Goal: Information Seeking & Learning: Check status

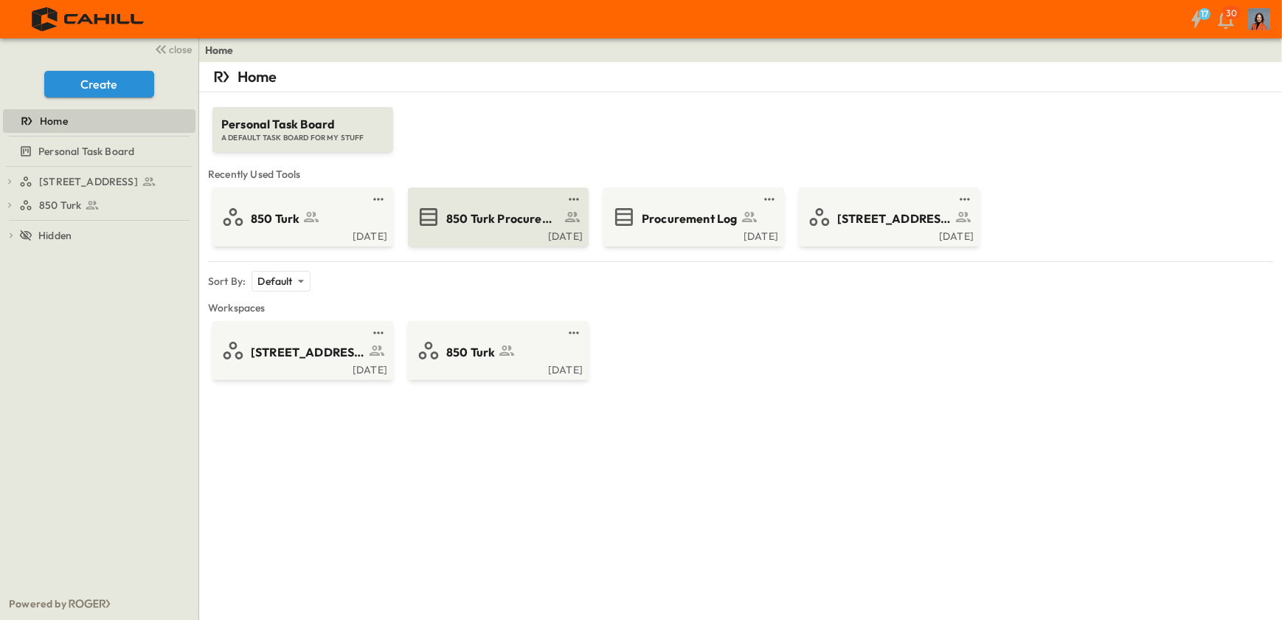
click at [531, 224] on span "850 Turk Procurement Log" at bounding box center [503, 218] width 114 height 17
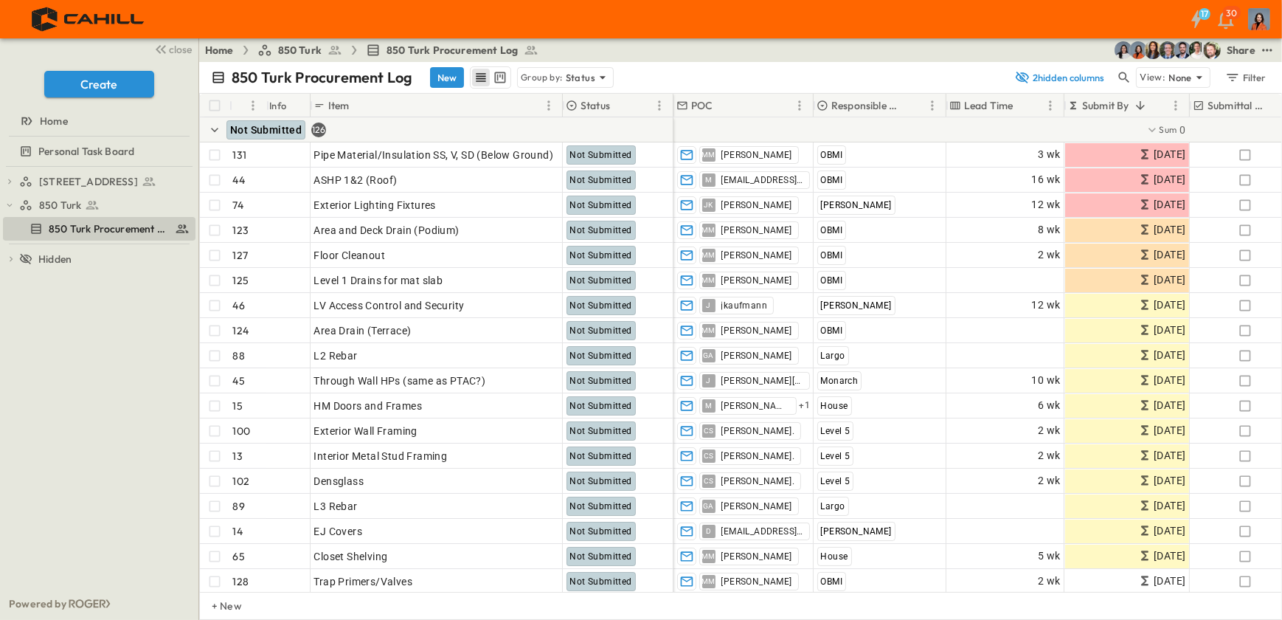
click at [822, 105] on icon at bounding box center [822, 105] width 10 height 10
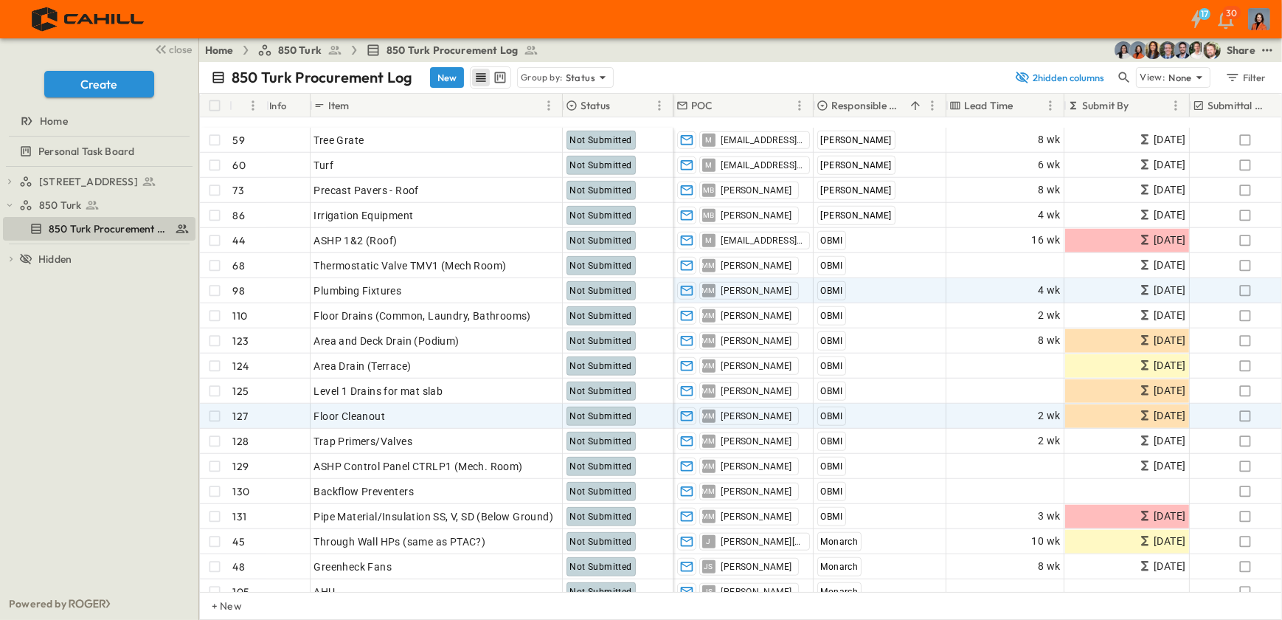
scroll to position [1676, 0]
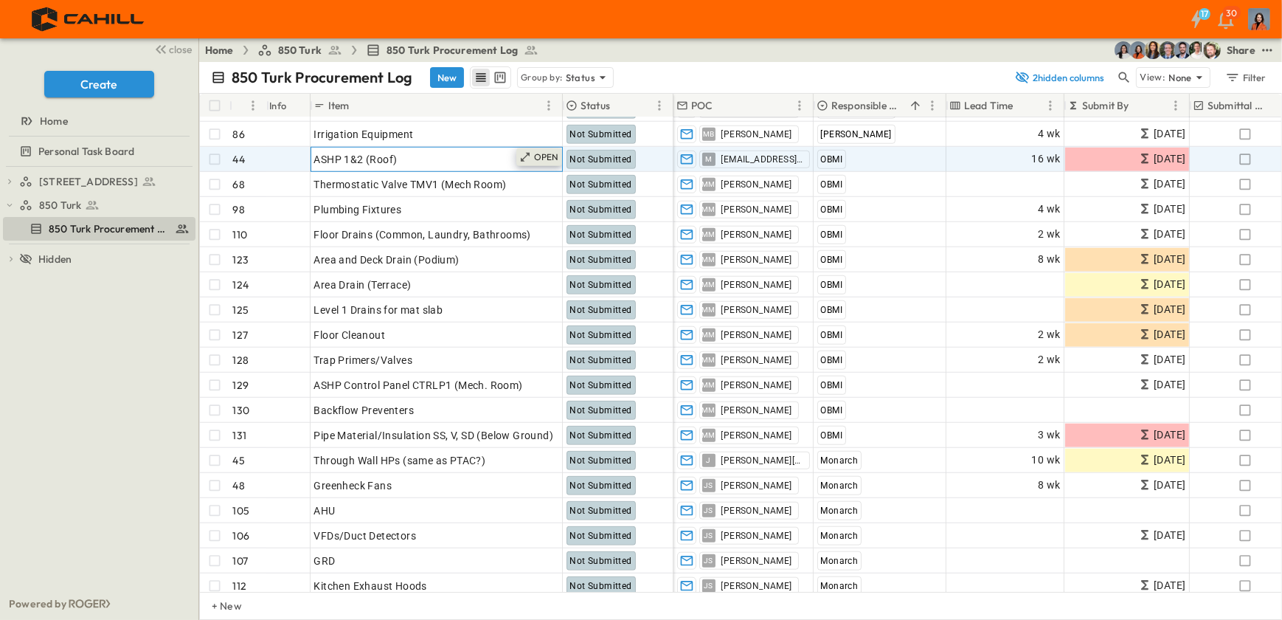
click at [551, 151] on p "OPEN" at bounding box center [546, 157] width 25 height 12
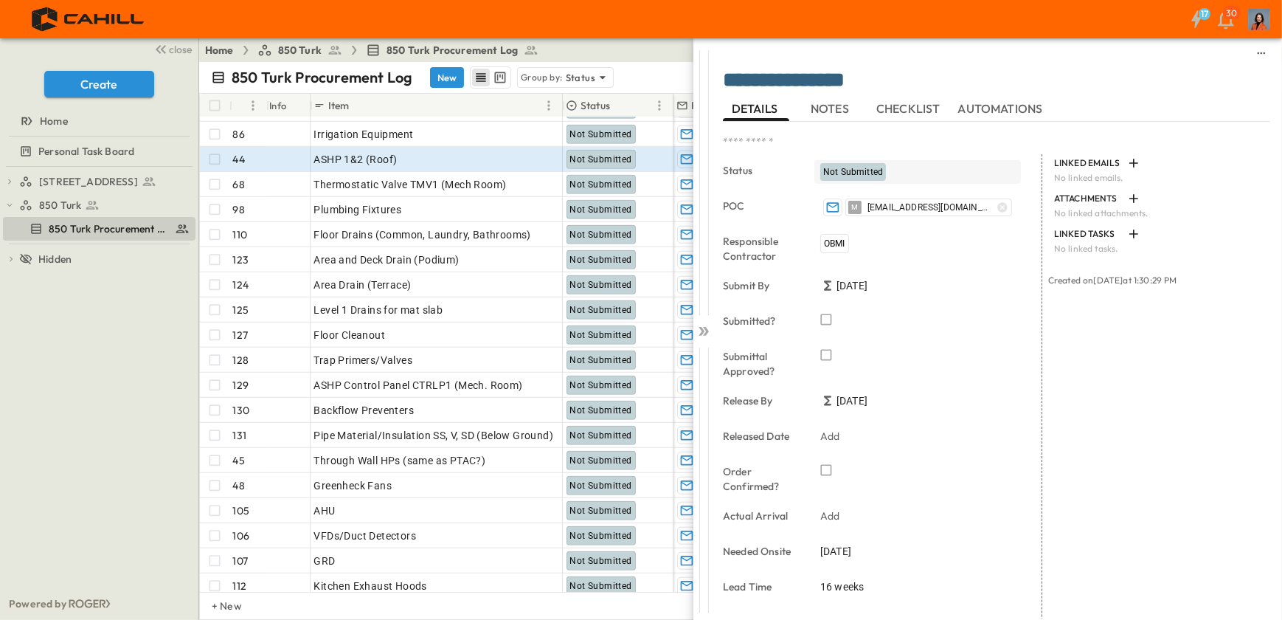
click at [834, 169] on span "Not Submitted" at bounding box center [853, 172] width 60 height 10
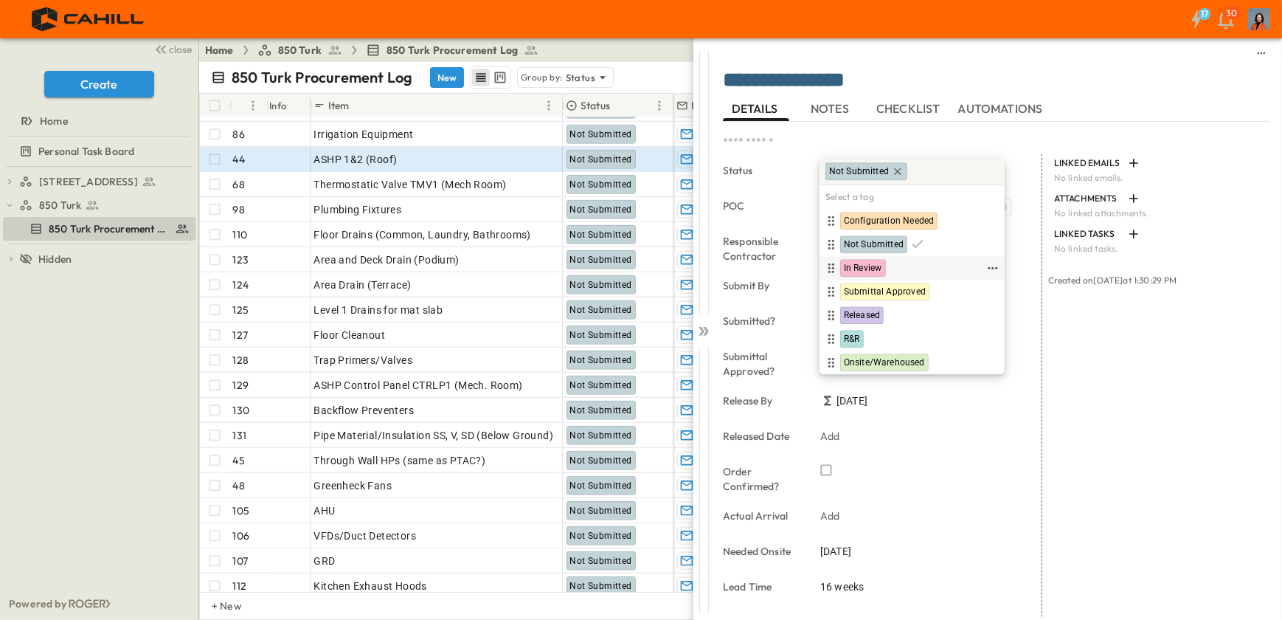
click at [854, 266] on span "In Review" at bounding box center [863, 269] width 38 height 12
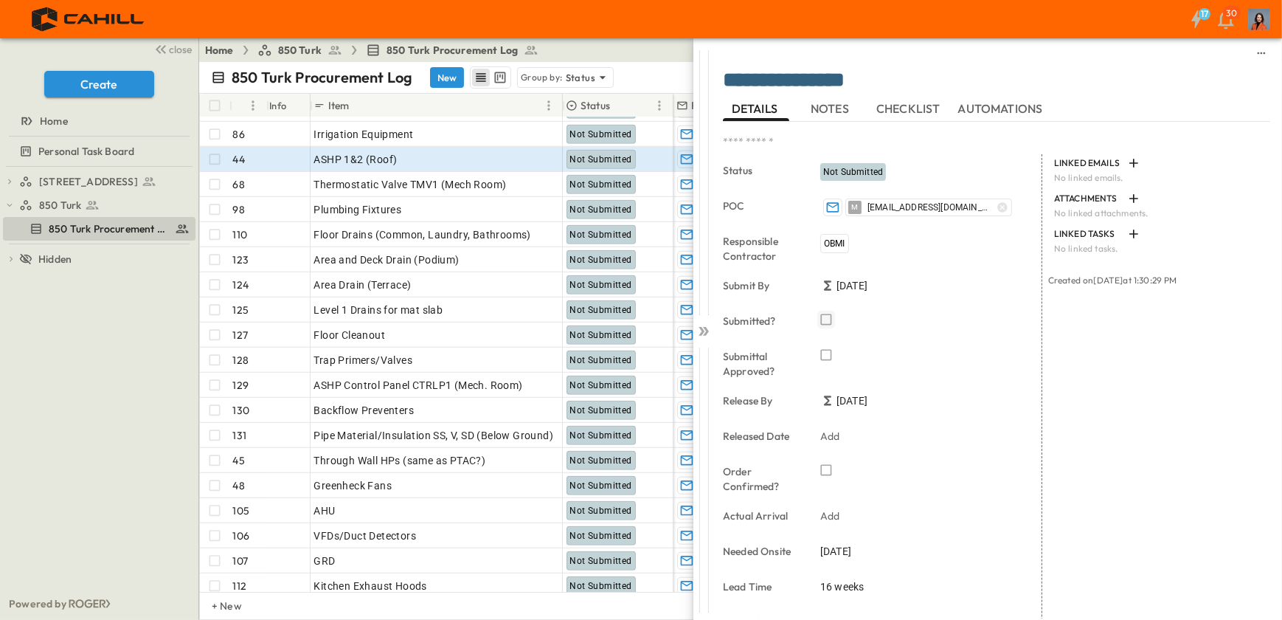
click at [824, 316] on icon "button" at bounding box center [826, 319] width 15 height 15
click at [707, 329] on icon at bounding box center [706, 331] width 6 height 9
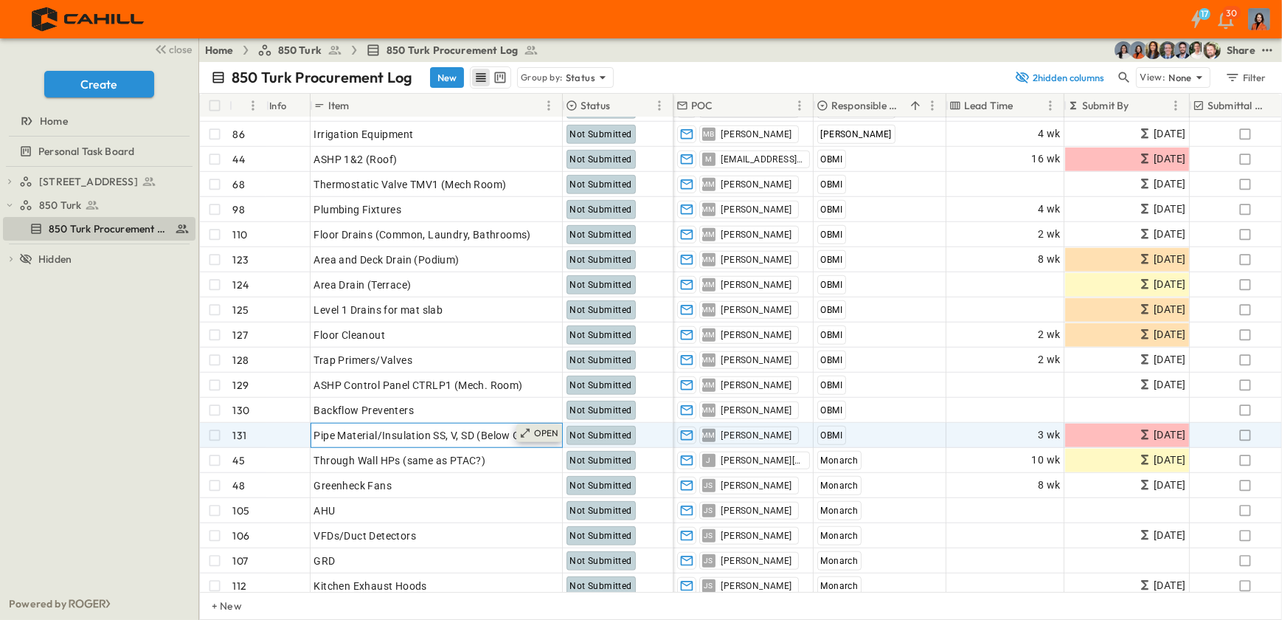
click at [556, 430] on p "OPEN" at bounding box center [546, 433] width 25 height 12
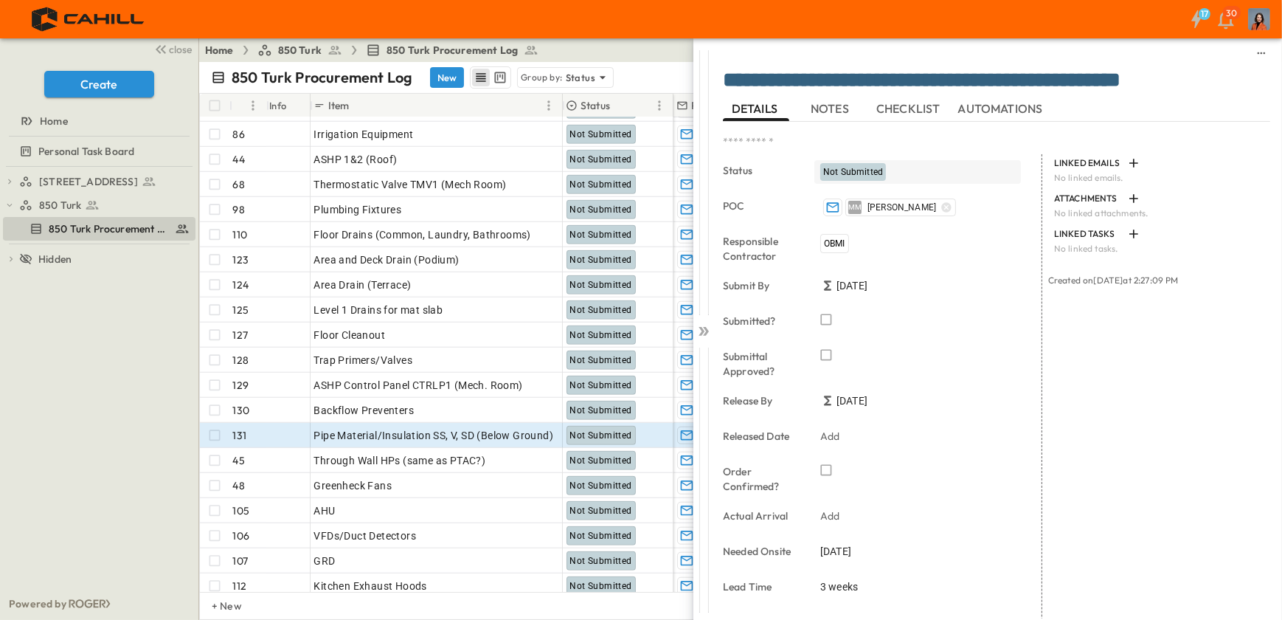
click at [841, 167] on span "Not Submitted" at bounding box center [853, 172] width 60 height 10
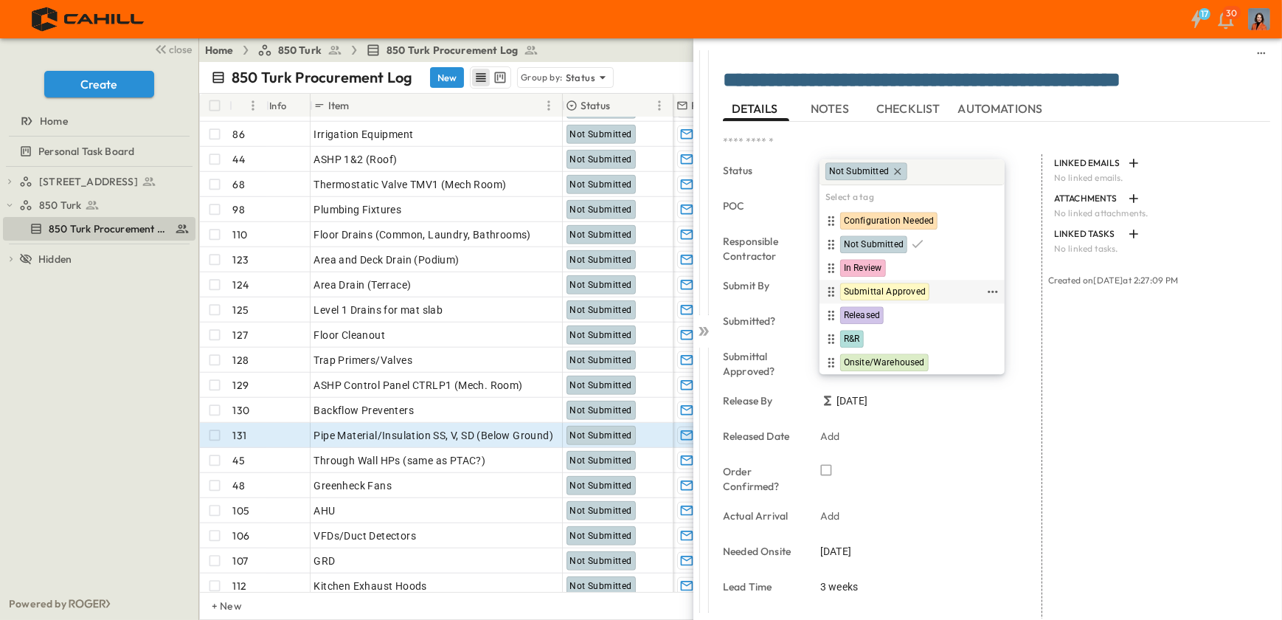
click at [856, 291] on span "Submittal Approved" at bounding box center [885, 292] width 82 height 12
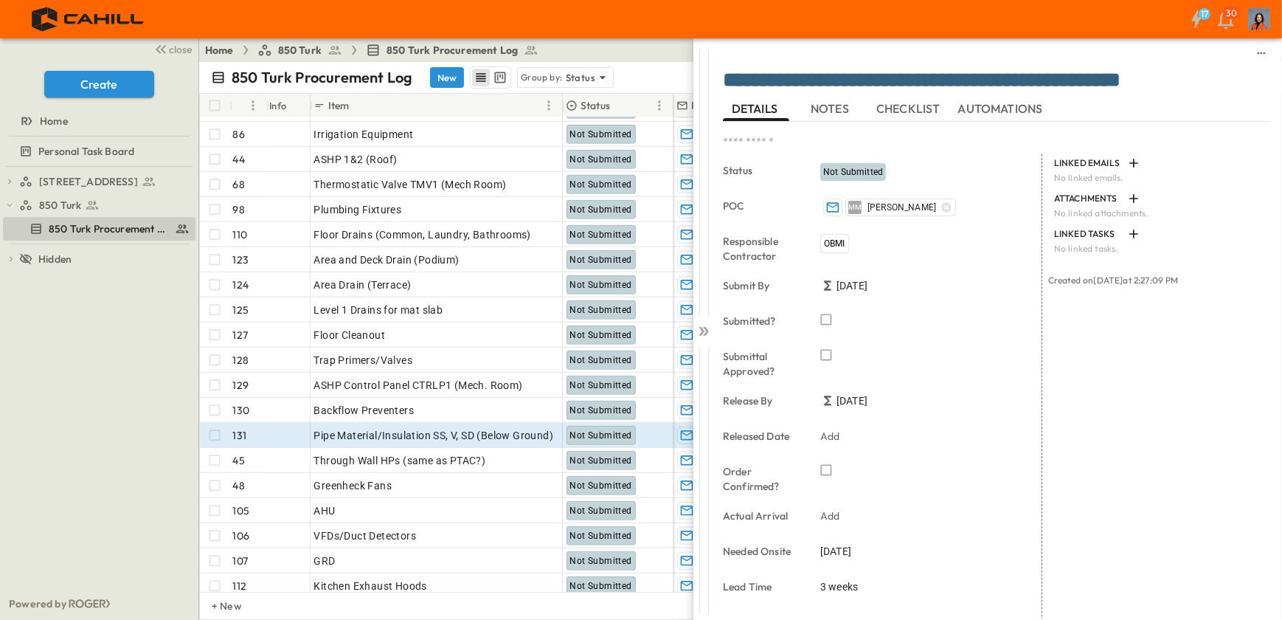
click at [824, 352] on icon "button" at bounding box center [826, 354] width 15 height 15
click at [828, 315] on icon "button" at bounding box center [826, 319] width 15 height 15
click at [702, 325] on icon at bounding box center [703, 331] width 15 height 15
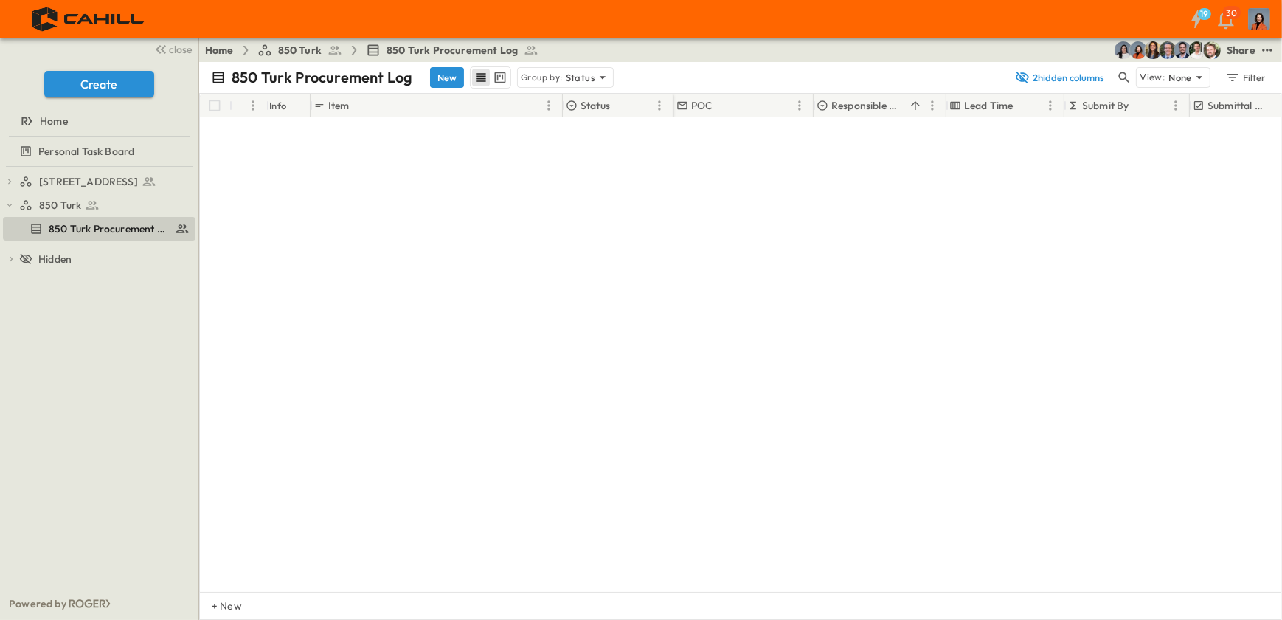
scroll to position [2615, 0]
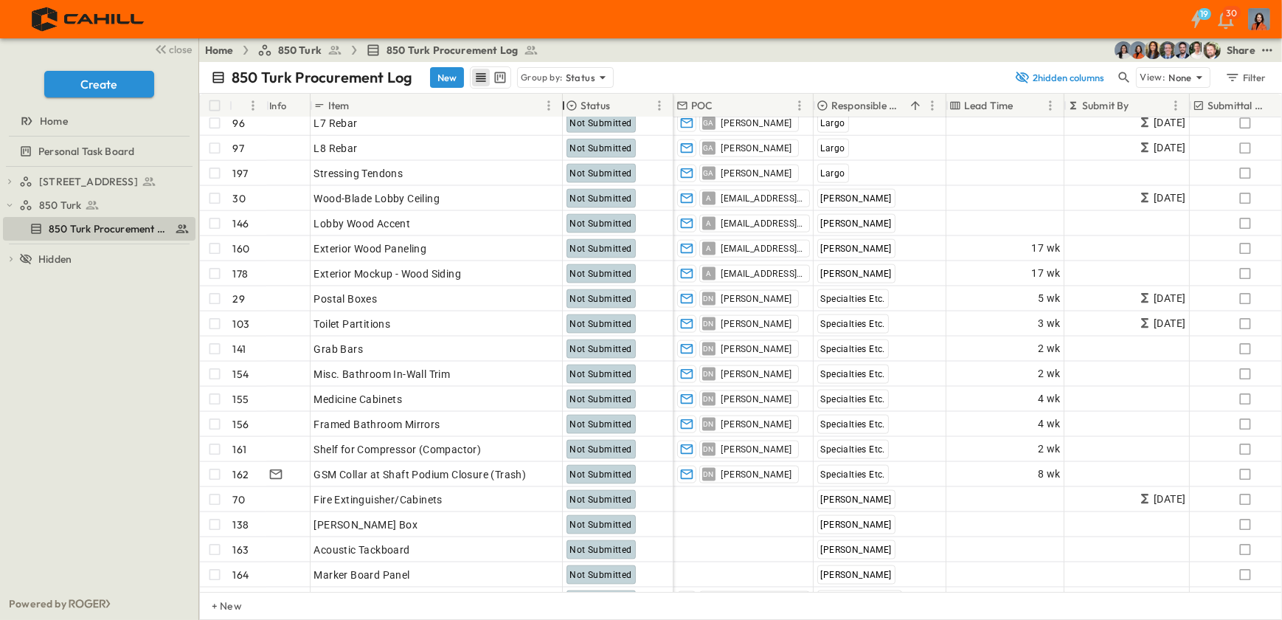
click at [570, 106] on div at bounding box center [563, 105] width 15 height 41
click at [577, 103] on icon at bounding box center [572, 106] width 12 height 12
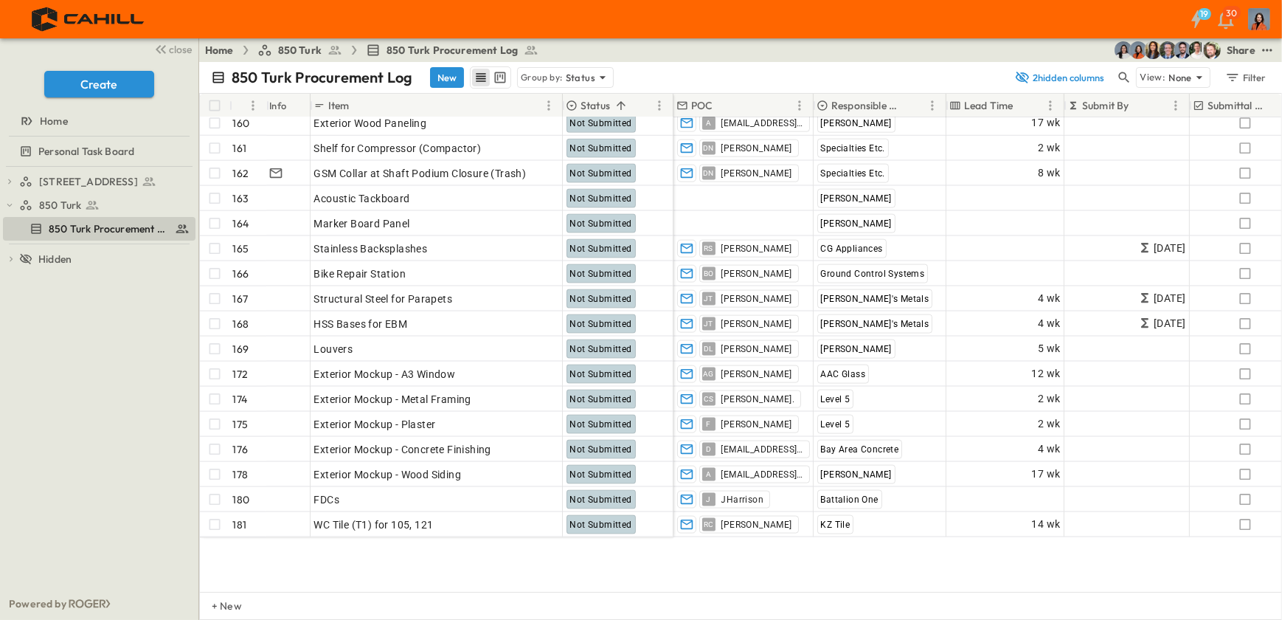
click at [623, 101] on icon "Sort" at bounding box center [621, 105] width 13 height 13
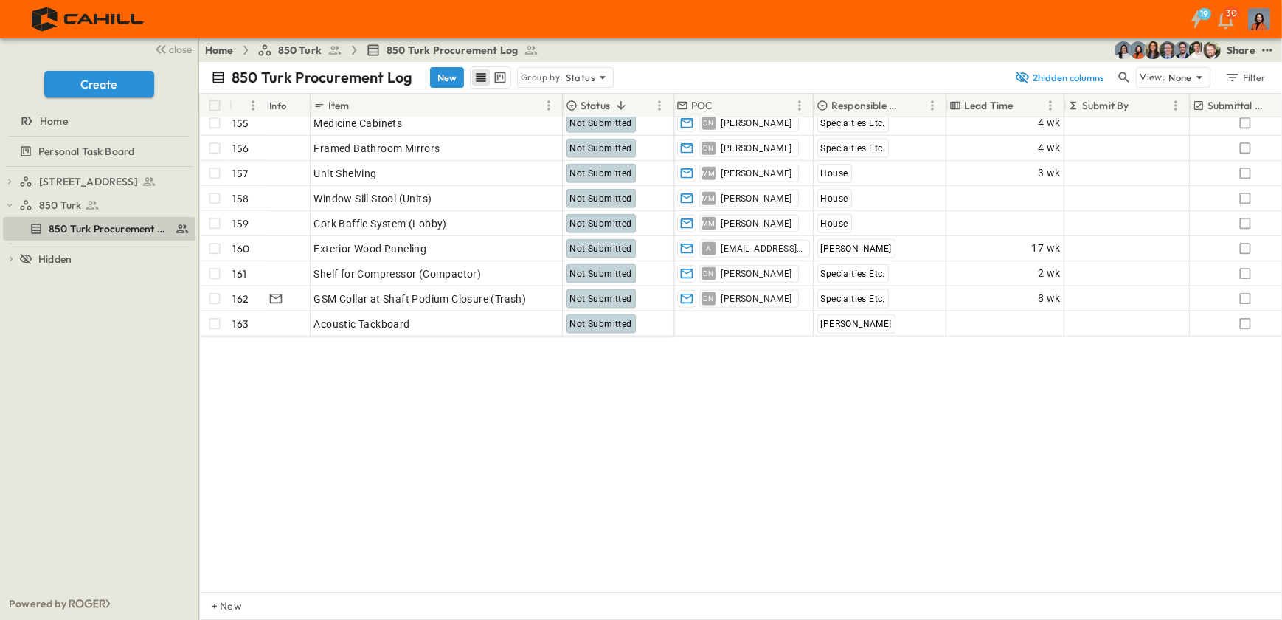
scroll to position [2154, 0]
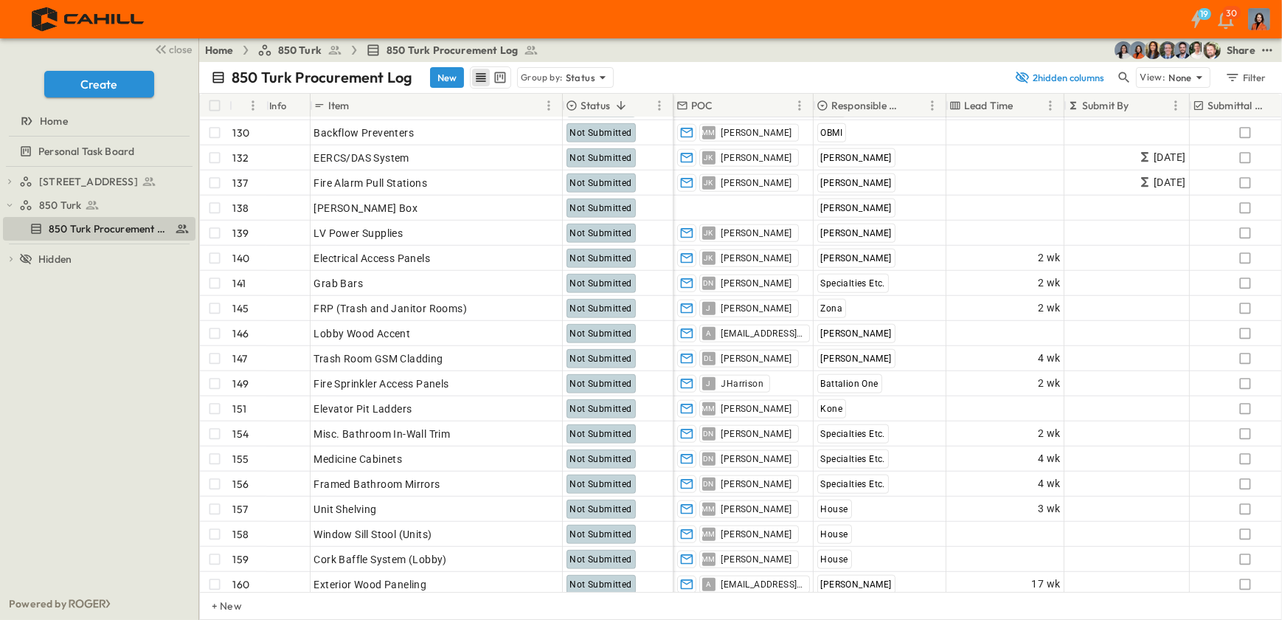
click at [823, 101] on icon at bounding box center [823, 106] width 12 height 12
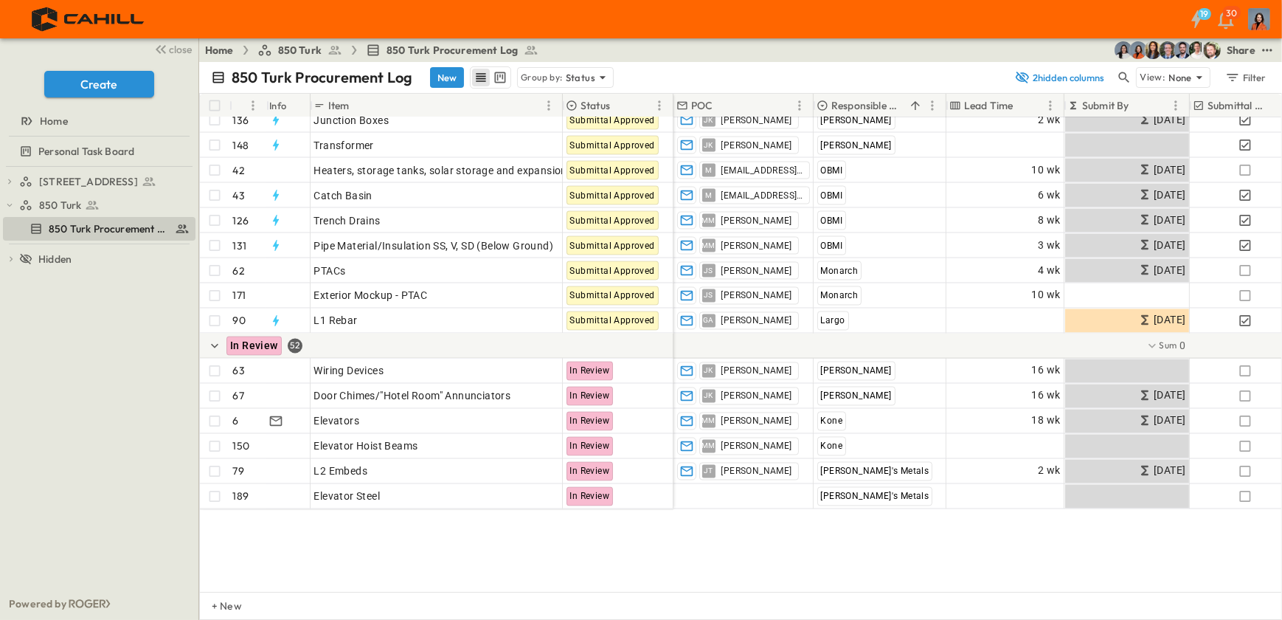
scroll to position [3219, 0]
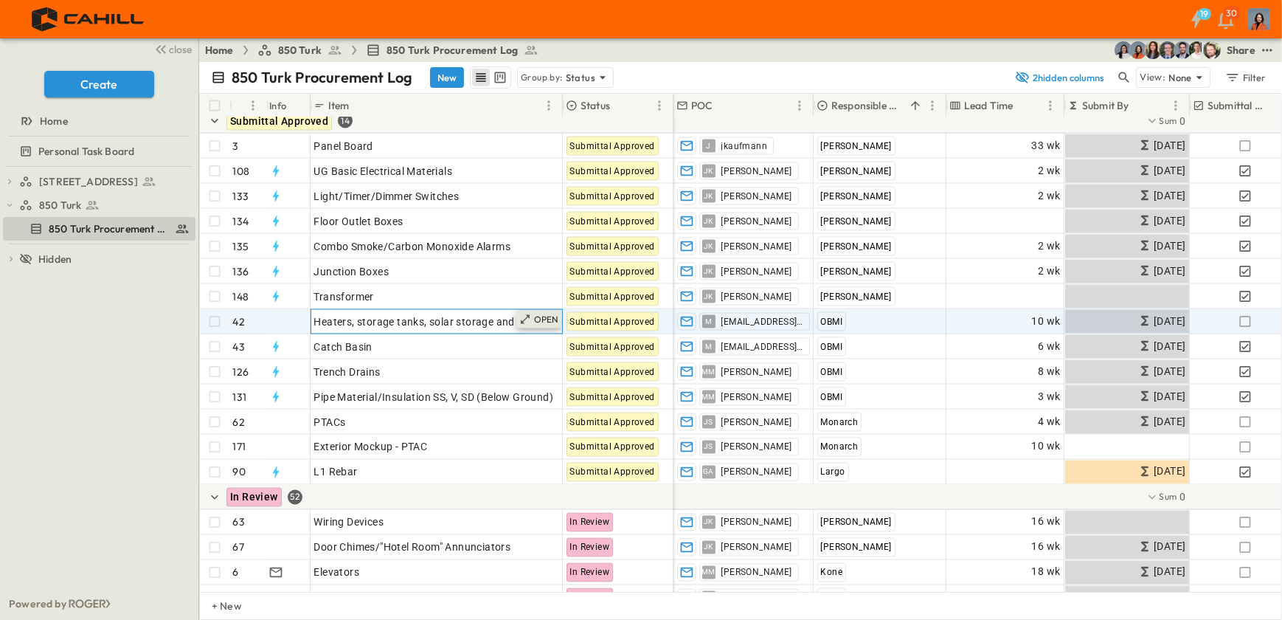
click at [550, 316] on p "OPEN" at bounding box center [546, 320] width 25 height 12
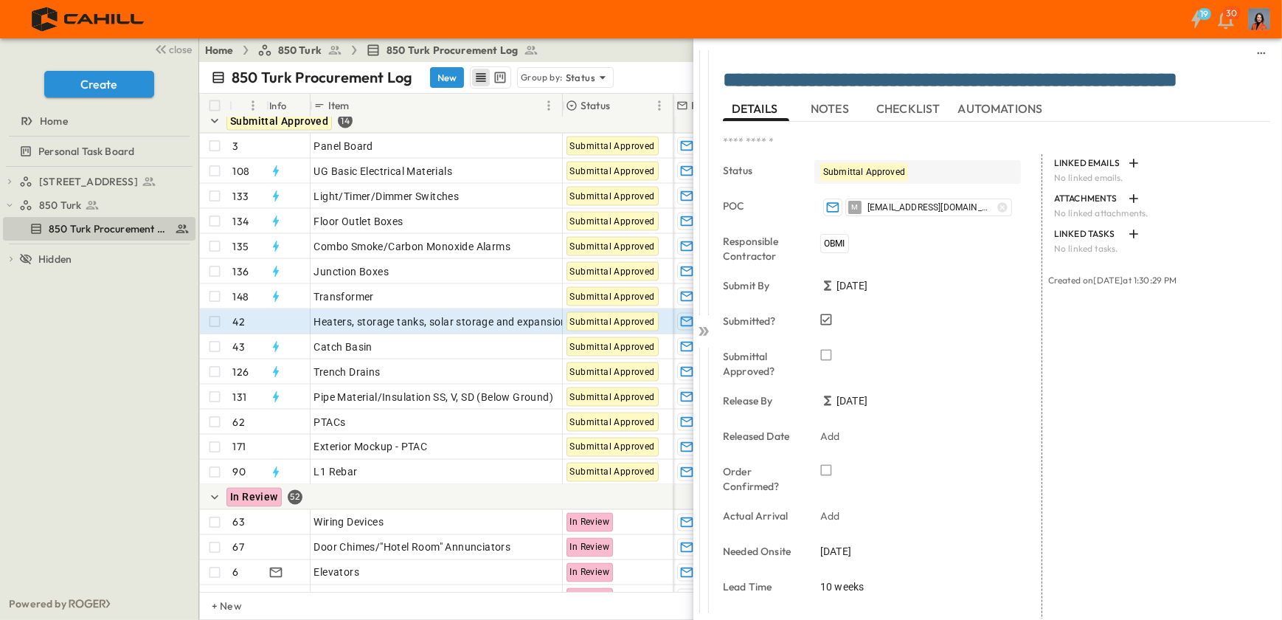
click at [846, 172] on span "Submittal Approved" at bounding box center [864, 172] width 82 height 10
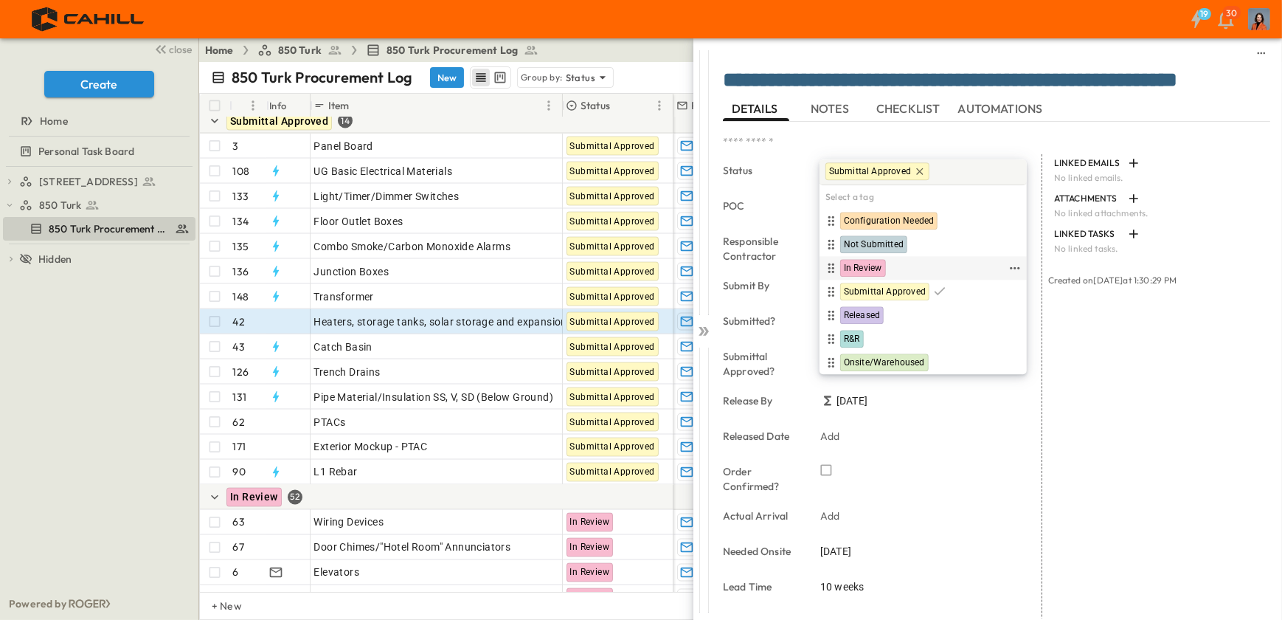
click at [859, 264] on span "In Review" at bounding box center [863, 269] width 38 height 12
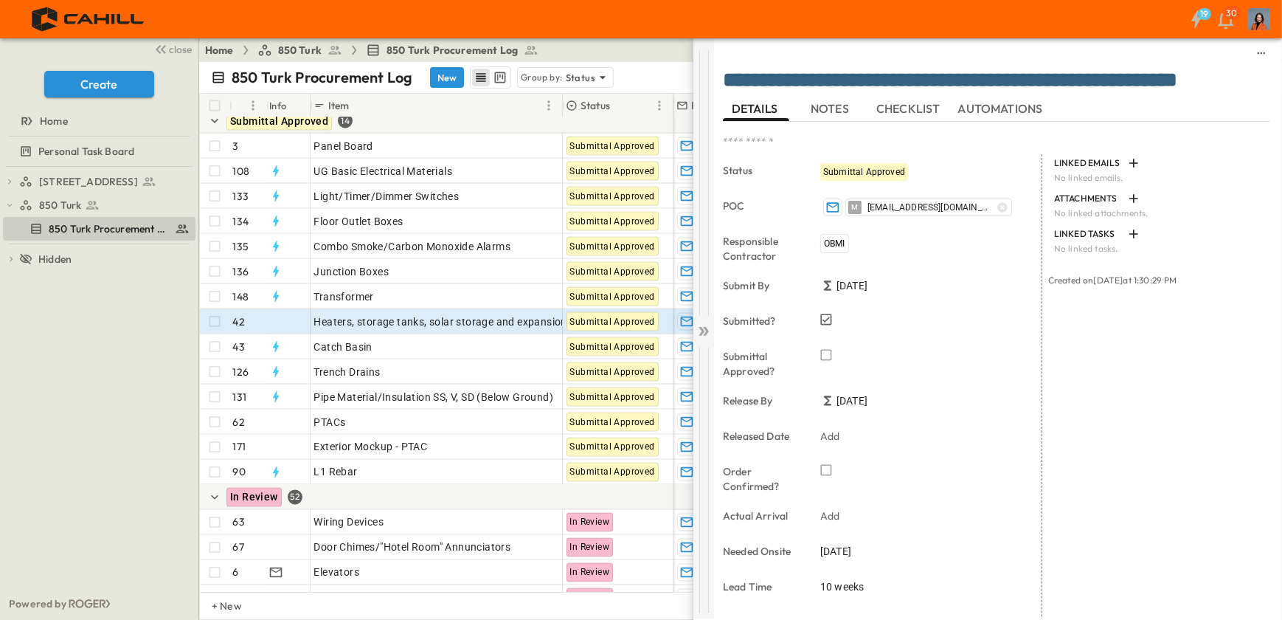
click at [705, 328] on icon at bounding box center [706, 331] width 6 height 9
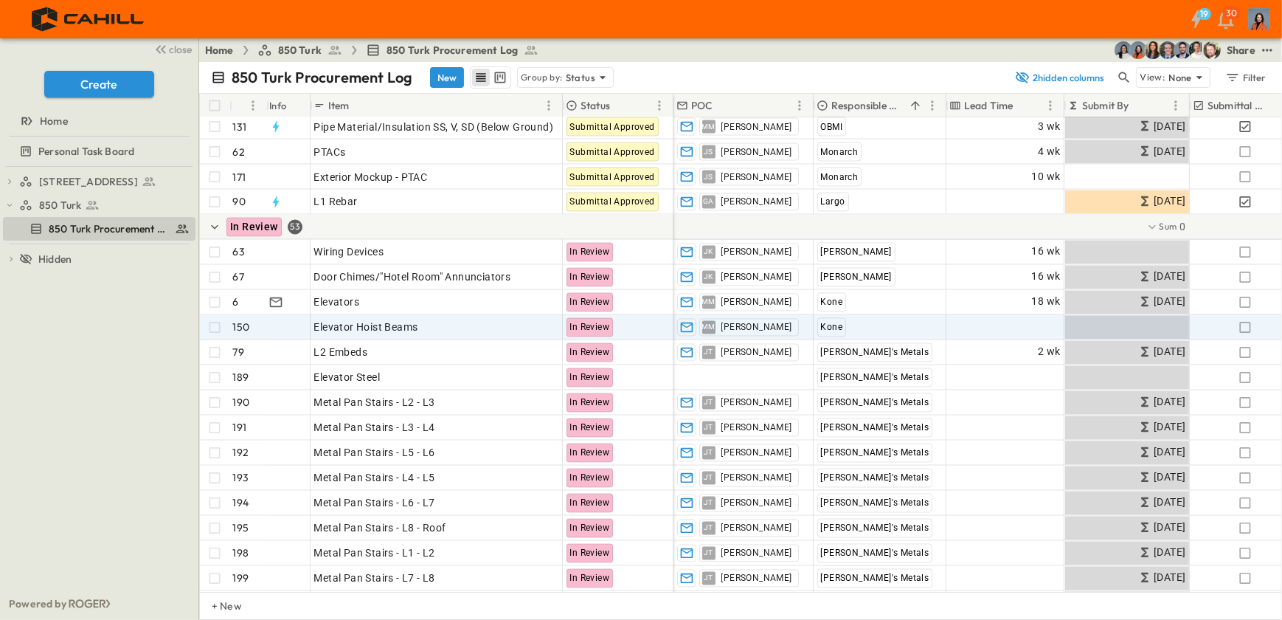
scroll to position [3487, 0]
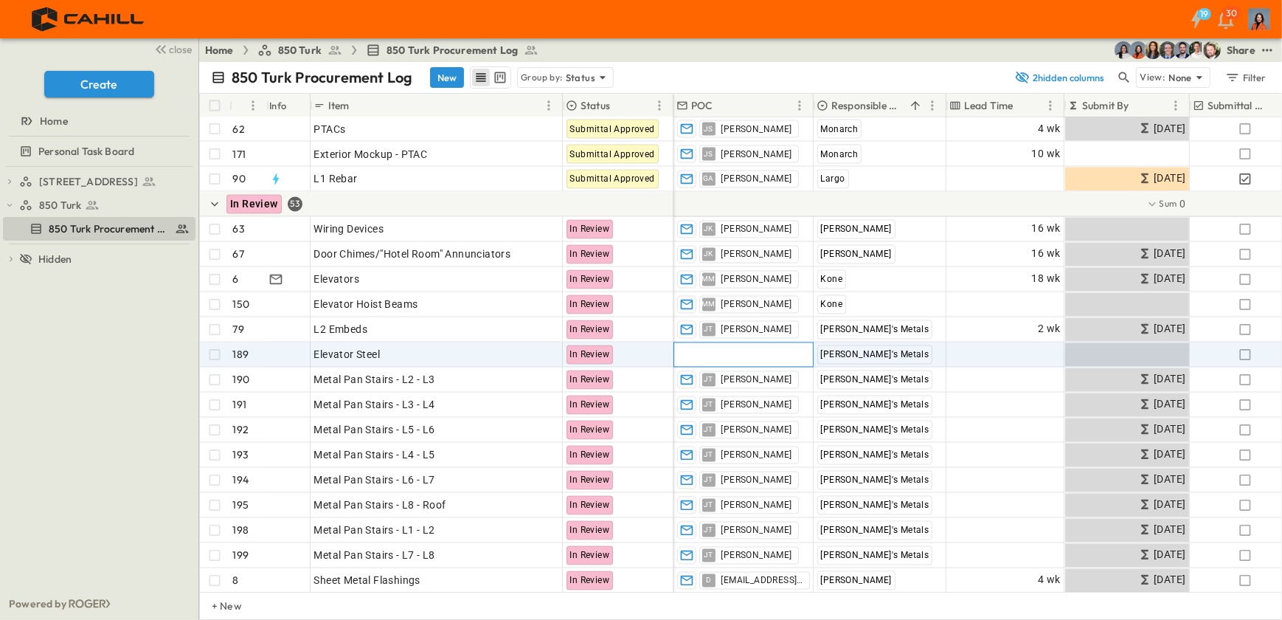
click at [746, 350] on div "Add Contact" at bounding box center [743, 355] width 139 height 24
type input "***"
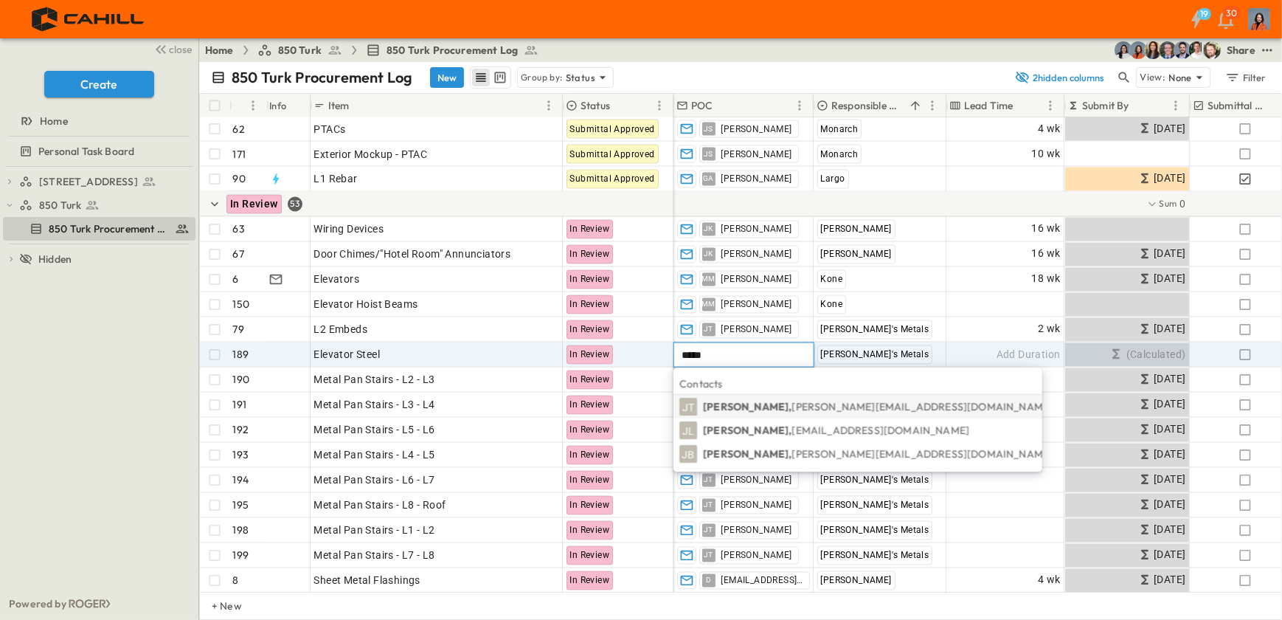
type input "*****"
click at [724, 403] on p "Jimmy Tu, jimmy@tomsmetalinc.com" at bounding box center [878, 406] width 350 height 15
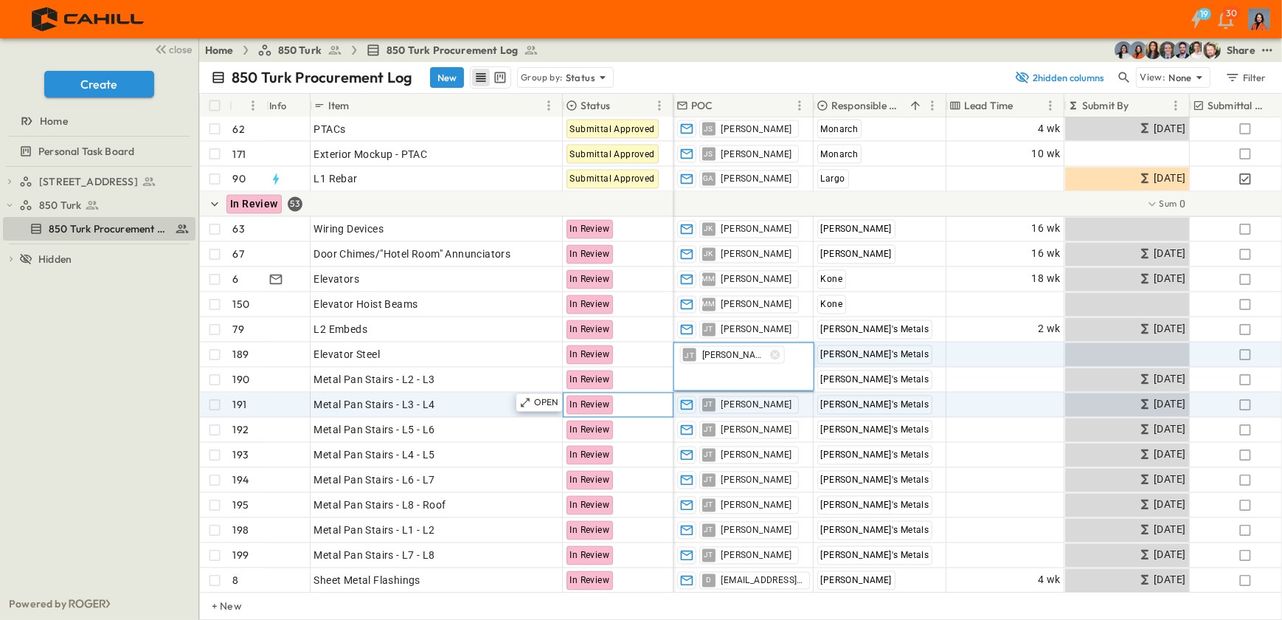
click at [652, 403] on div "In Review" at bounding box center [618, 405] width 109 height 24
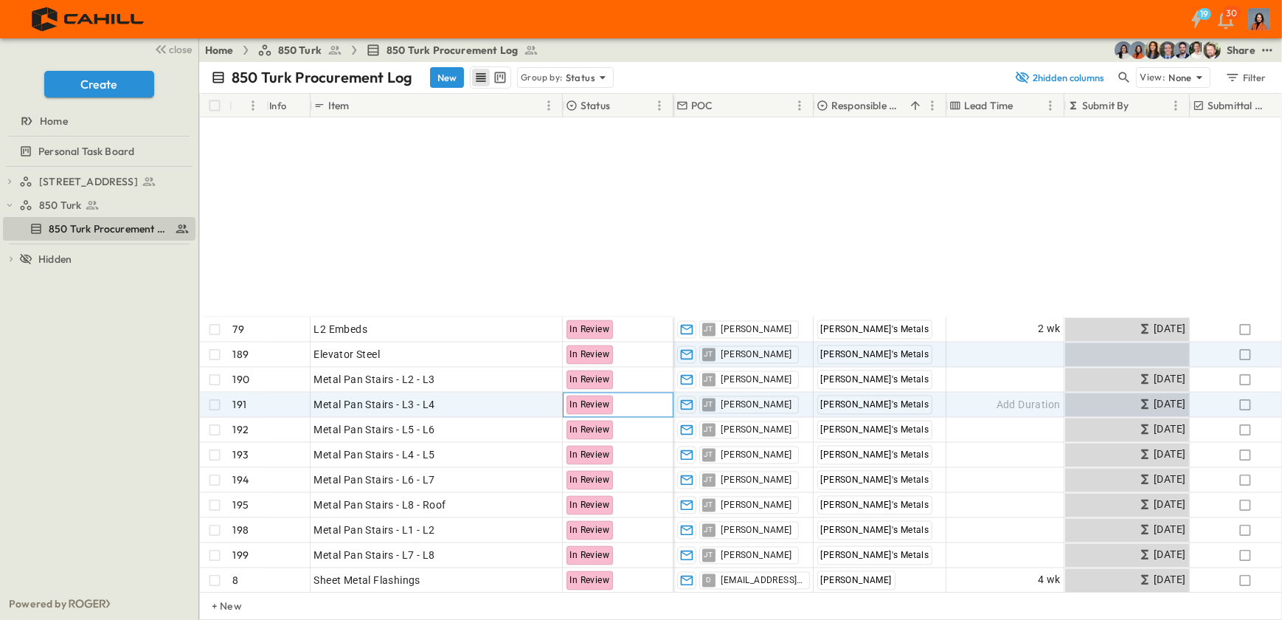
scroll to position [3755, 0]
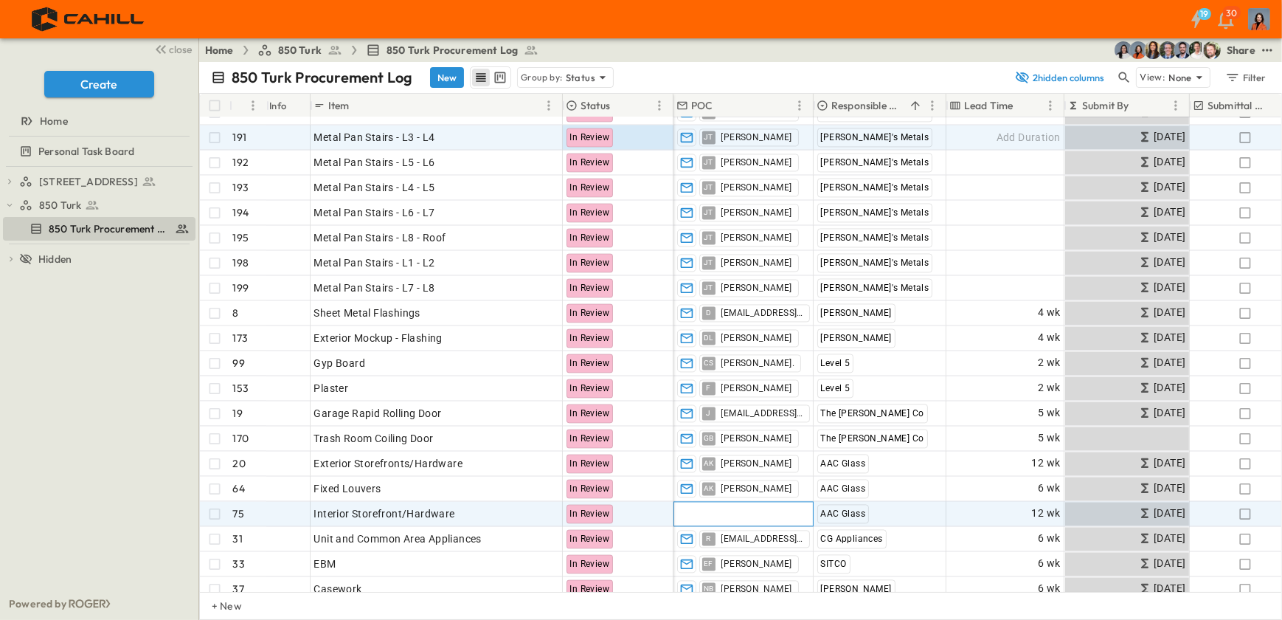
click at [698, 511] on span "Add Contact" at bounding box center [707, 513] width 60 height 15
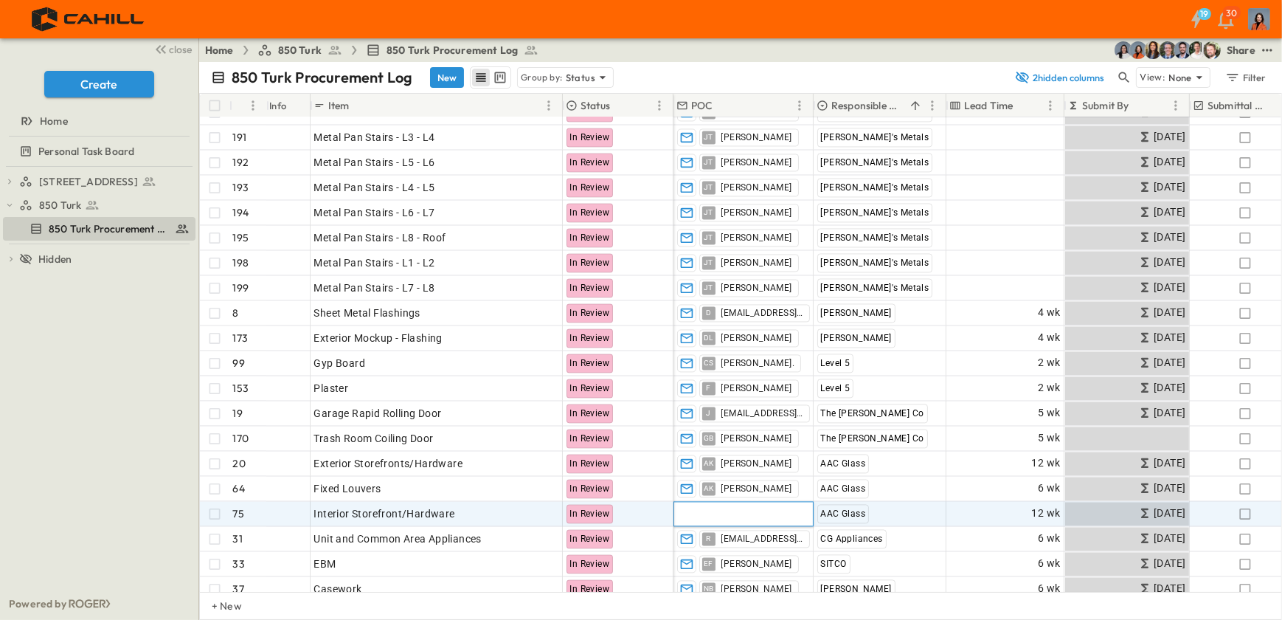
type input "**"
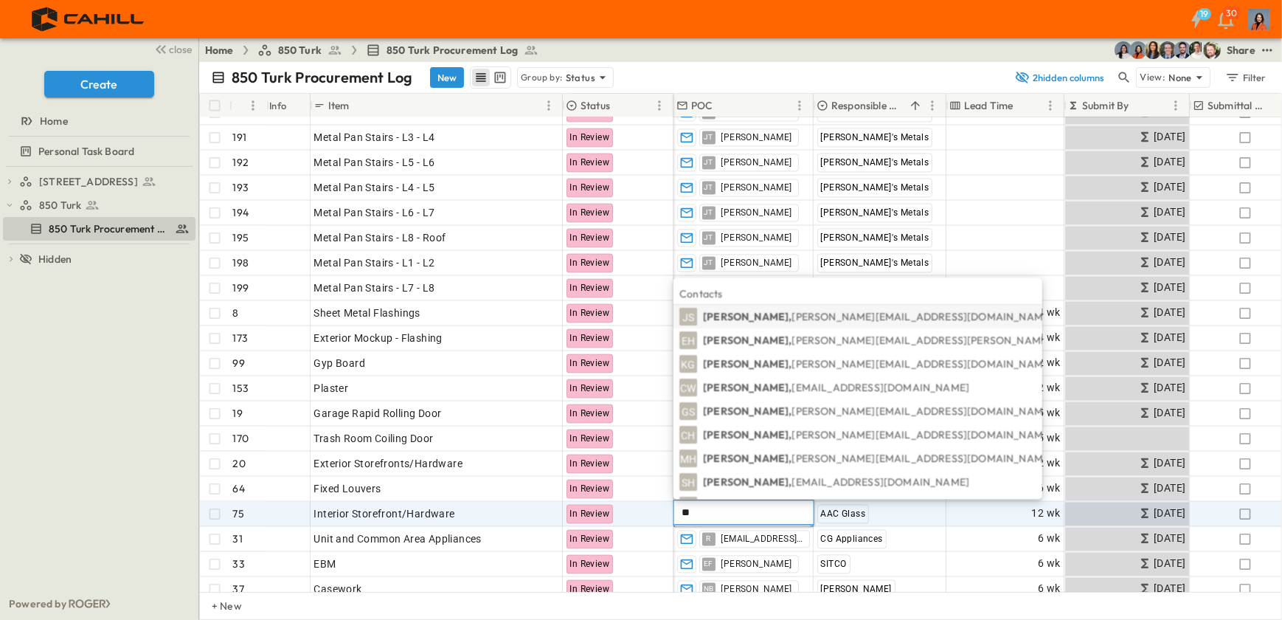
type input "*"
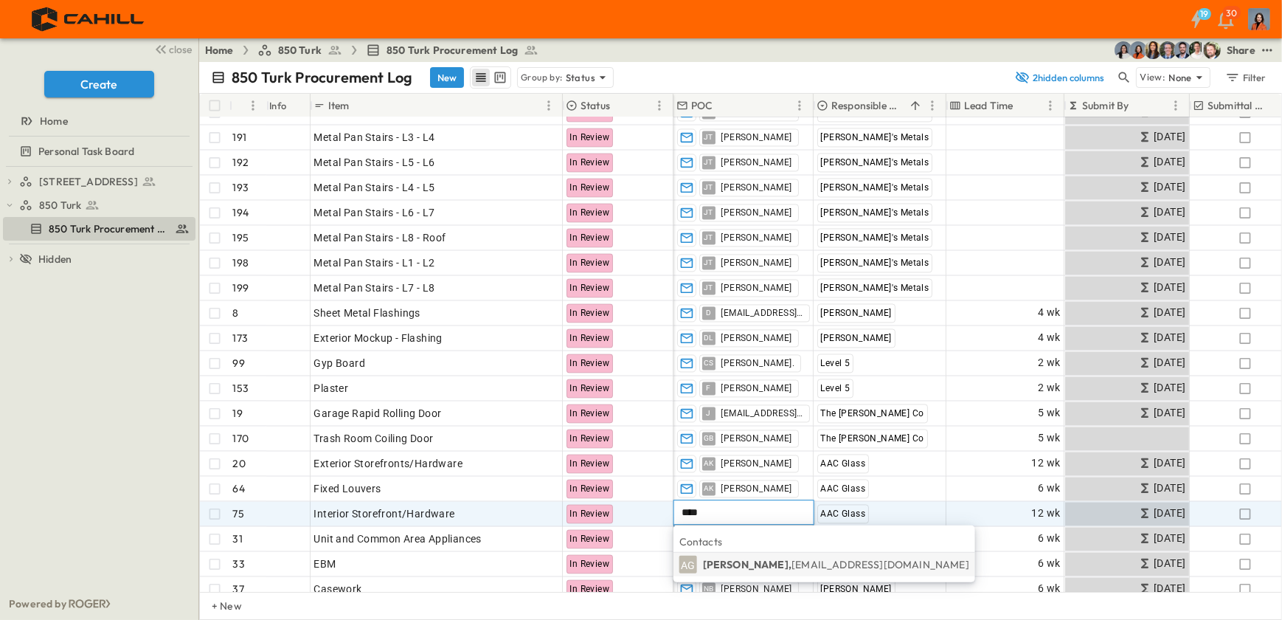
type input "****"
click at [717, 564] on p "Abhi Goyal, abhi@aacglassincsf.com" at bounding box center [836, 564] width 266 height 15
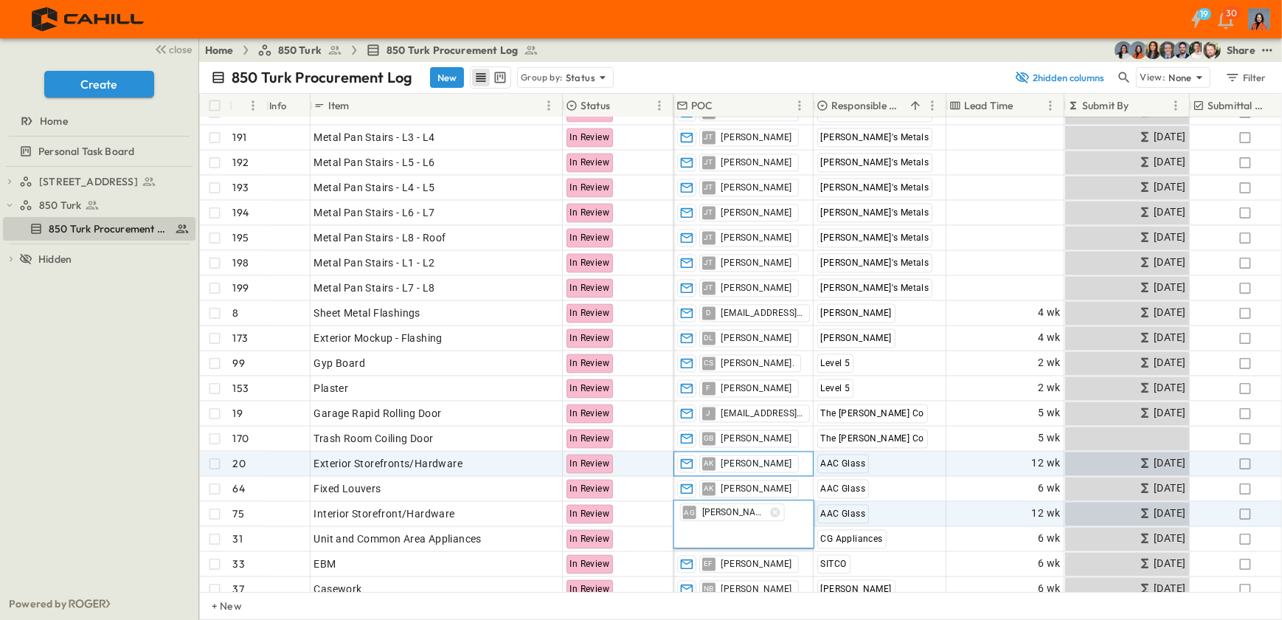
drag, startPoint x: 772, startPoint y: 463, endPoint x: 787, endPoint y: 461, distance: 14.8
click at [772, 462] on span "Amol Kurhade" at bounding box center [756, 463] width 71 height 12
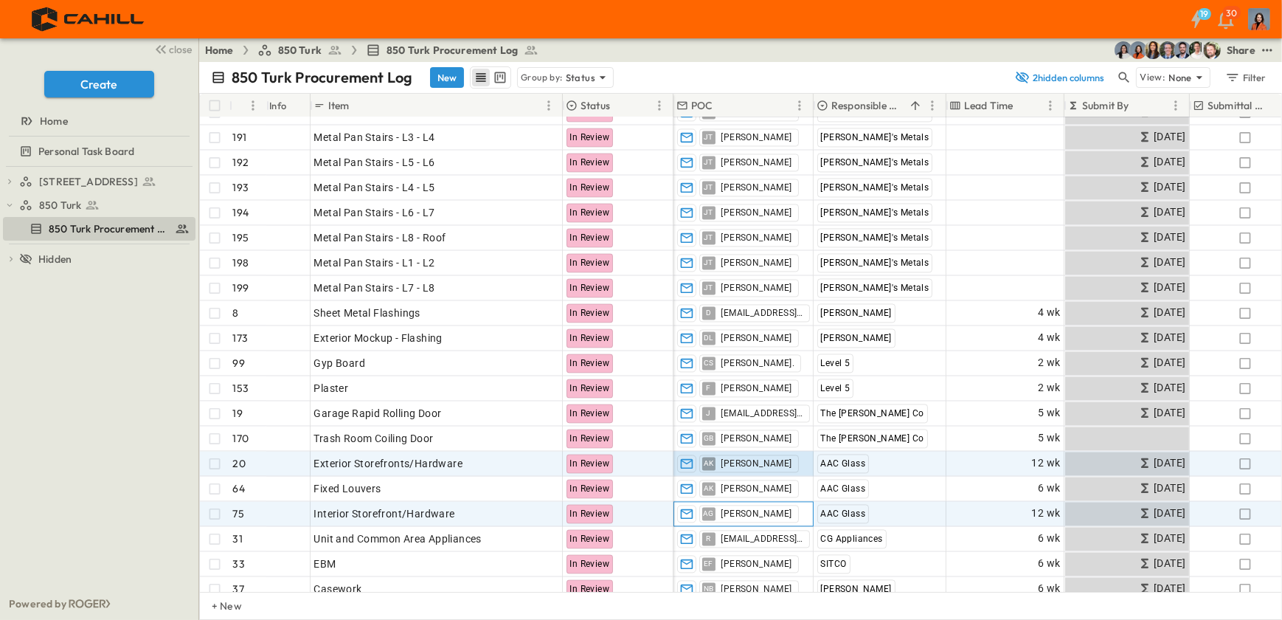
click at [744, 510] on span "[PERSON_NAME]" at bounding box center [756, 514] width 71 height 12
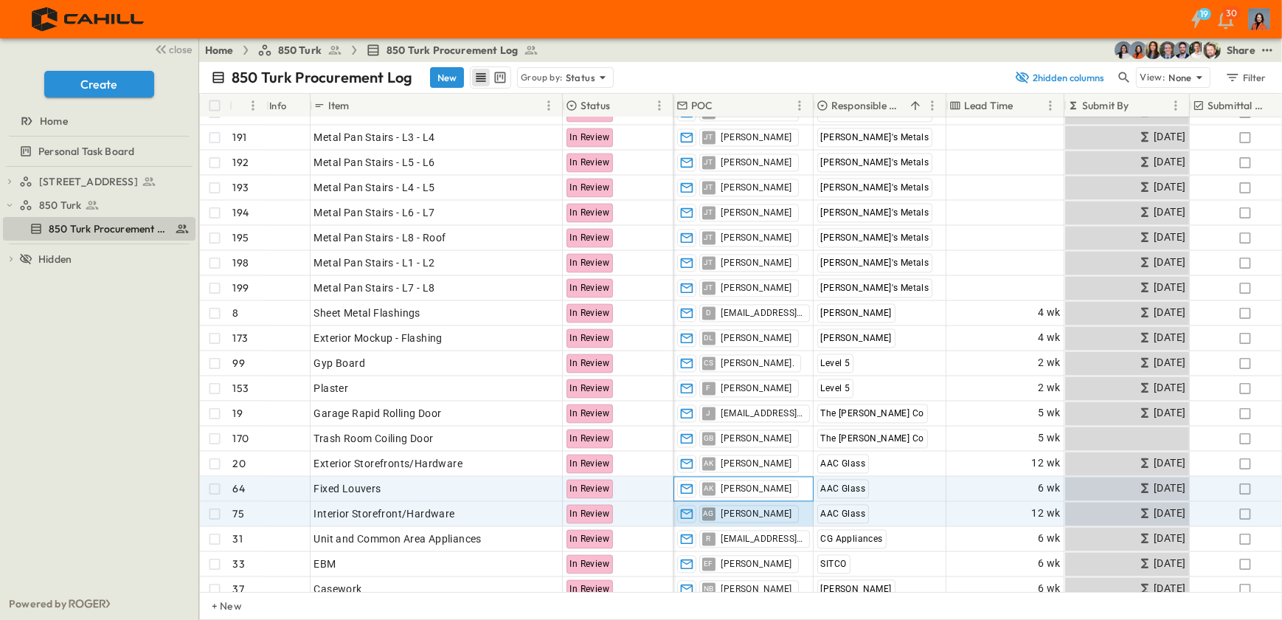
click at [747, 485] on span "Amol Kurhade" at bounding box center [756, 488] width 71 height 12
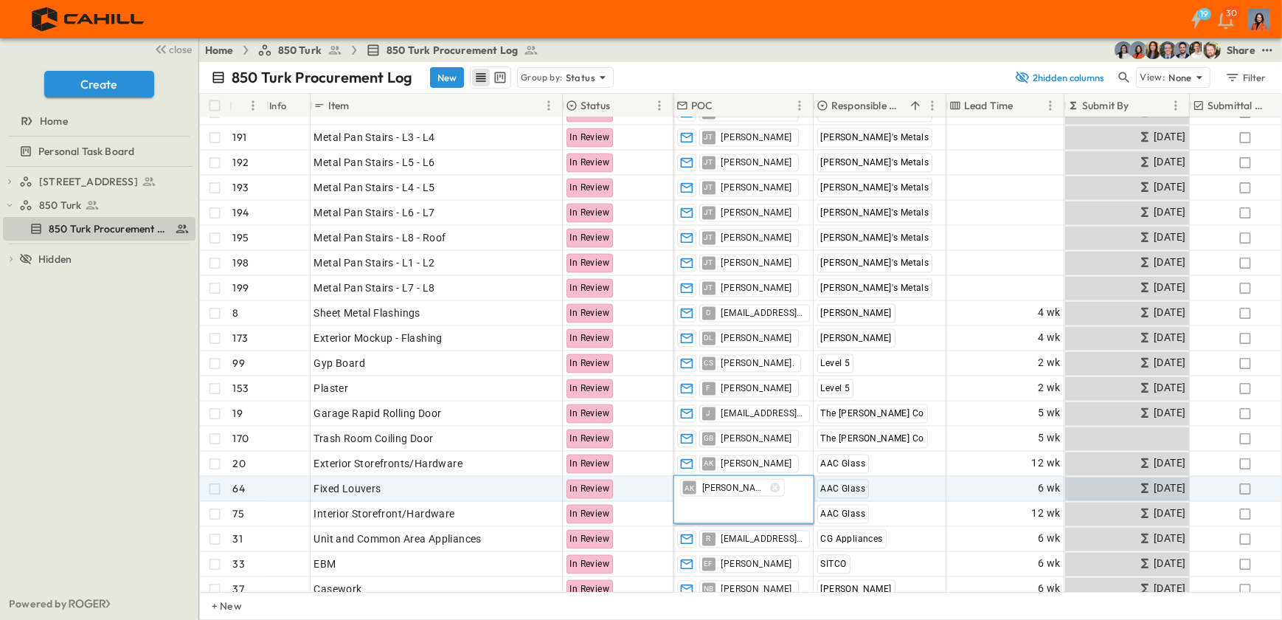
click at [771, 487] on icon "button" at bounding box center [775, 487] width 10 height 10
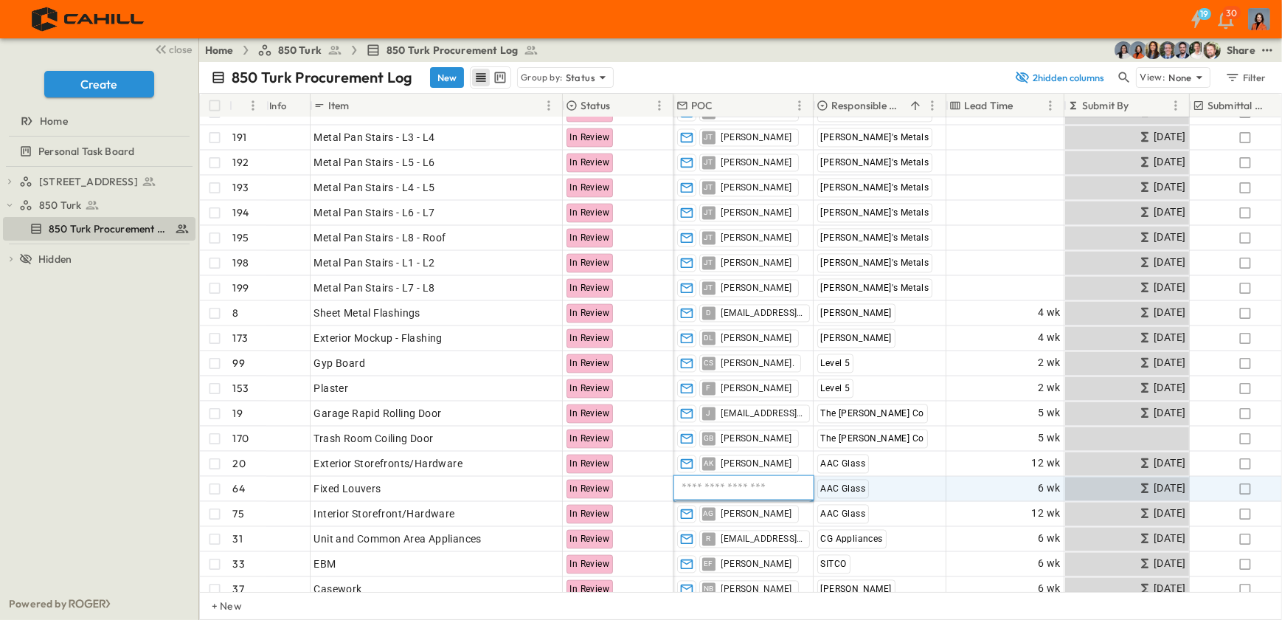
click at [769, 487] on input "text" at bounding box center [744, 488] width 128 height 18
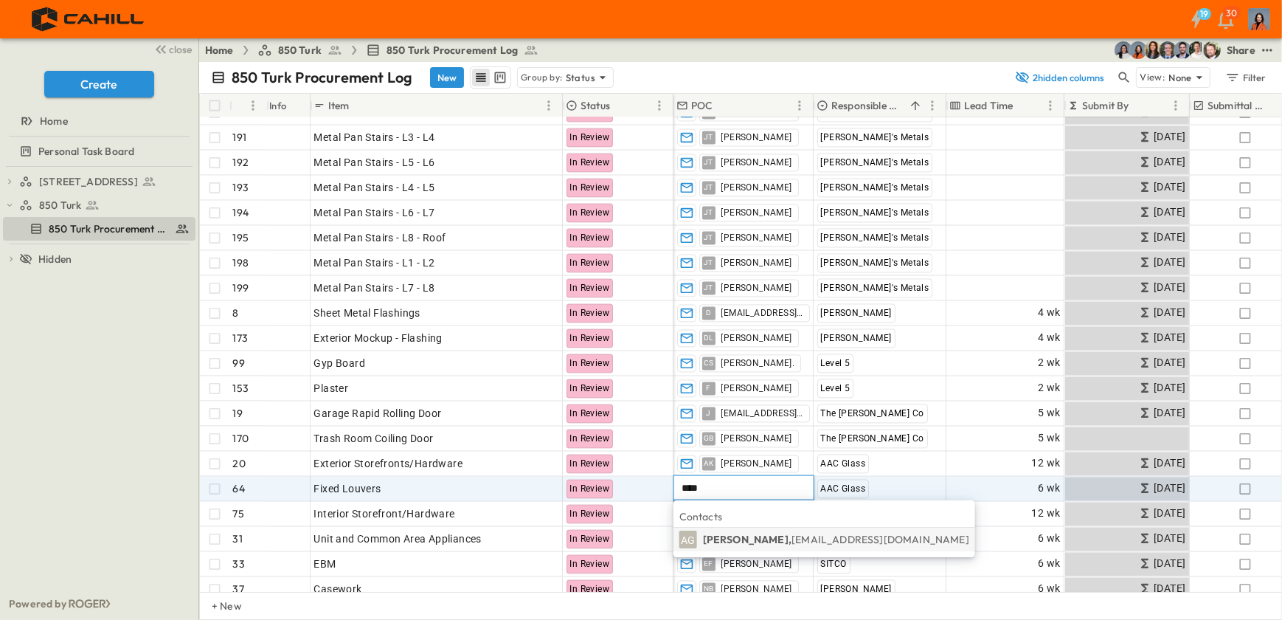
type input "****"
click at [743, 537] on p "Abhi Goyal, abhi@aacglassincsf.com" at bounding box center [836, 539] width 266 height 15
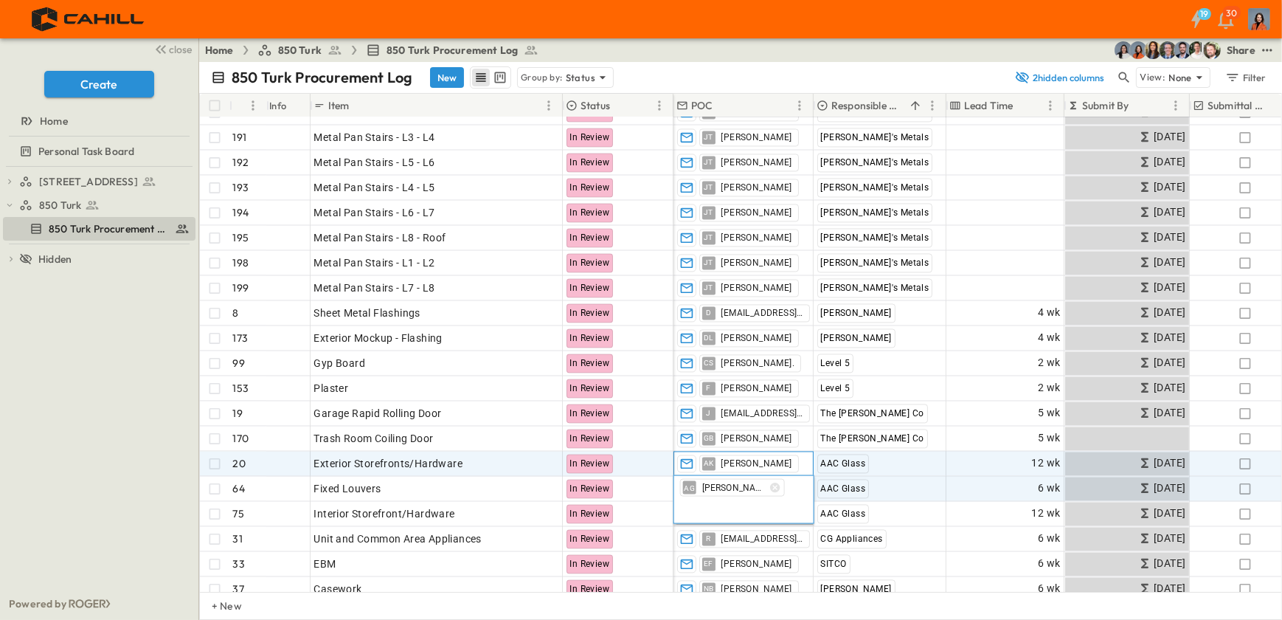
drag, startPoint x: 800, startPoint y: 459, endPoint x: 781, endPoint y: 459, distance: 19.9
click at [800, 458] on div "AK Amol Kurhade" at bounding box center [743, 463] width 139 height 24
click at [772, 458] on icon "button" at bounding box center [775, 462] width 10 height 10
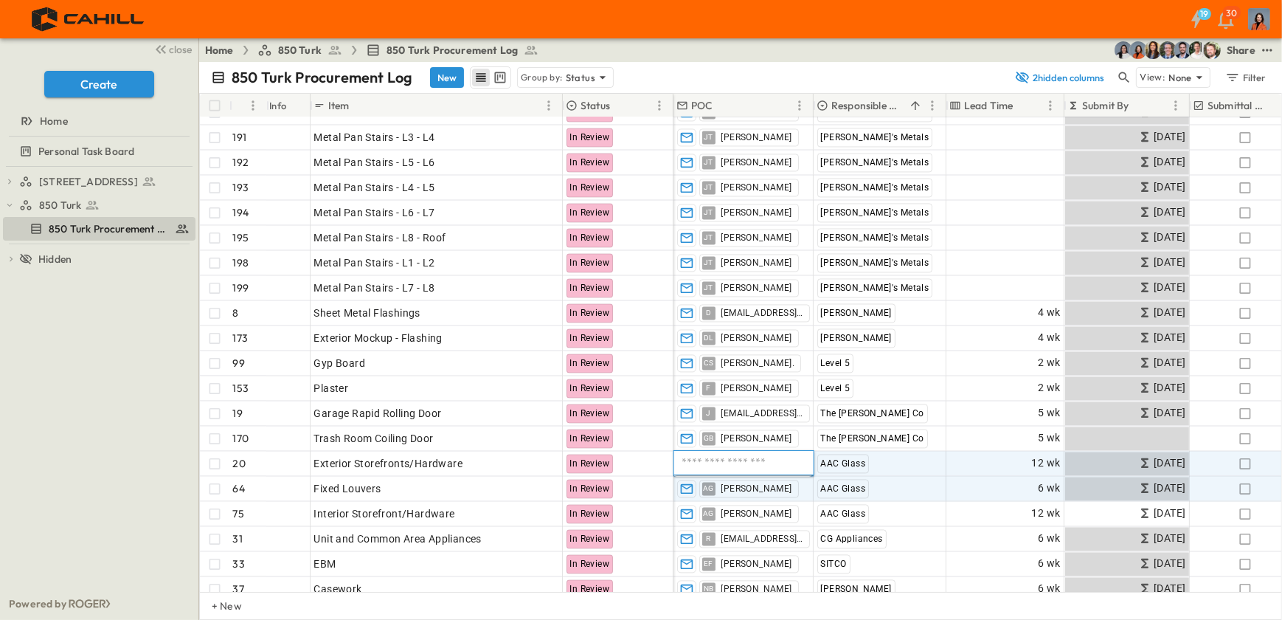
click at [748, 465] on input "text" at bounding box center [744, 463] width 128 height 18
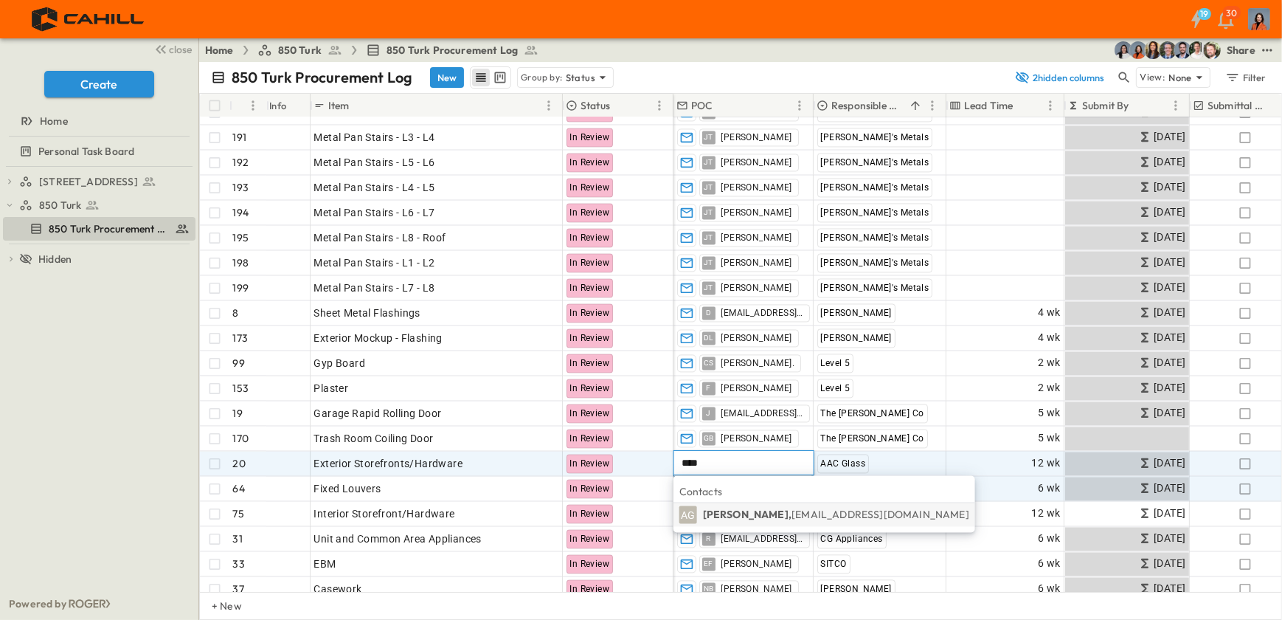
type input "****"
click at [750, 513] on p "Abhi Goyal, abhi@aacglassincsf.com" at bounding box center [836, 515] width 266 height 15
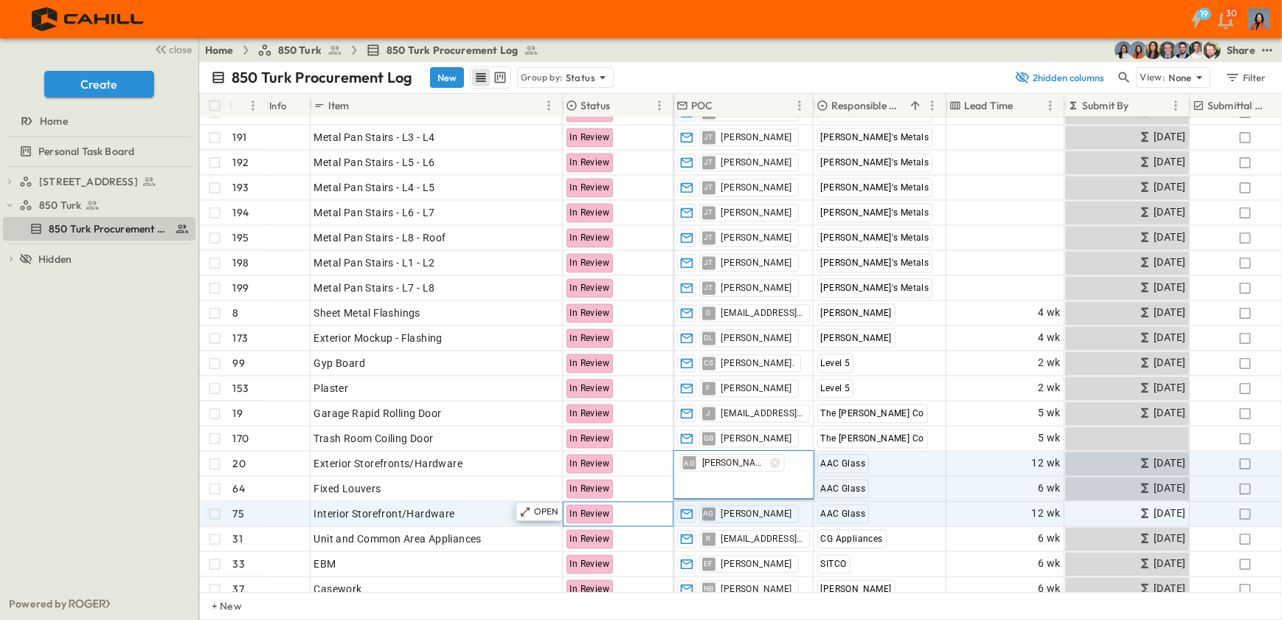
click at [641, 510] on div "In Review" at bounding box center [618, 514] width 109 height 24
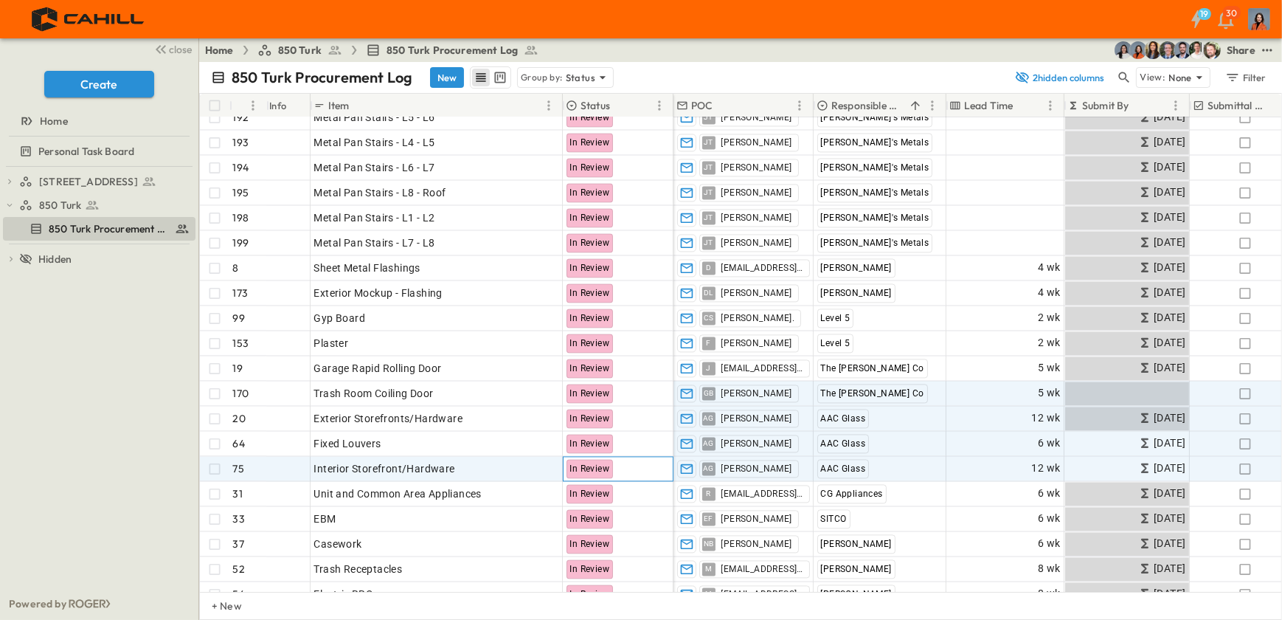
scroll to position [3822, 0]
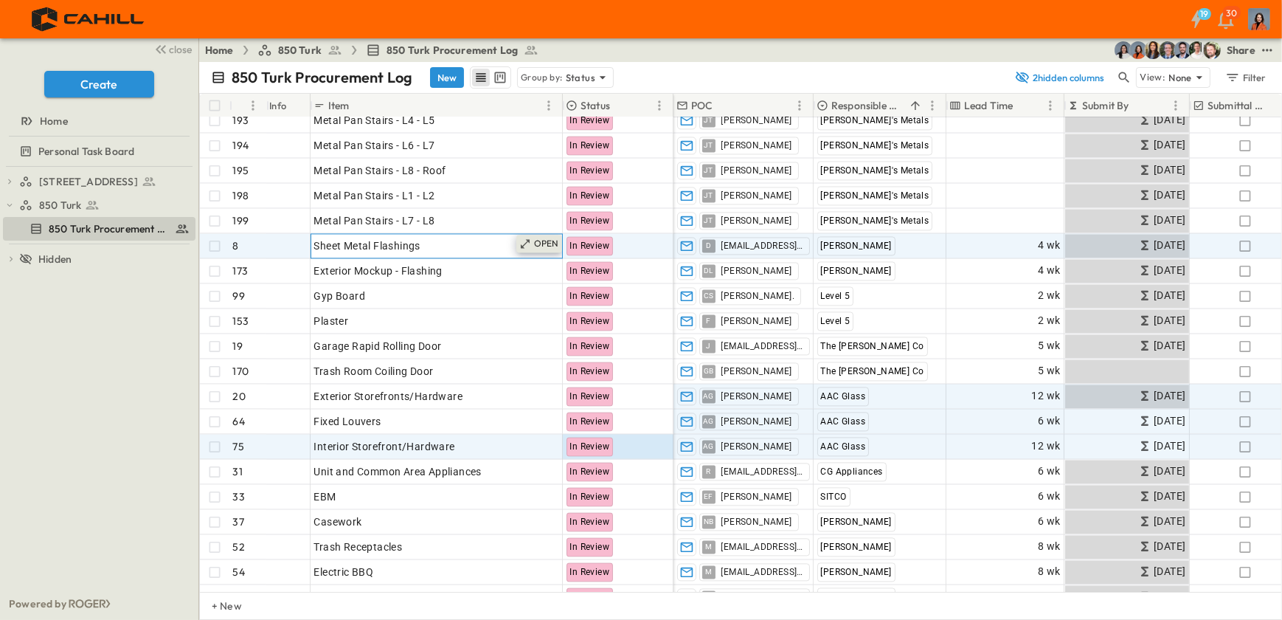
click at [542, 241] on p "OPEN" at bounding box center [546, 244] width 25 height 12
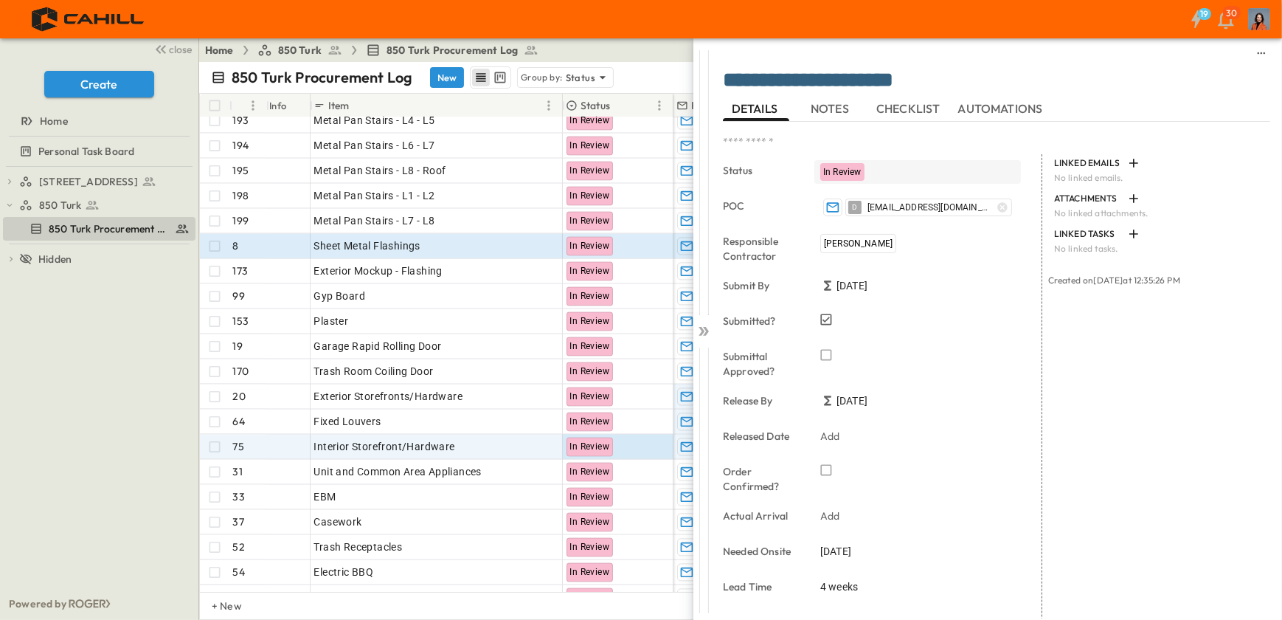
click at [834, 172] on span "In Review" at bounding box center [842, 172] width 38 height 10
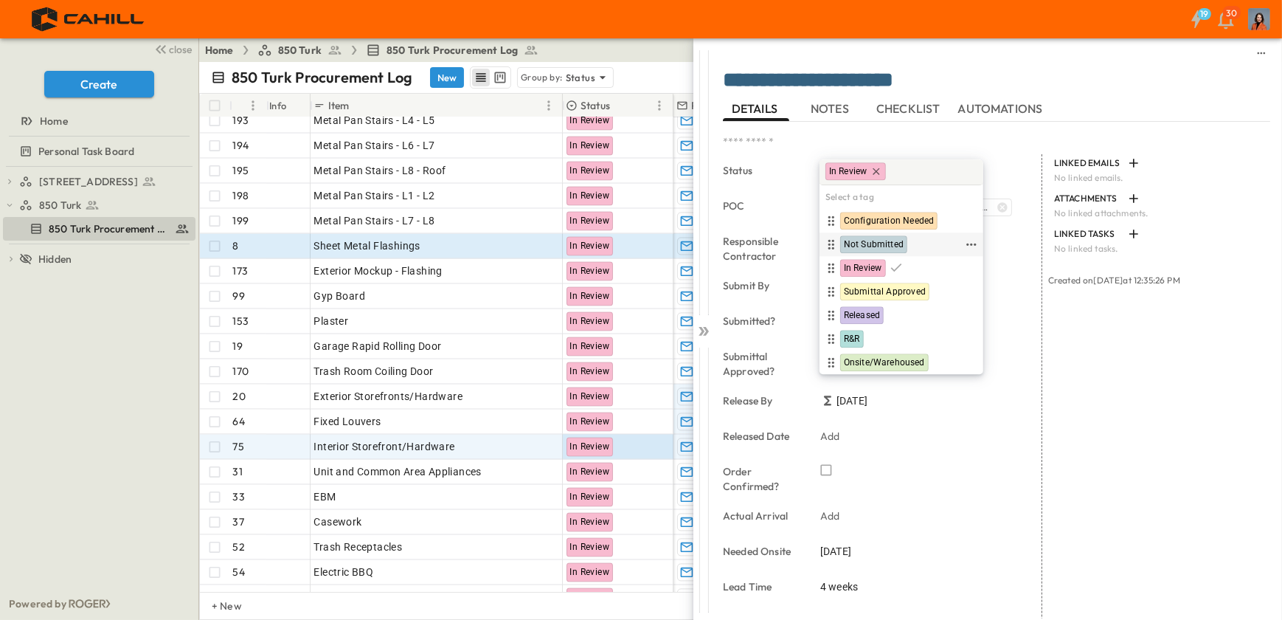
click at [852, 242] on span "Not Submitted" at bounding box center [874, 245] width 60 height 12
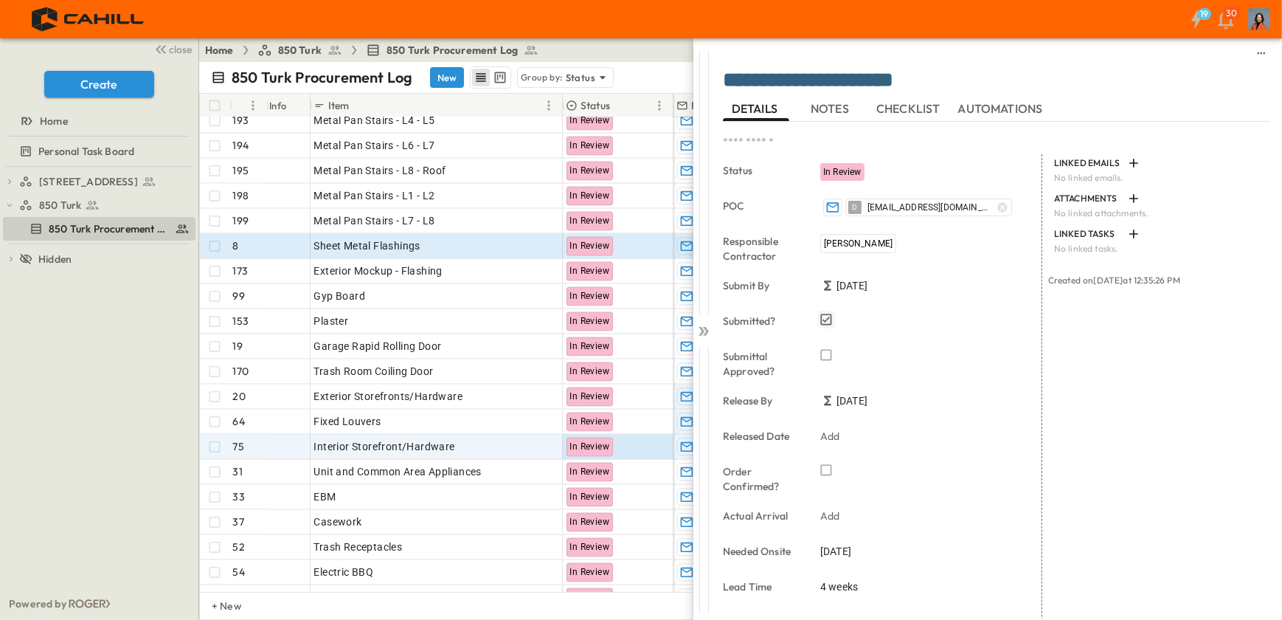
click at [826, 316] on icon "button" at bounding box center [826, 319] width 15 height 15
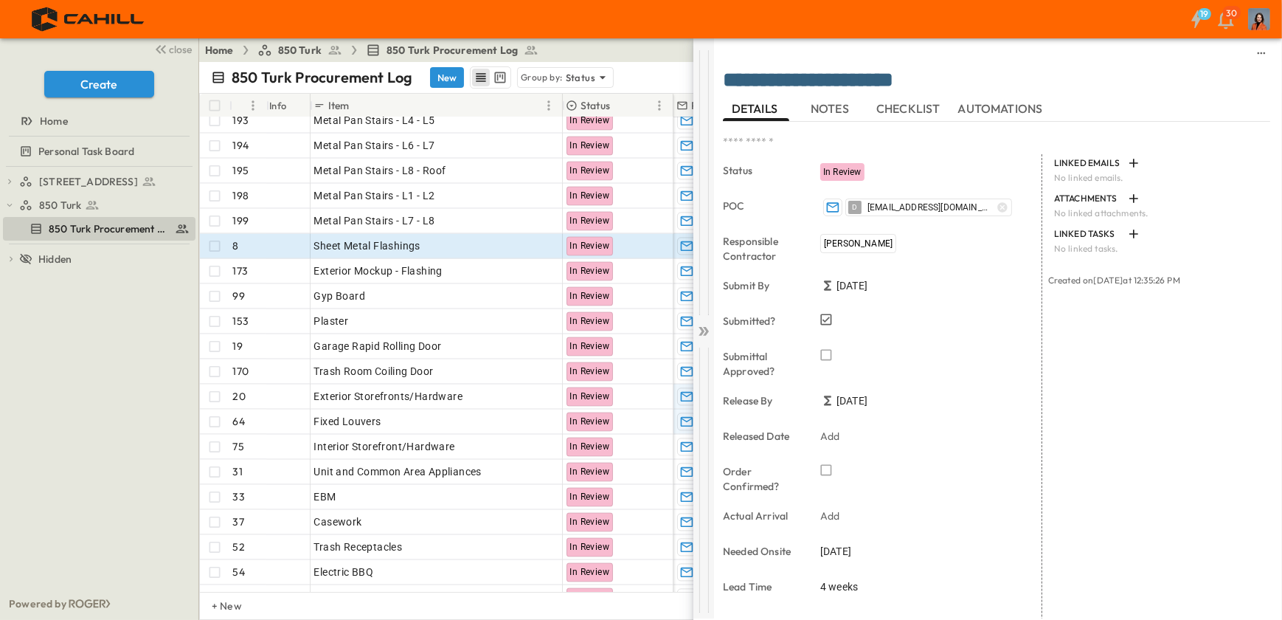
click at [705, 327] on icon at bounding box center [706, 331] width 6 height 9
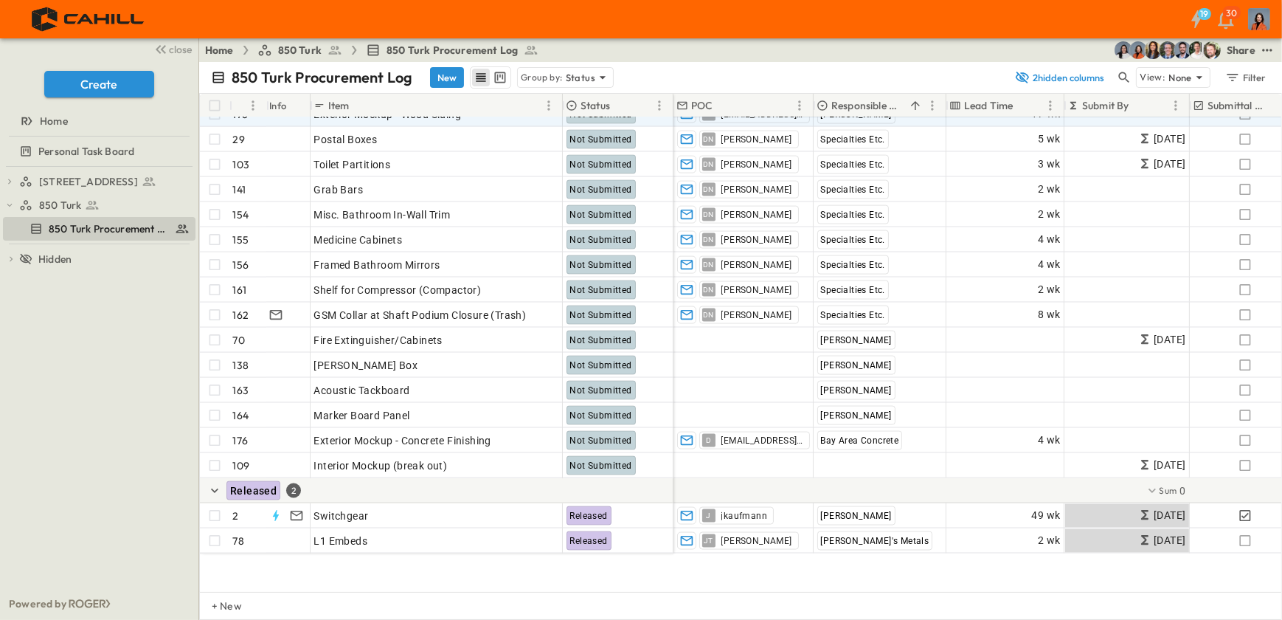
scroll to position [2682, 0]
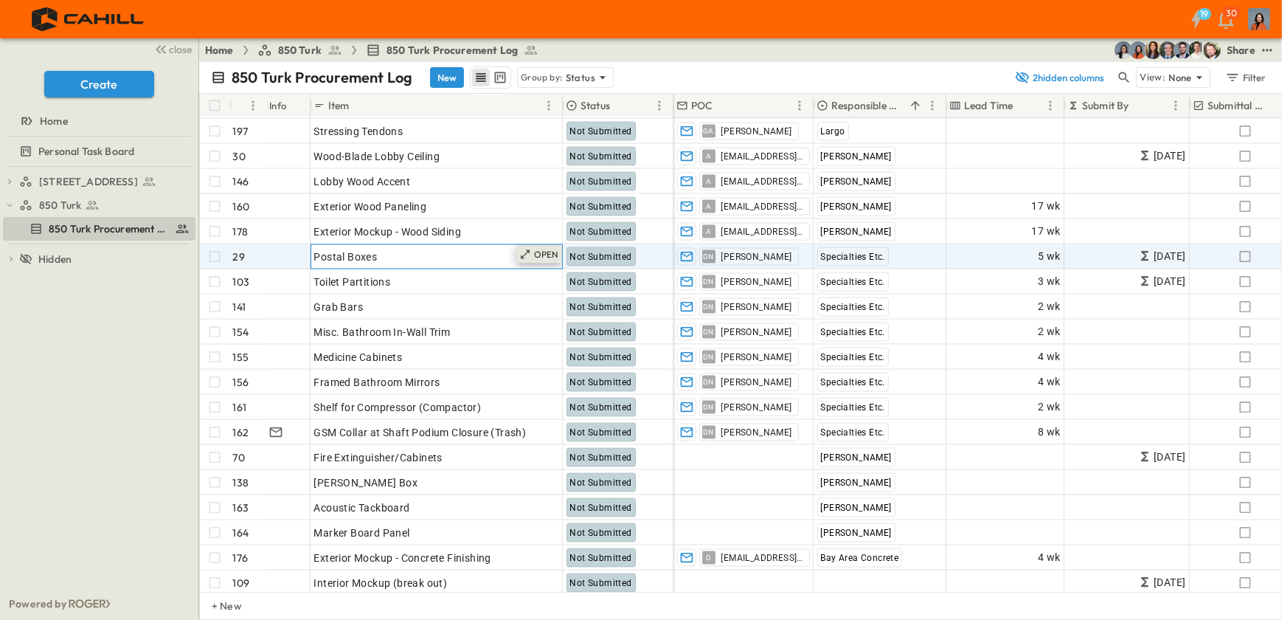
click at [544, 255] on p "OPEN" at bounding box center [546, 255] width 25 height 12
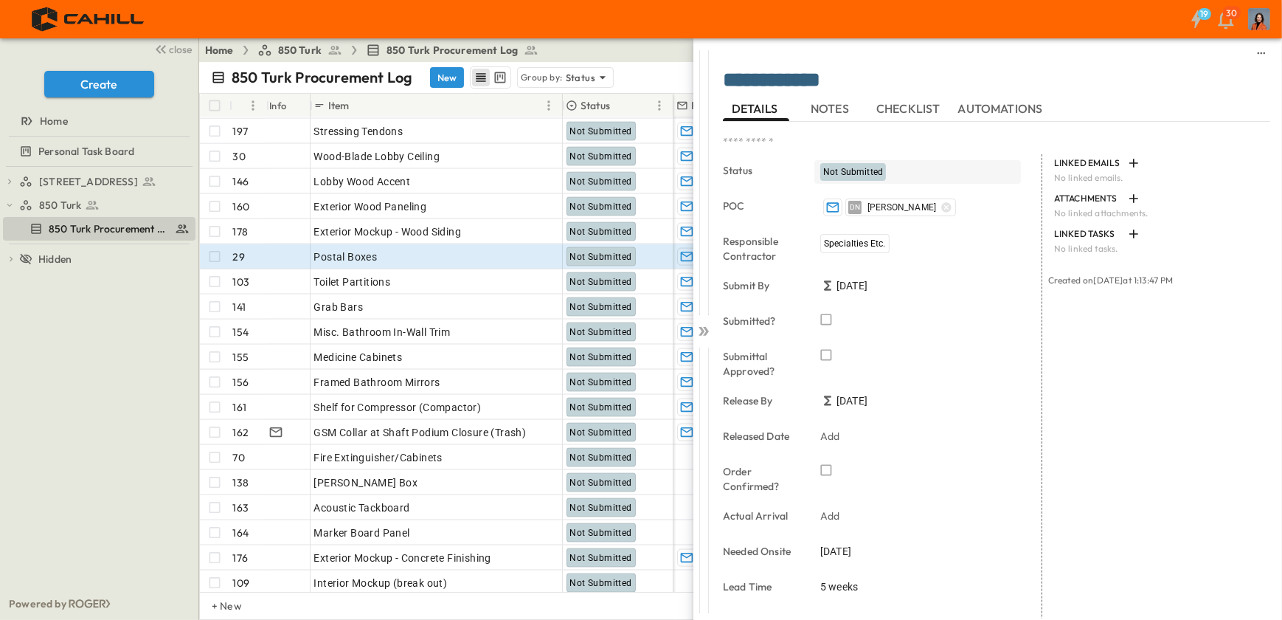
click at [846, 173] on span "Not Submitted" at bounding box center [853, 172] width 60 height 10
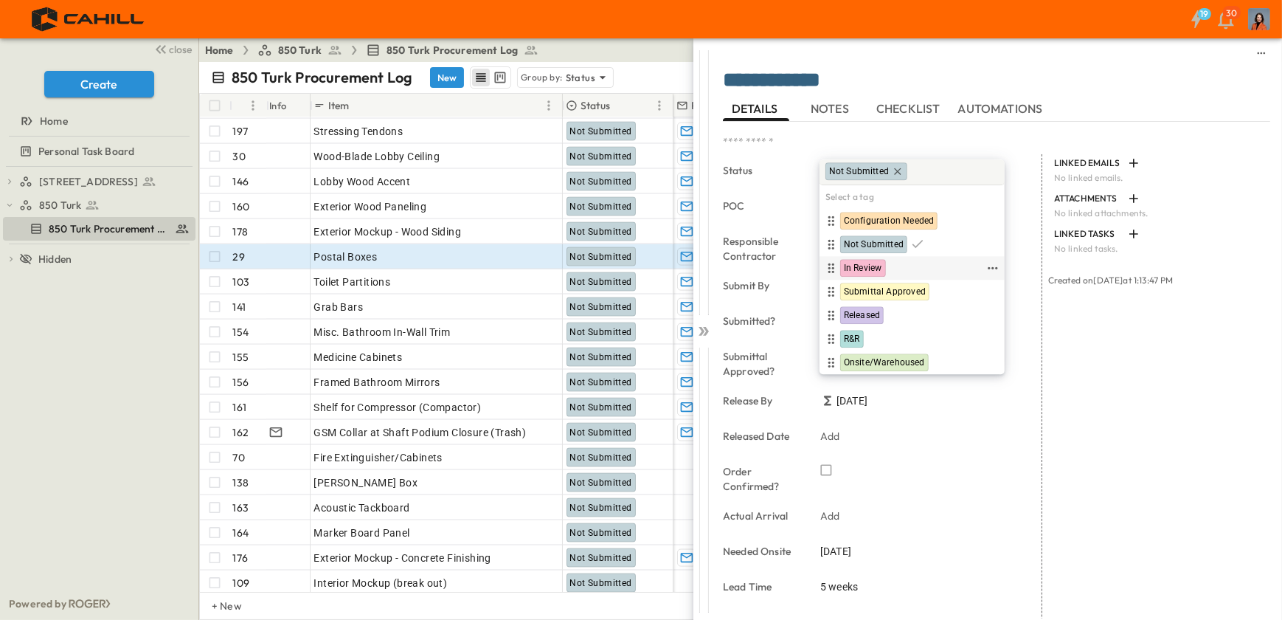
click at [862, 266] on span "In Review" at bounding box center [863, 269] width 38 height 12
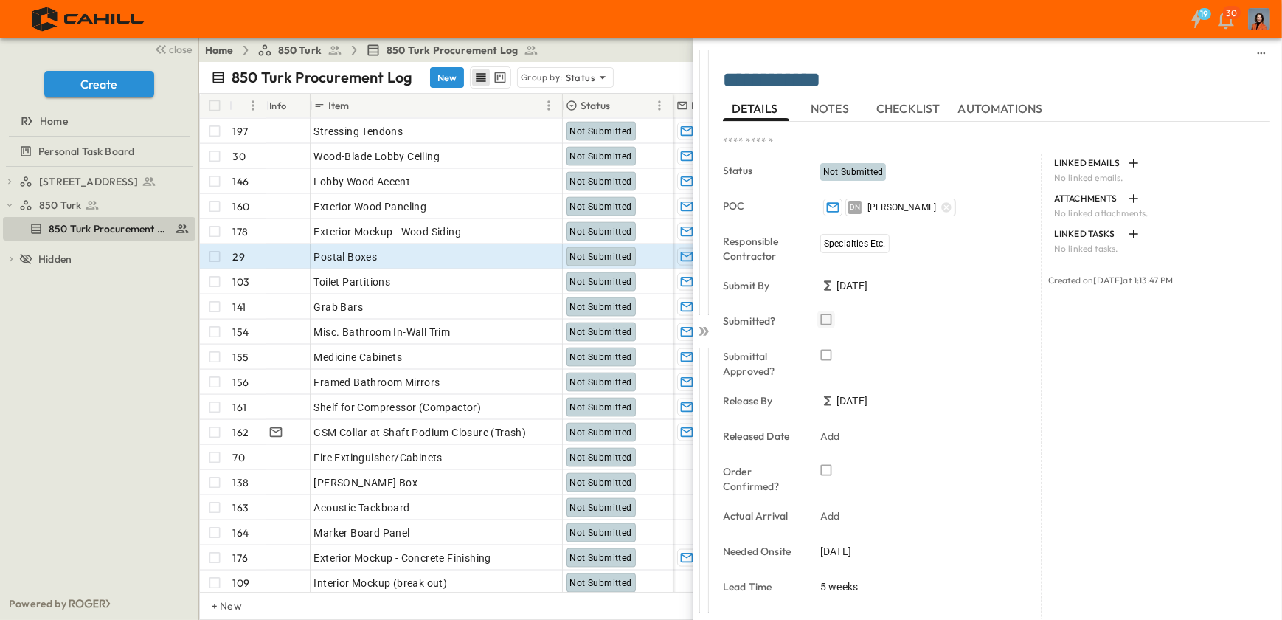
click at [826, 317] on icon "button" at bounding box center [826, 319] width 15 height 15
click at [533, 278] on div "OPEN" at bounding box center [539, 280] width 46 height 18
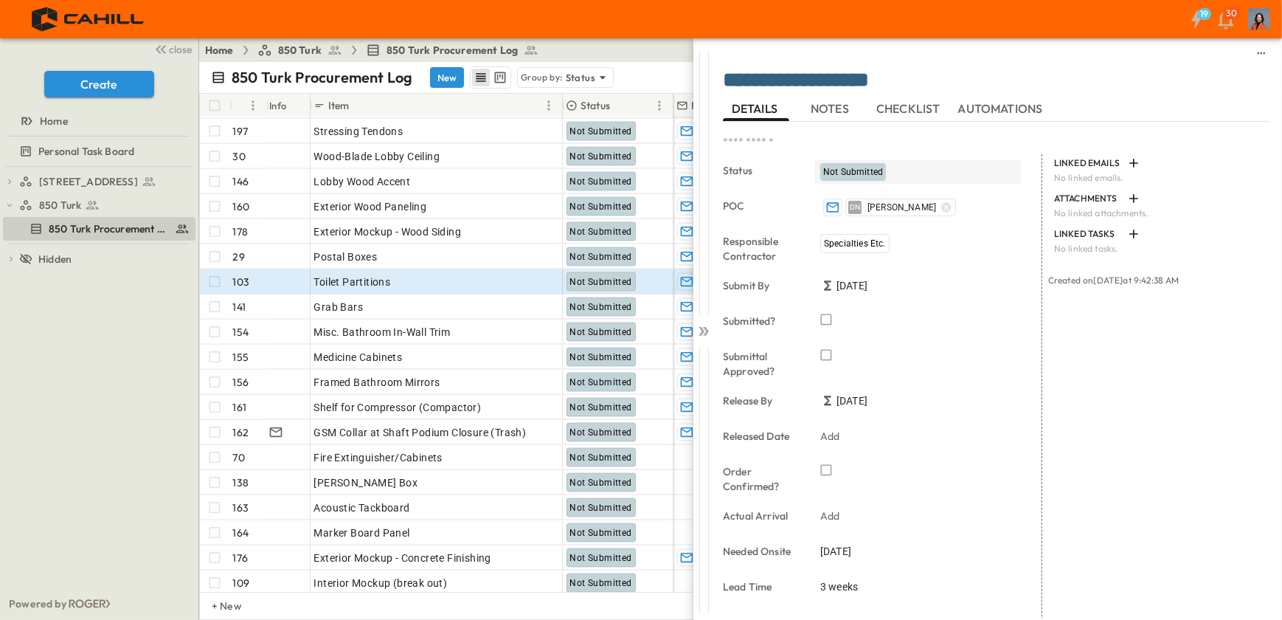
click at [864, 173] on span "Not Submitted" at bounding box center [853, 172] width 60 height 10
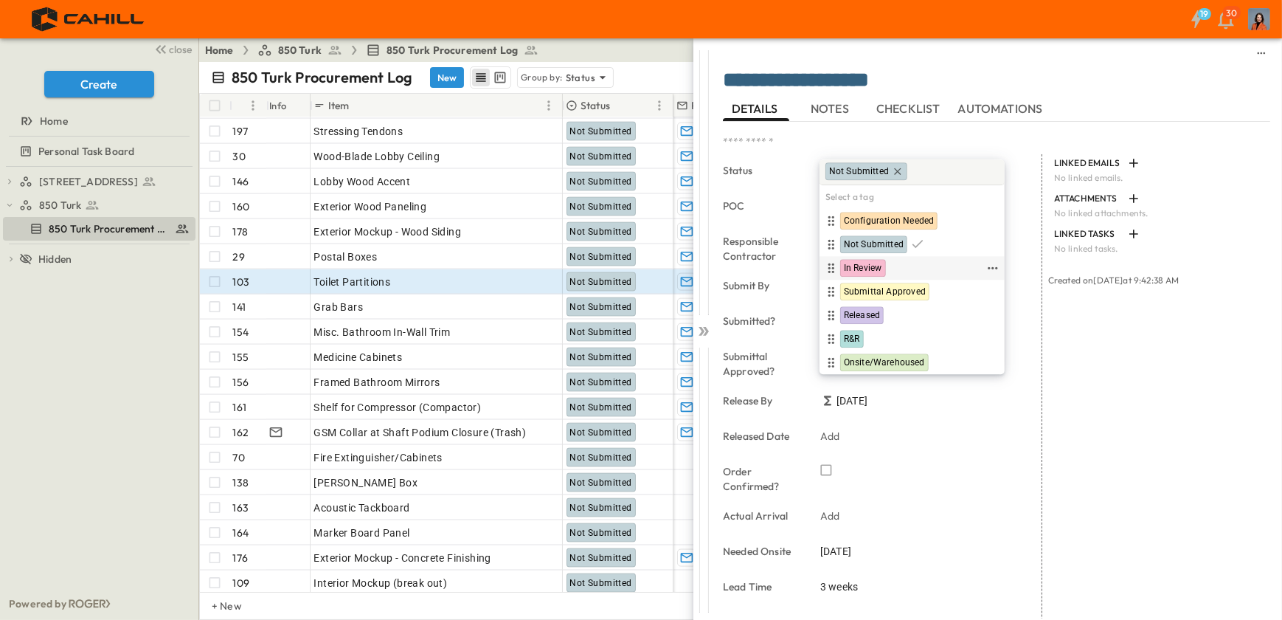
click at [858, 264] on span "In Review" at bounding box center [863, 269] width 38 height 12
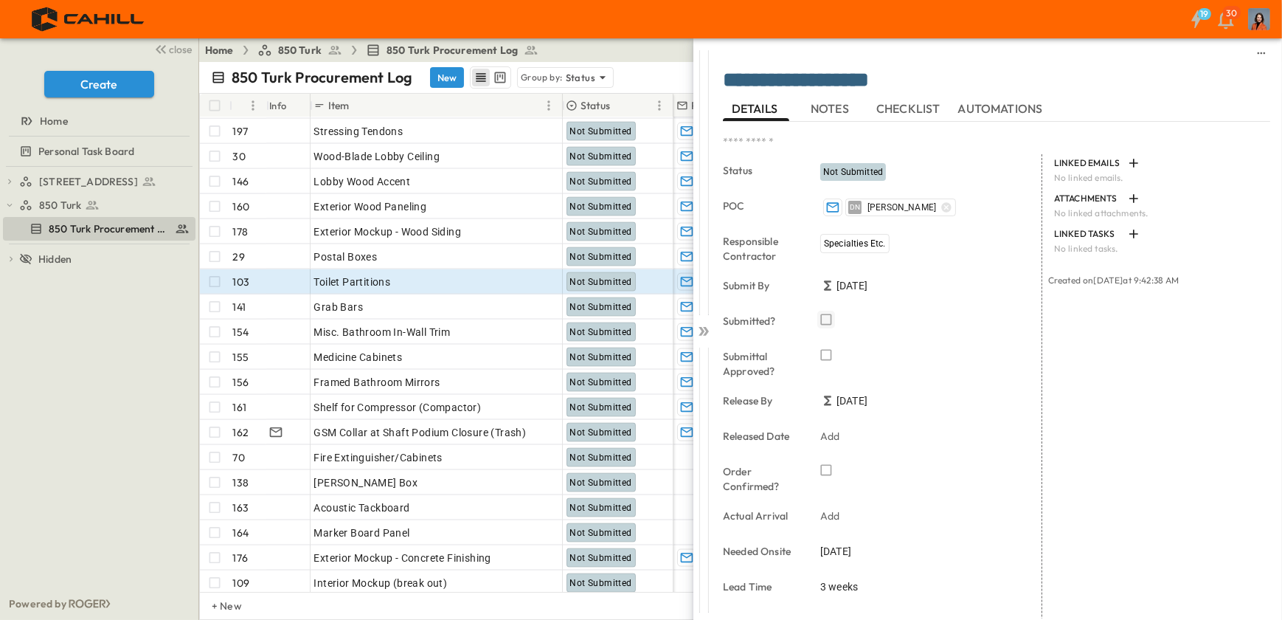
click at [826, 317] on icon "button" at bounding box center [826, 319] width 15 height 15
click at [553, 303] on p "OPEN" at bounding box center [546, 305] width 25 height 12
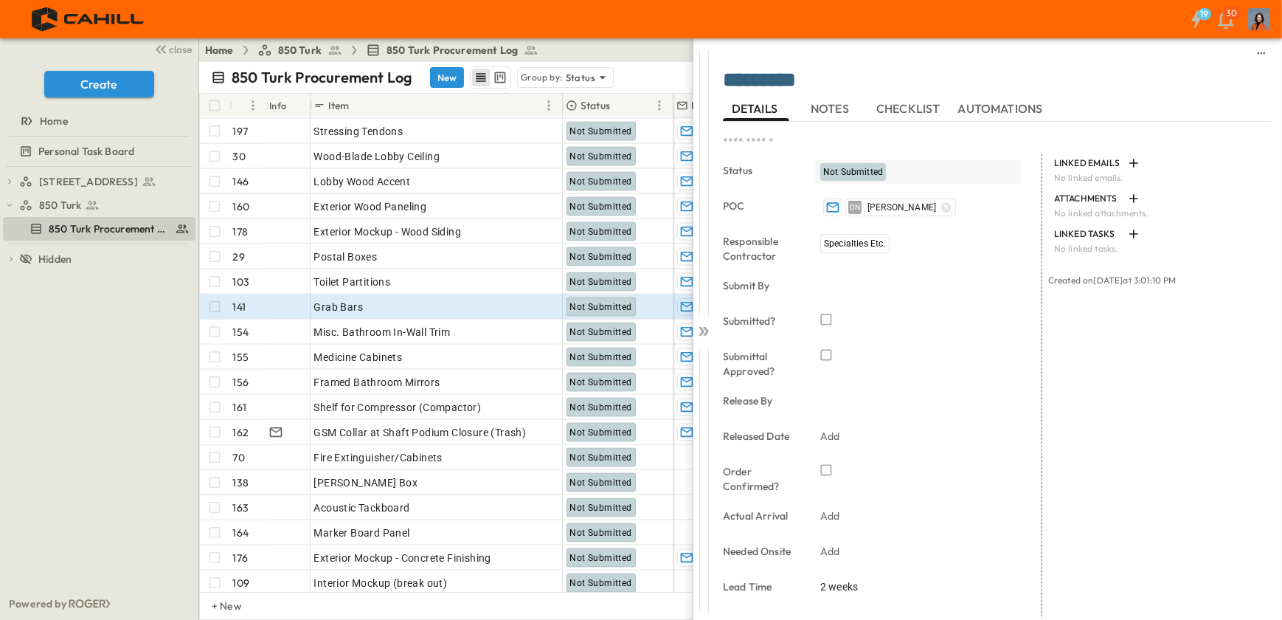
click at [854, 173] on span "Not Submitted" at bounding box center [853, 172] width 60 height 10
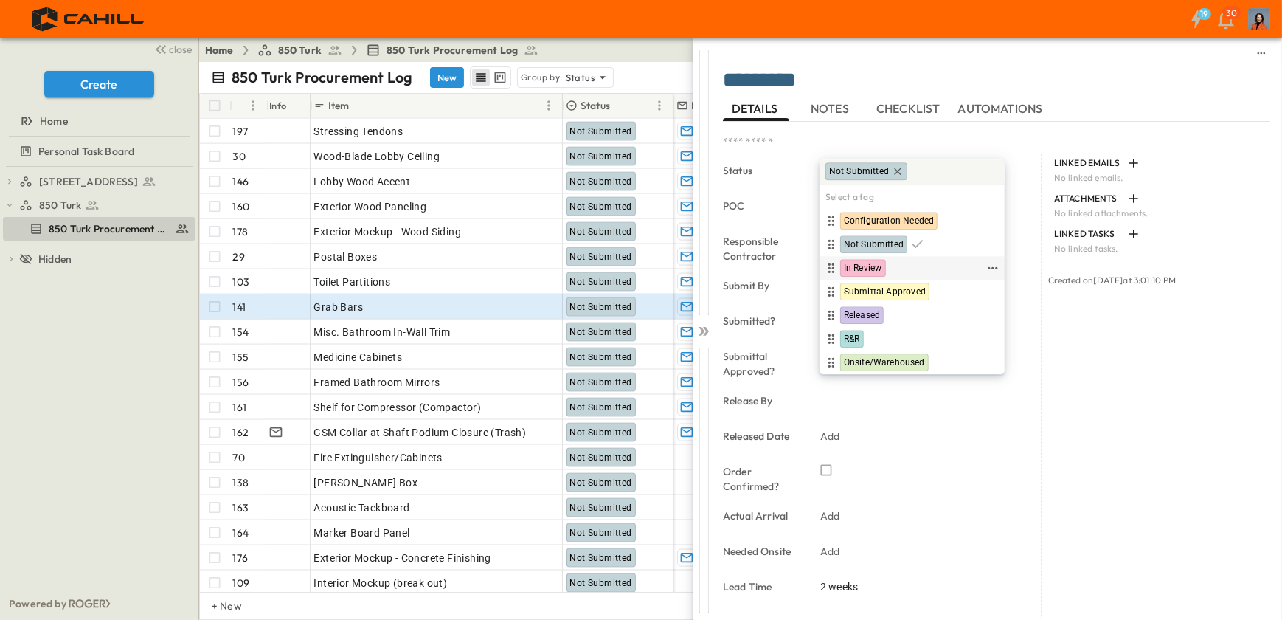
click at [856, 266] on span "In Review" at bounding box center [863, 269] width 38 height 12
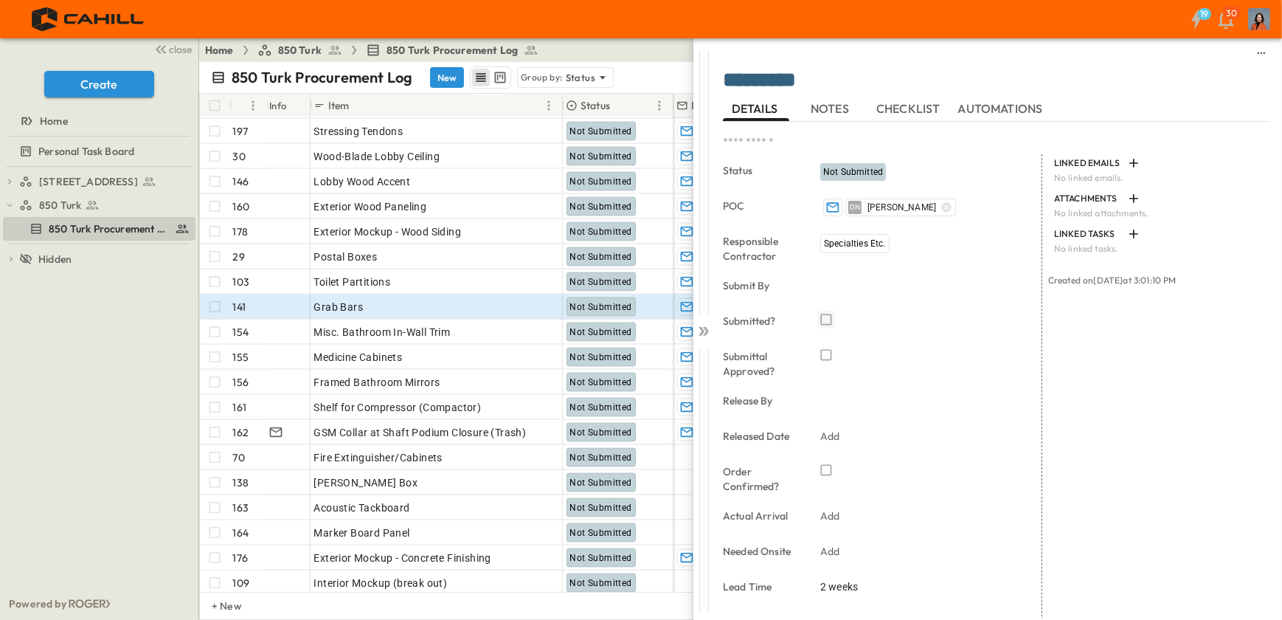
click at [826, 317] on icon "button" at bounding box center [826, 319] width 15 height 15
click at [551, 327] on p "OPEN" at bounding box center [546, 330] width 25 height 12
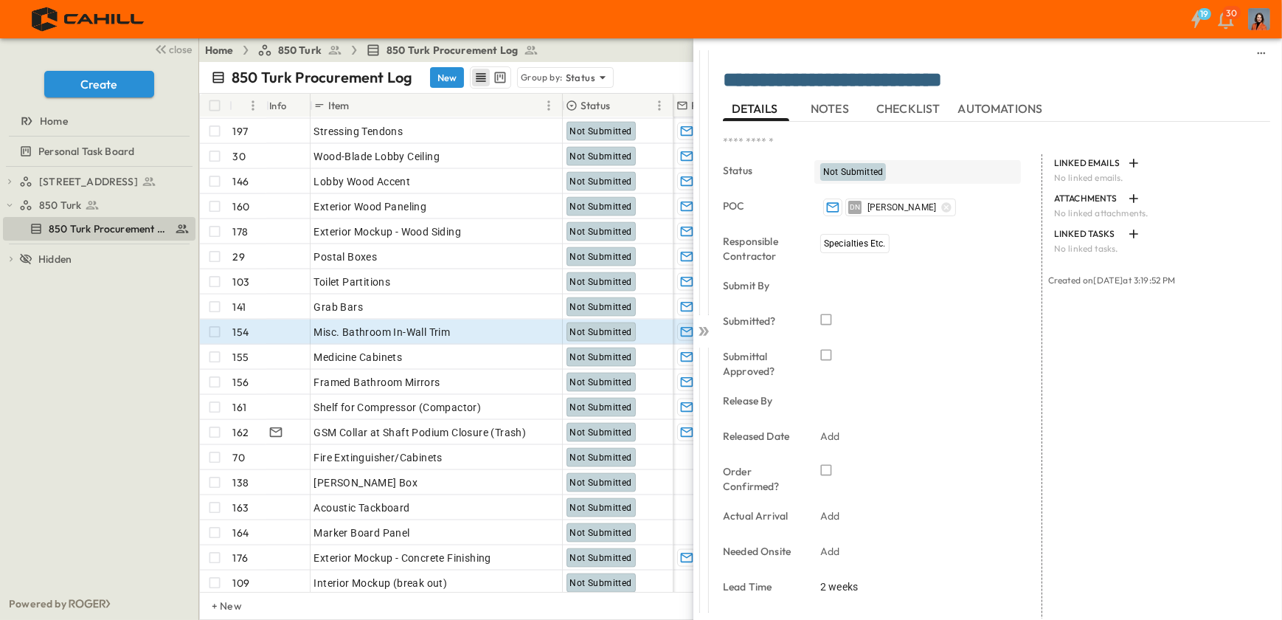
click at [854, 167] on span "Not Submitted" at bounding box center [853, 172] width 60 height 10
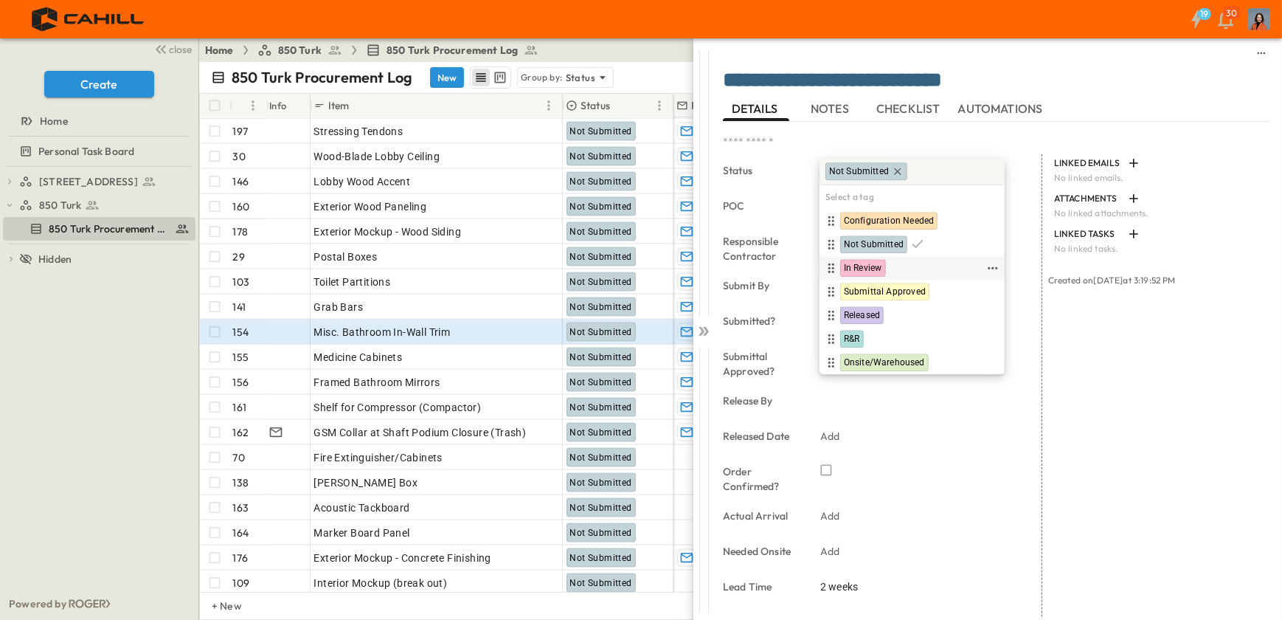
click at [857, 265] on span "In Review" at bounding box center [863, 269] width 38 height 12
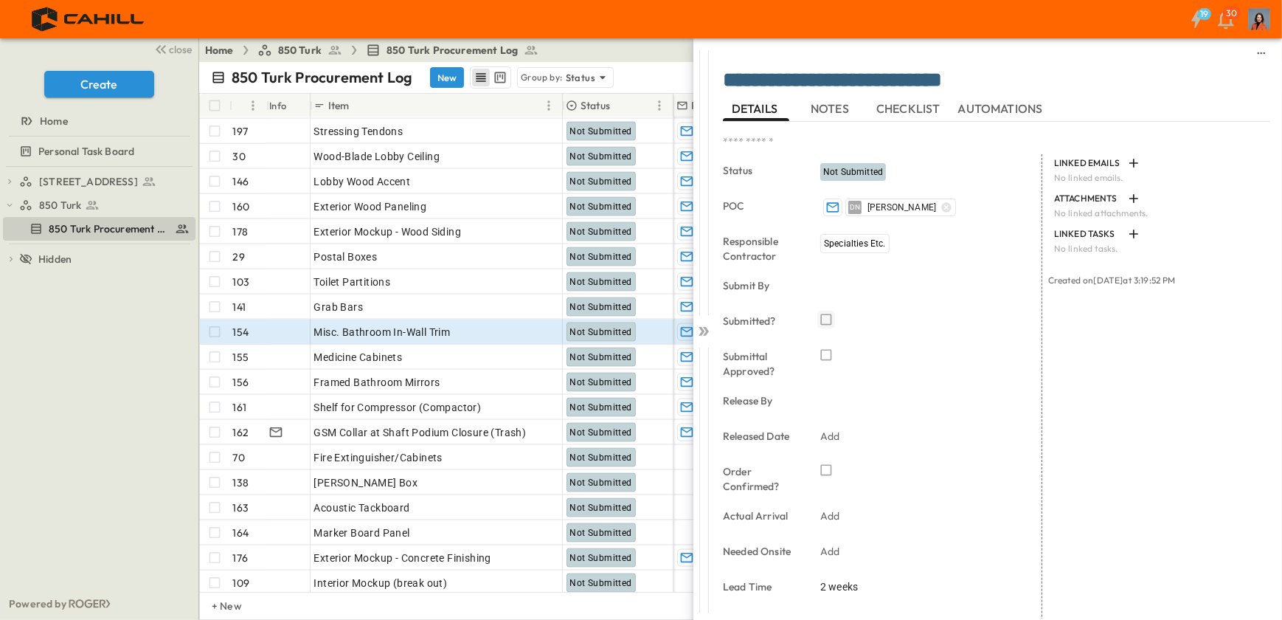
click at [826, 316] on icon "button" at bounding box center [826, 319] width 15 height 15
click at [555, 354] on p "OPEN" at bounding box center [546, 355] width 25 height 12
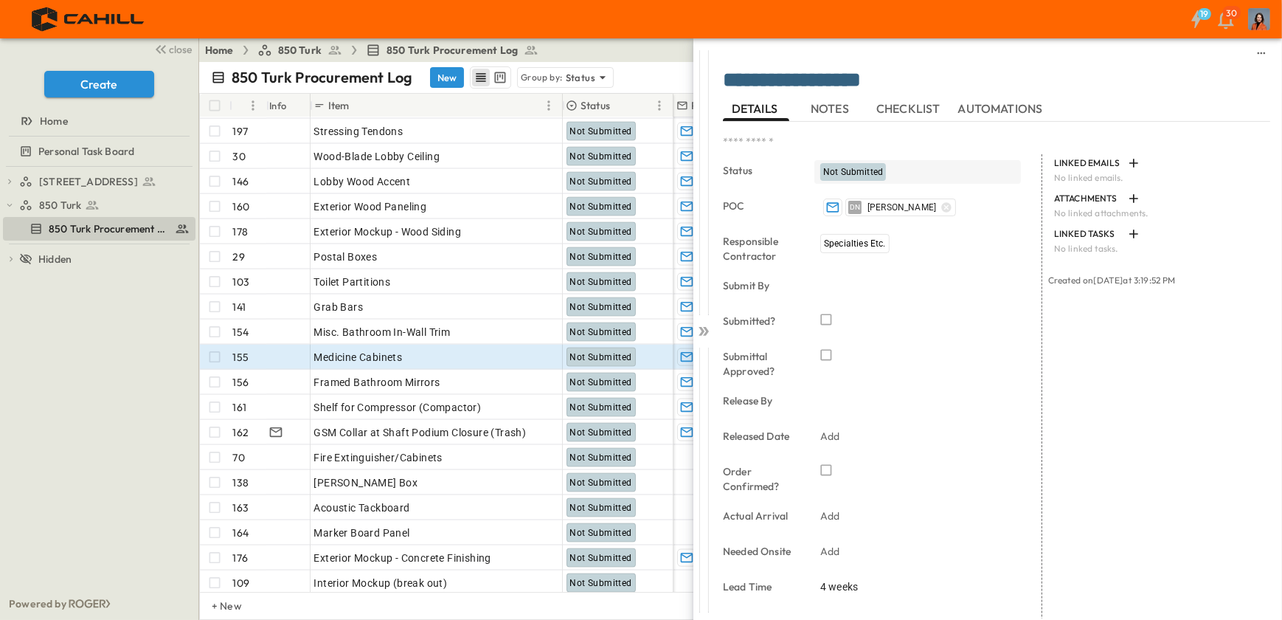
click at [837, 169] on span "Not Submitted" at bounding box center [853, 172] width 60 height 10
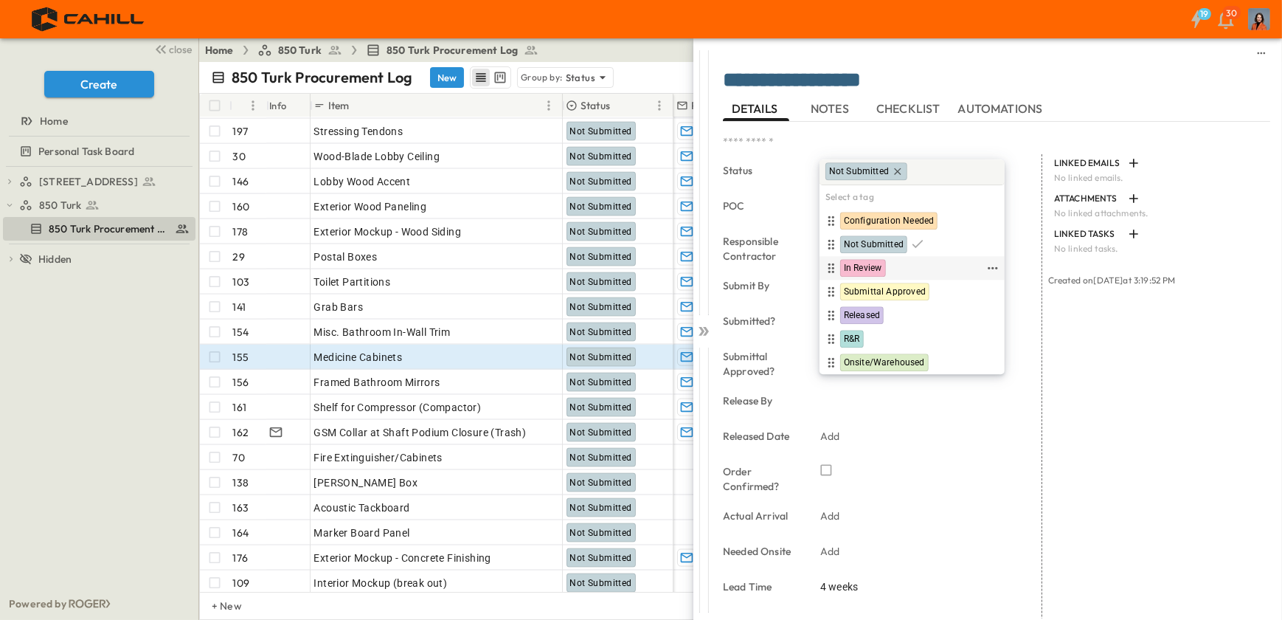
click at [847, 264] on span "In Review" at bounding box center [863, 269] width 38 height 12
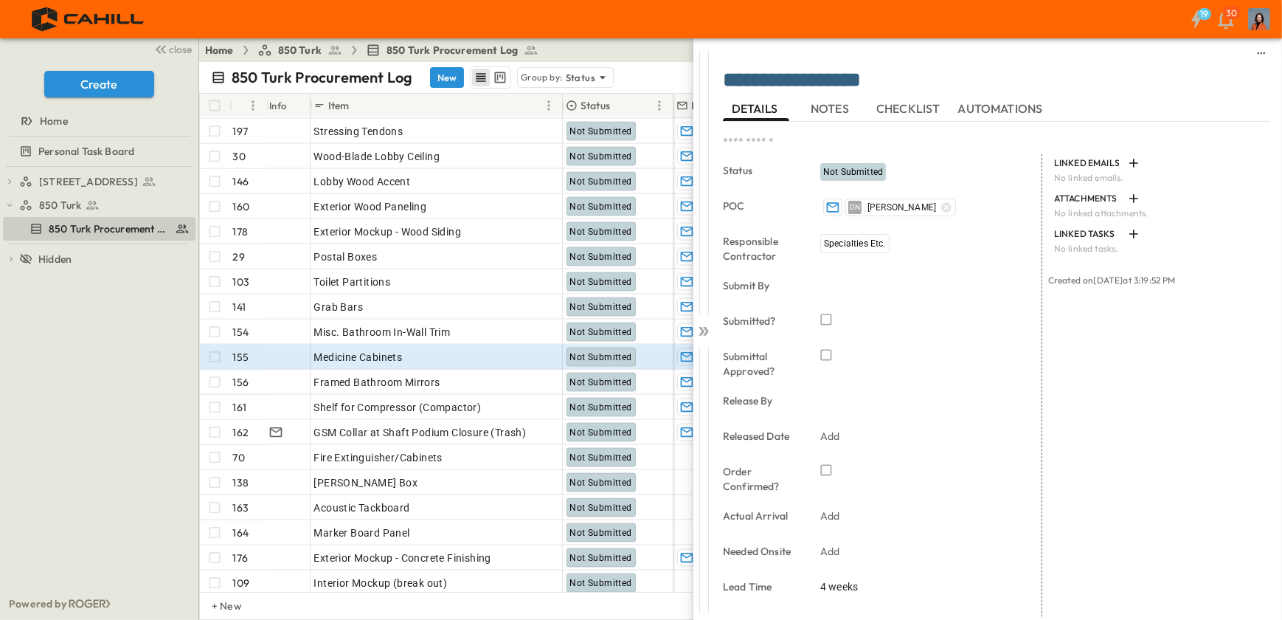
drag, startPoint x: 826, startPoint y: 318, endPoint x: 834, endPoint y: 297, distance: 22.9
click at [826, 317] on icon "button" at bounding box center [826, 319] width 15 height 15
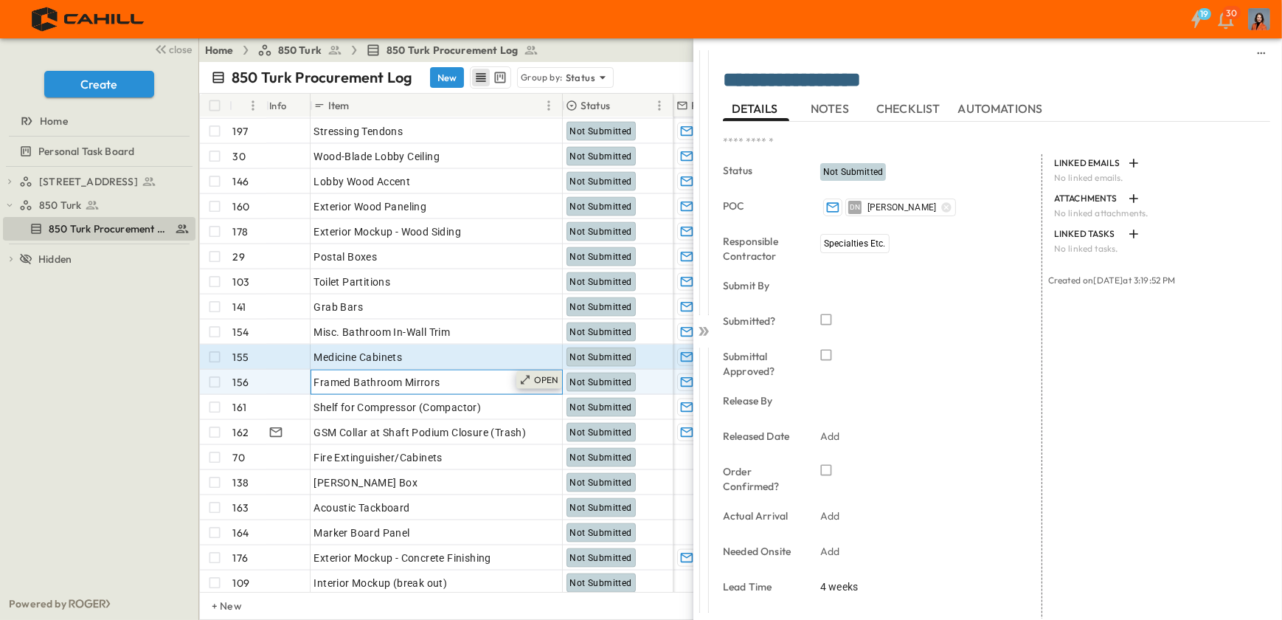
click at [552, 376] on p "OPEN" at bounding box center [546, 380] width 25 height 12
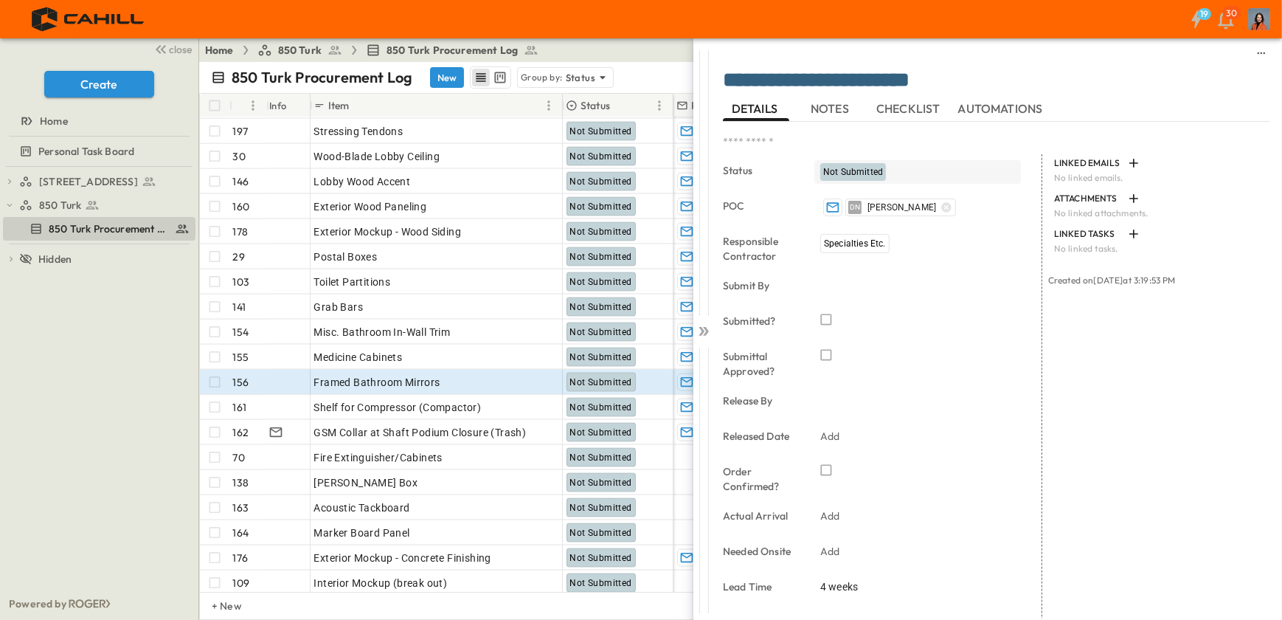
click at [839, 169] on span "Not Submitted" at bounding box center [853, 172] width 60 height 10
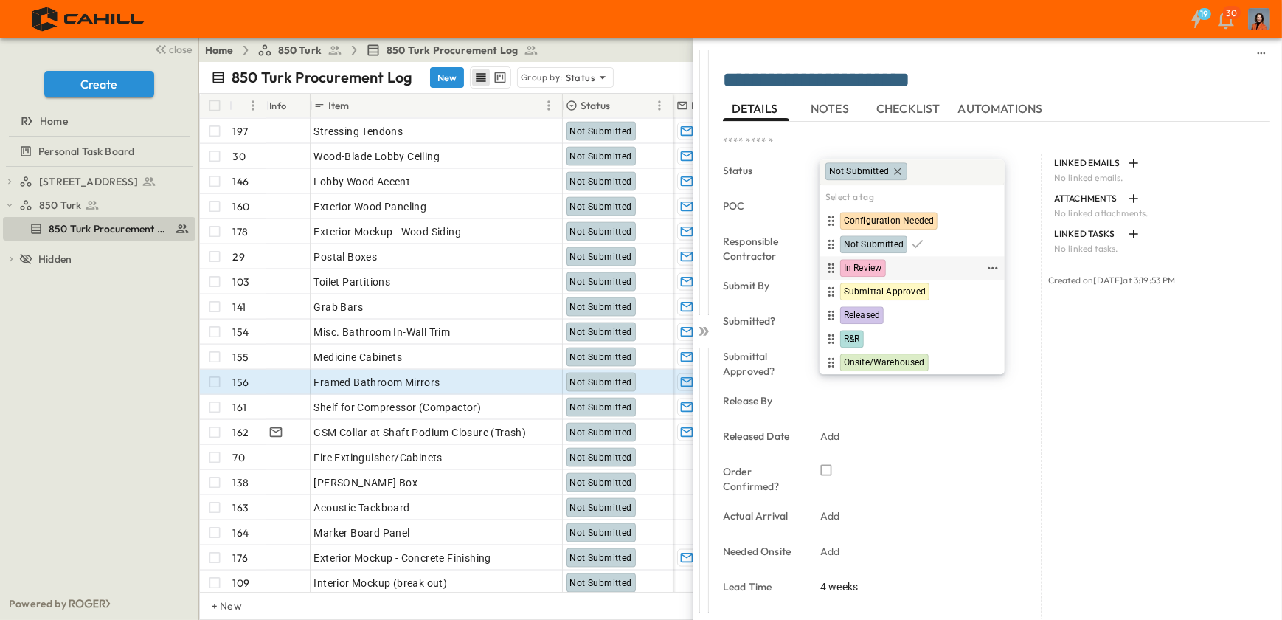
click at [856, 263] on span "In Review" at bounding box center [863, 269] width 38 height 12
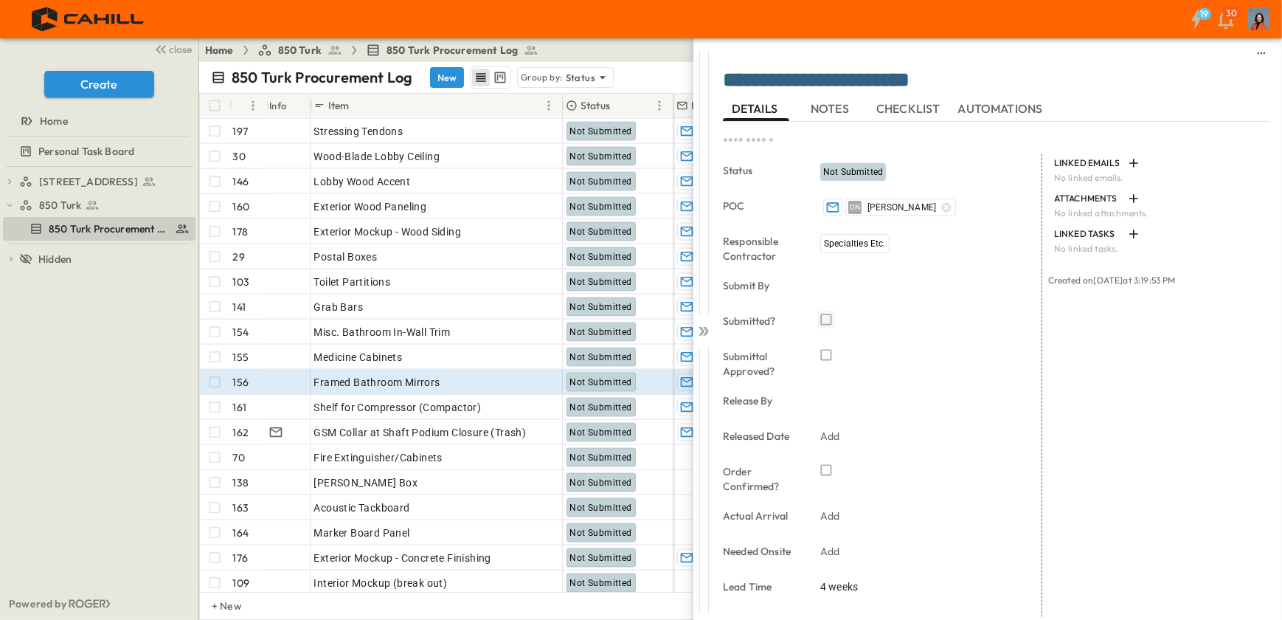
click at [826, 319] on icon "button" at bounding box center [826, 319] width 15 height 15
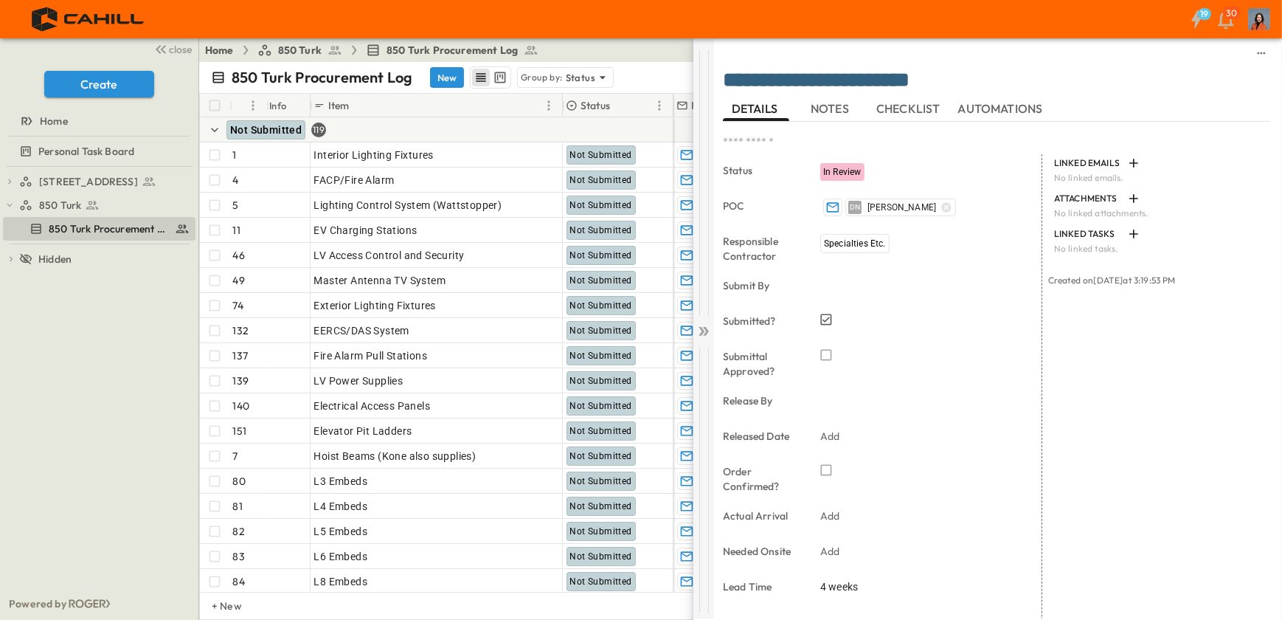
click at [700, 330] on icon at bounding box center [703, 331] width 15 height 15
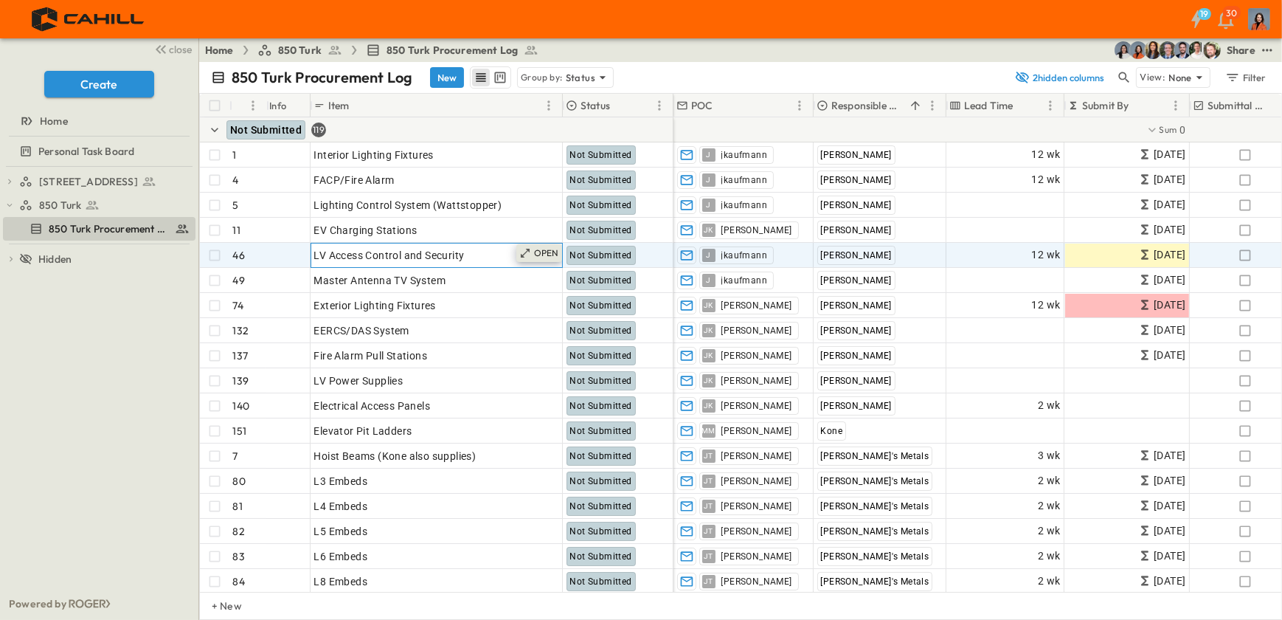
click at [550, 251] on p "OPEN" at bounding box center [546, 253] width 25 height 12
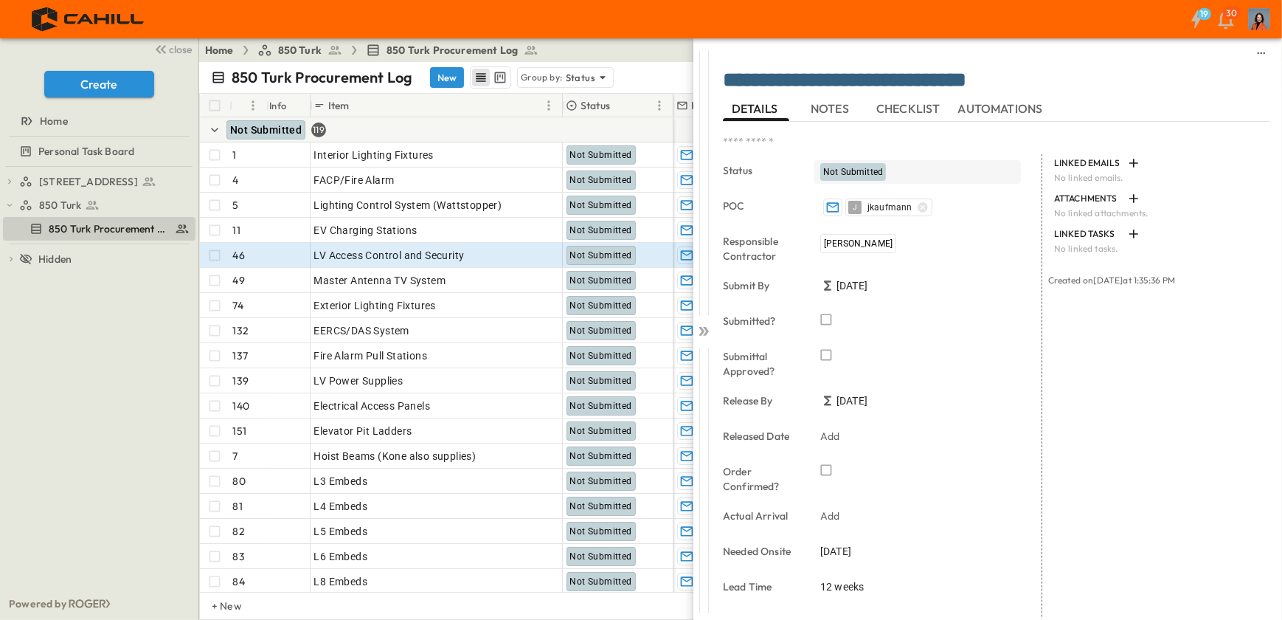
click at [832, 173] on span "Not Submitted" at bounding box center [853, 172] width 60 height 10
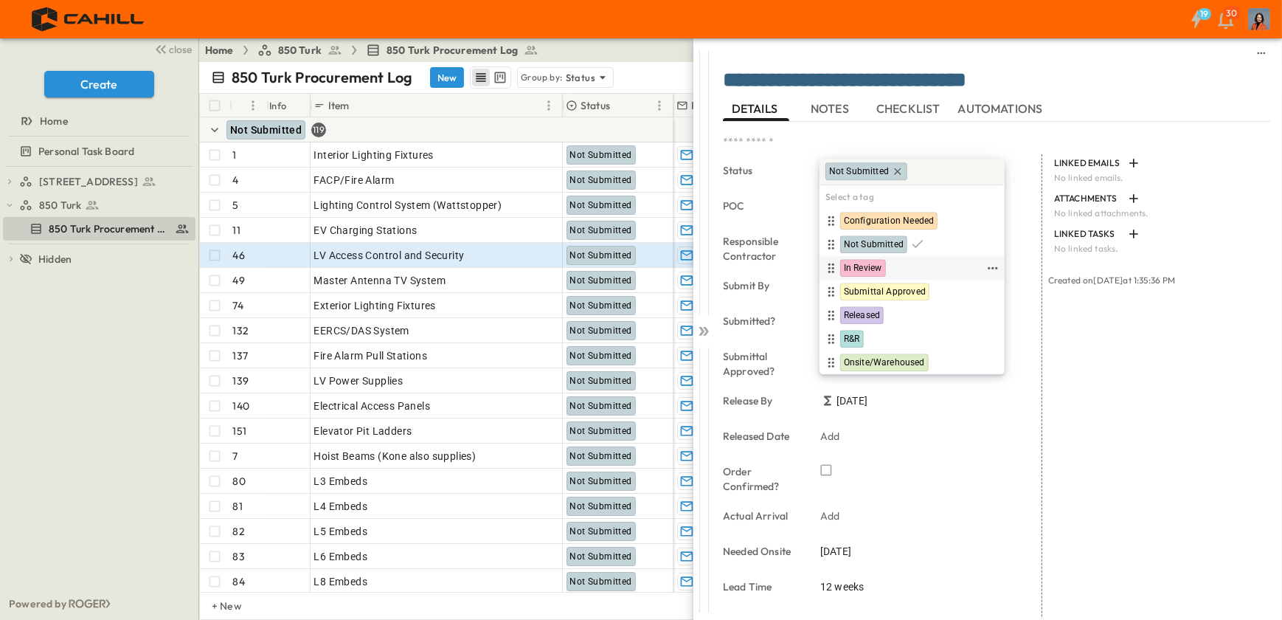
click at [859, 263] on span "In Review" at bounding box center [863, 269] width 38 height 12
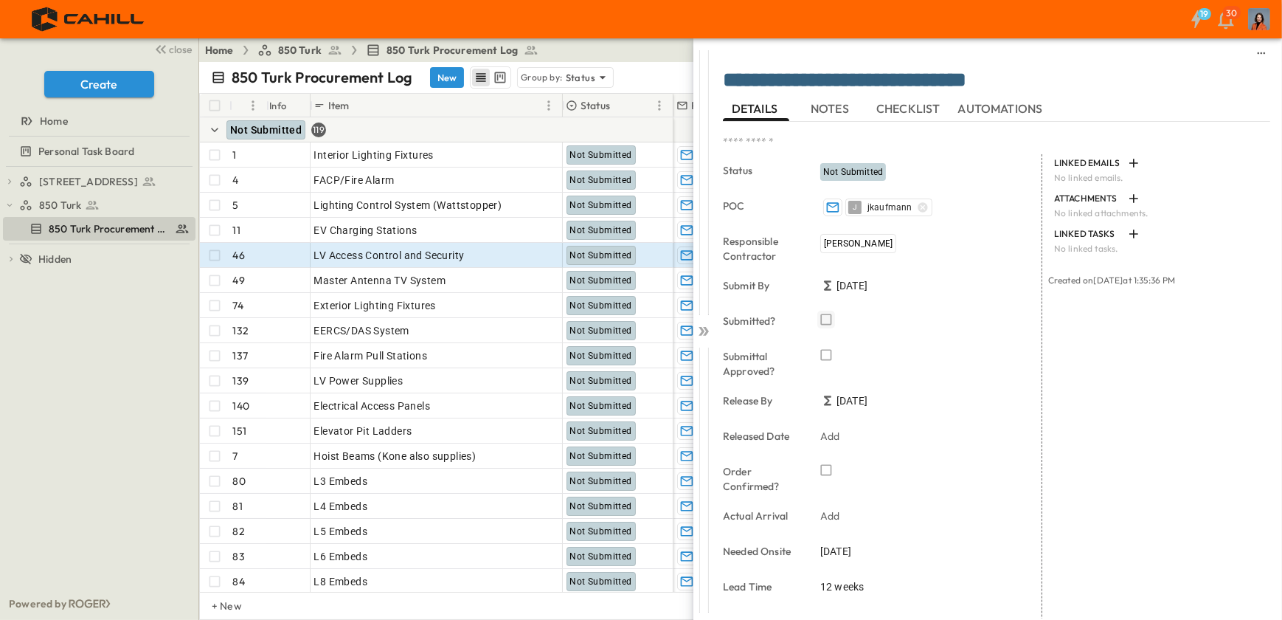
click at [827, 317] on icon "button" at bounding box center [826, 319] width 15 height 15
click at [707, 330] on icon at bounding box center [706, 331] width 6 height 9
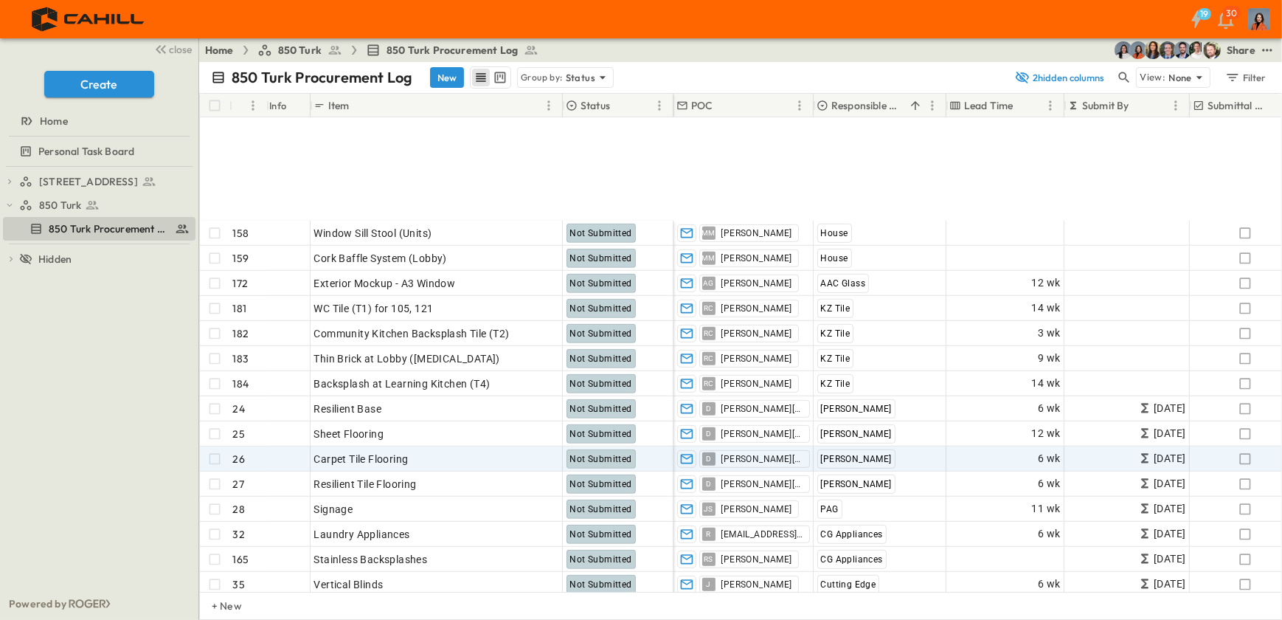
scroll to position [1140, 0]
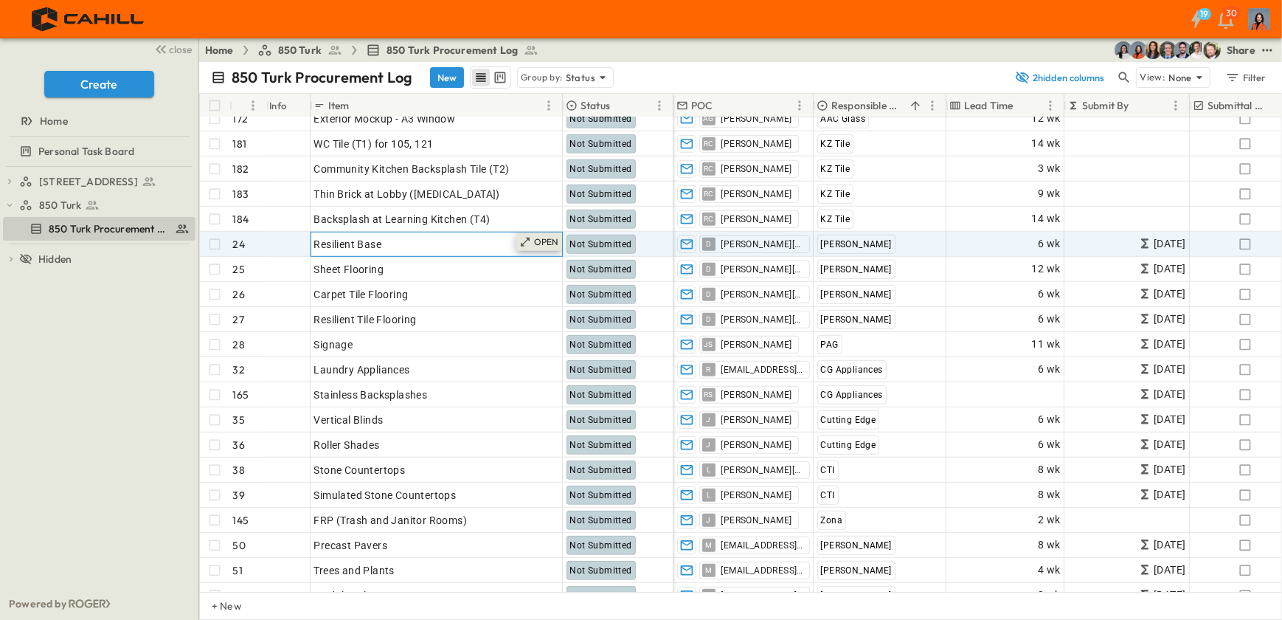
click at [547, 239] on p "OPEN" at bounding box center [546, 242] width 25 height 12
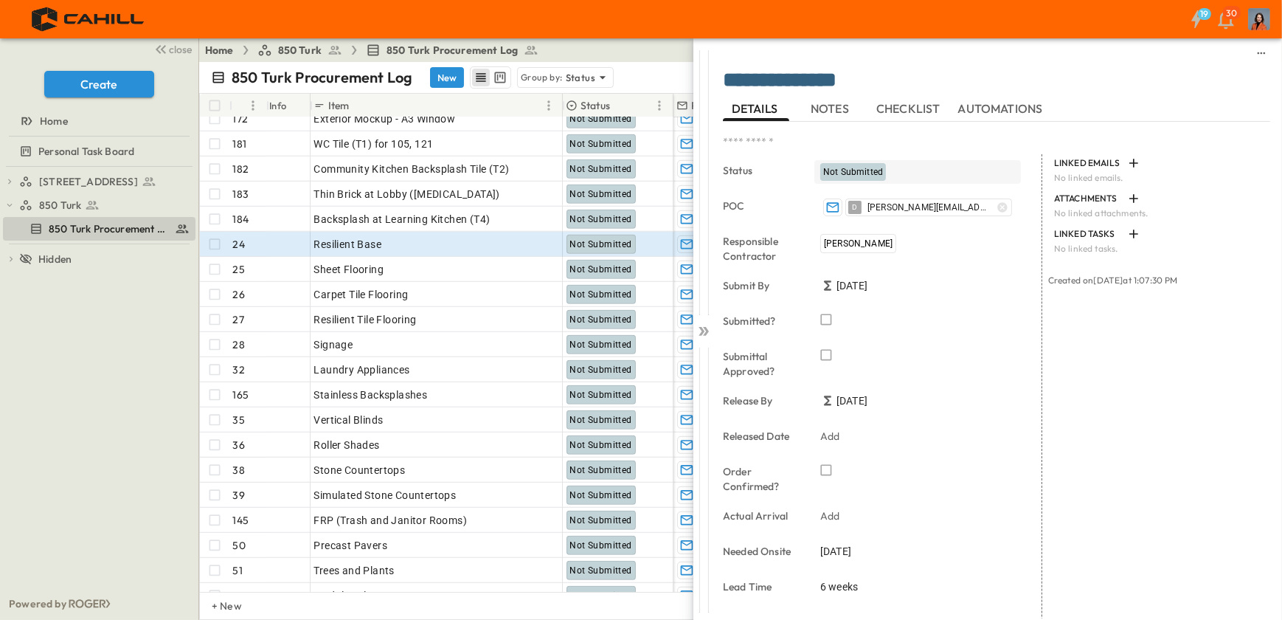
click at [834, 169] on span "Not Submitted" at bounding box center [853, 172] width 60 height 10
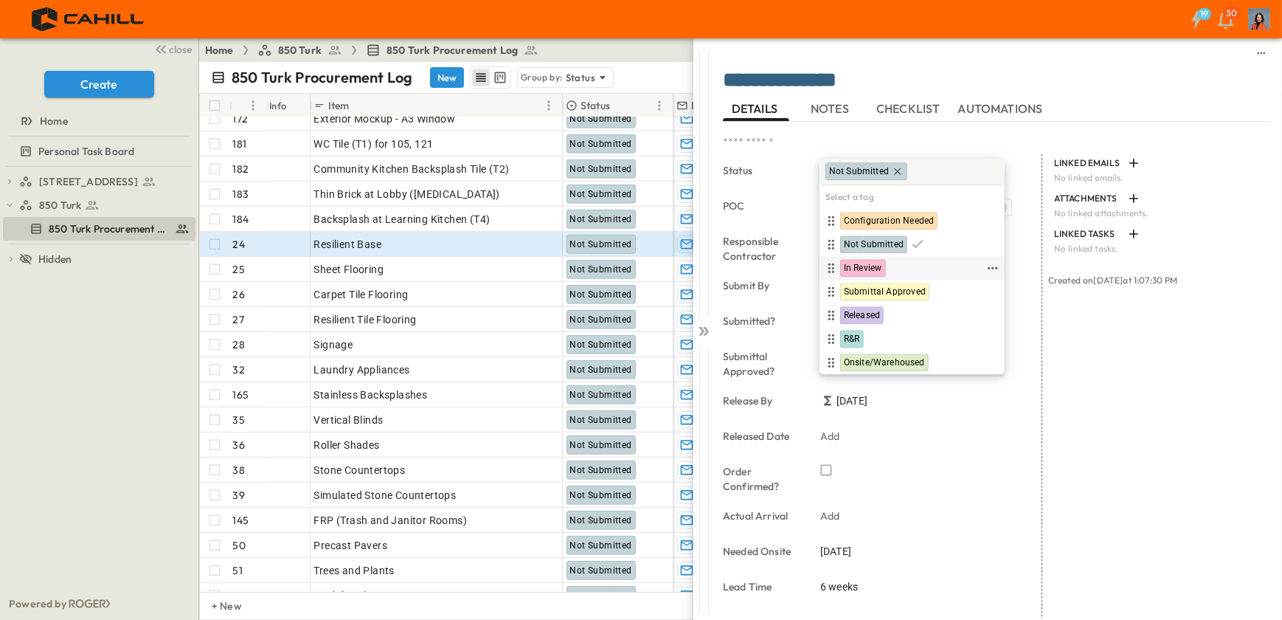
click at [854, 263] on span "In Review" at bounding box center [863, 269] width 38 height 12
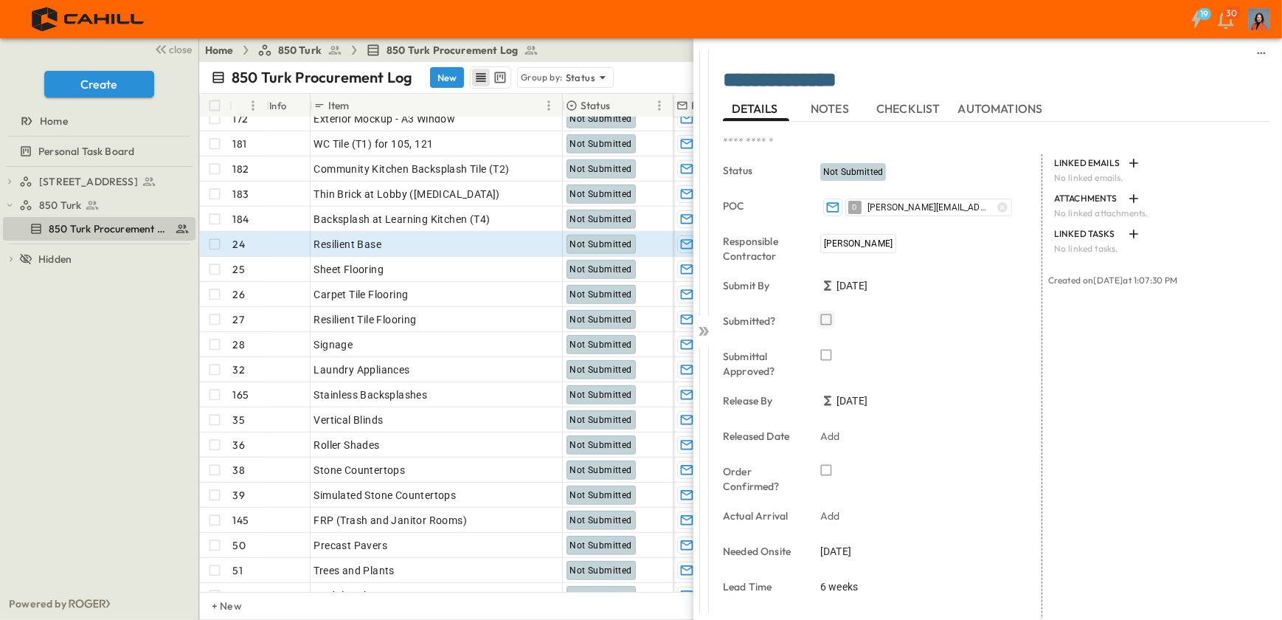
click at [829, 316] on icon "button" at bounding box center [826, 319] width 15 height 15
click at [546, 268] on p "OPEN" at bounding box center [546, 267] width 25 height 12
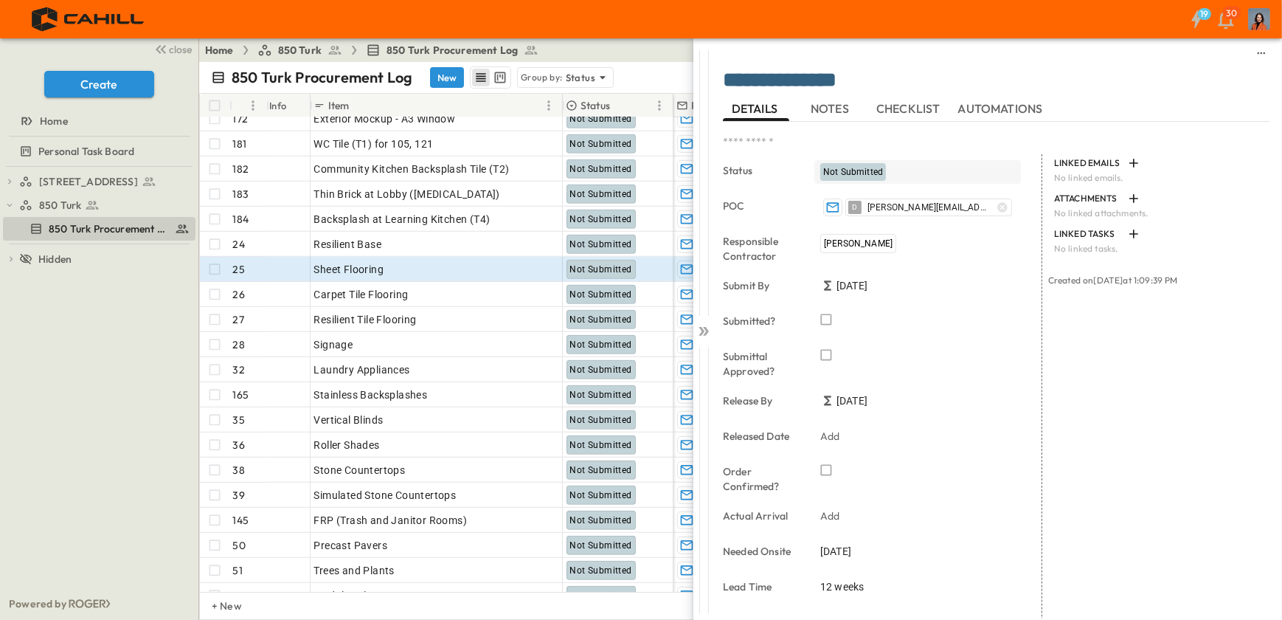
click at [848, 169] on span "Not Submitted" at bounding box center [853, 172] width 60 height 10
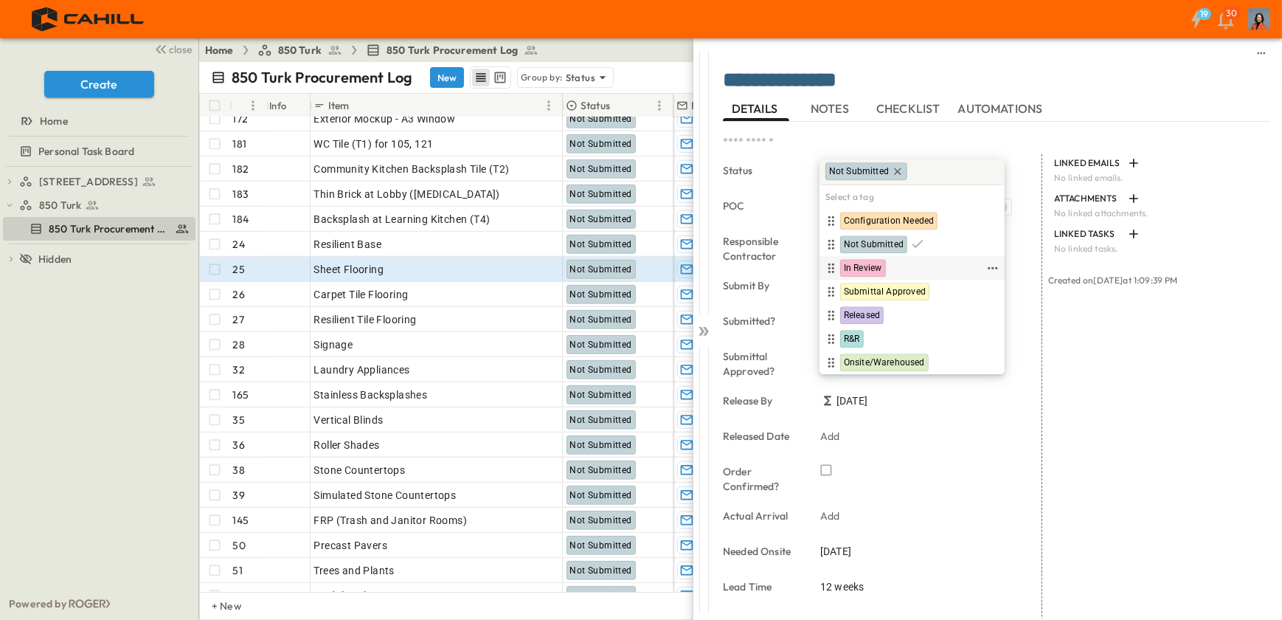
click at [848, 266] on span "In Review" at bounding box center [863, 269] width 38 height 12
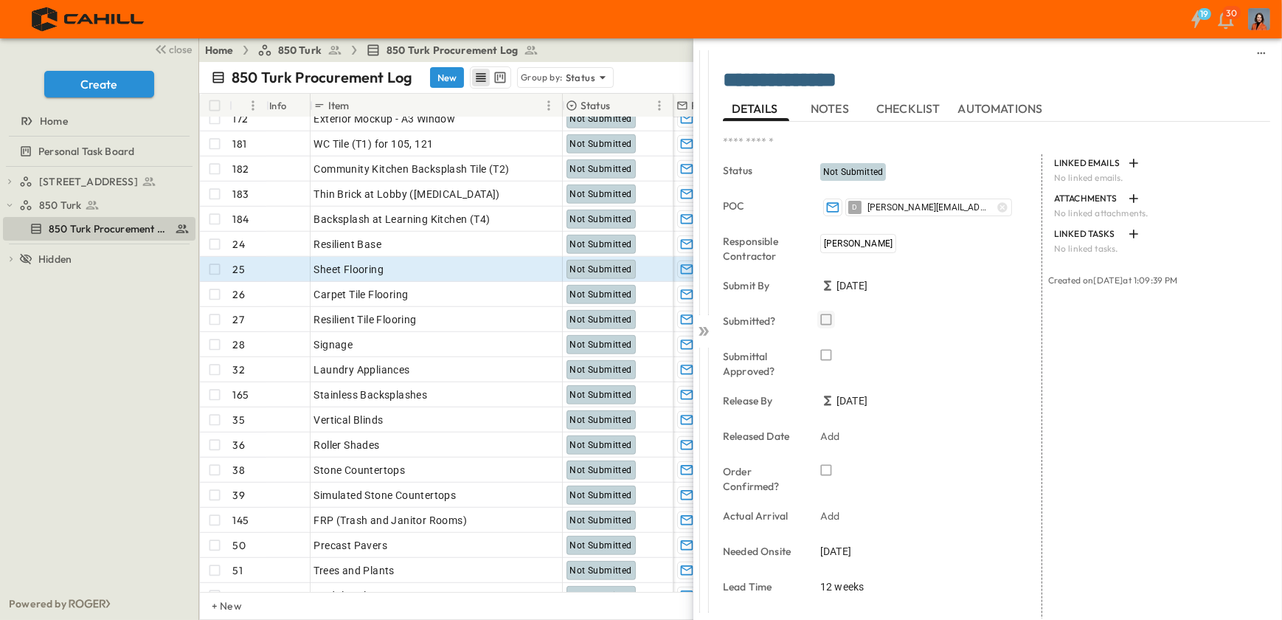
click at [824, 317] on icon "button" at bounding box center [826, 319] width 15 height 15
click at [545, 292] on p "OPEN" at bounding box center [546, 292] width 25 height 12
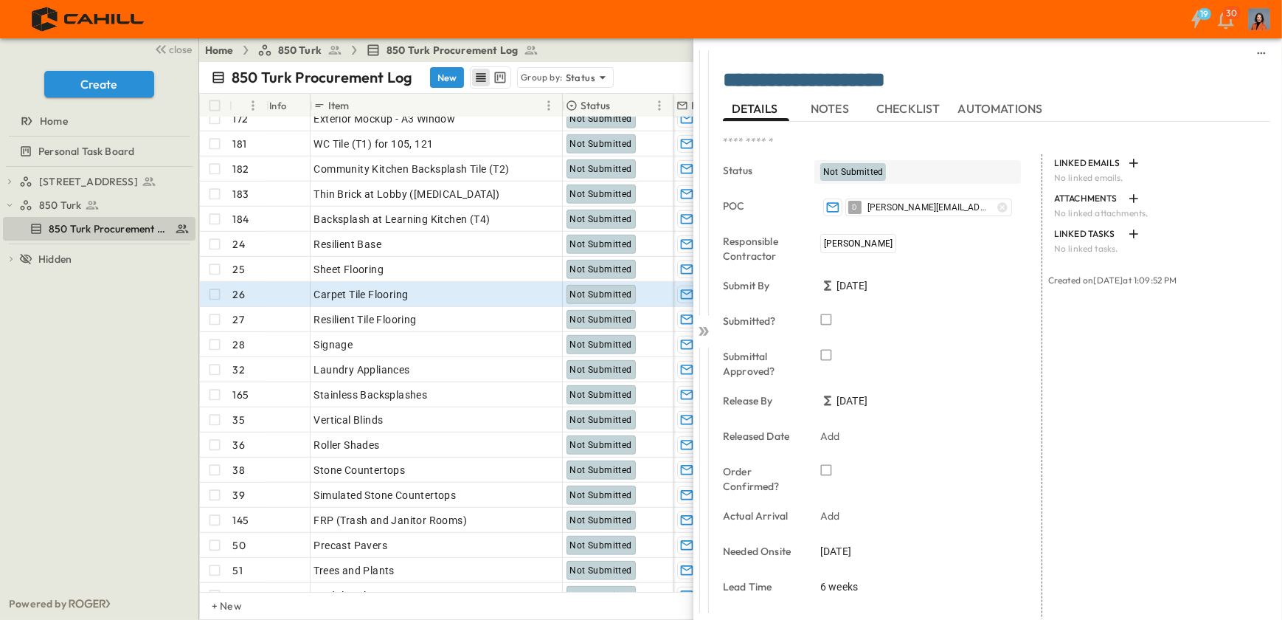
click at [841, 169] on span "Not Submitted" at bounding box center [853, 172] width 60 height 10
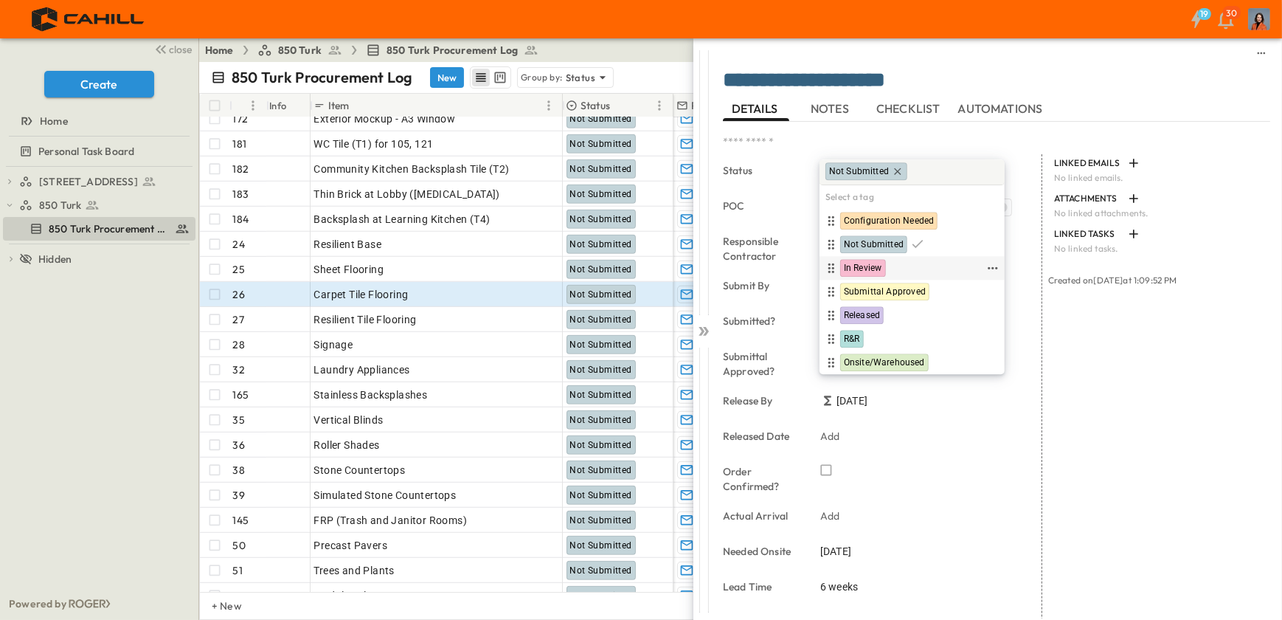
click at [856, 266] on span "In Review" at bounding box center [863, 269] width 38 height 12
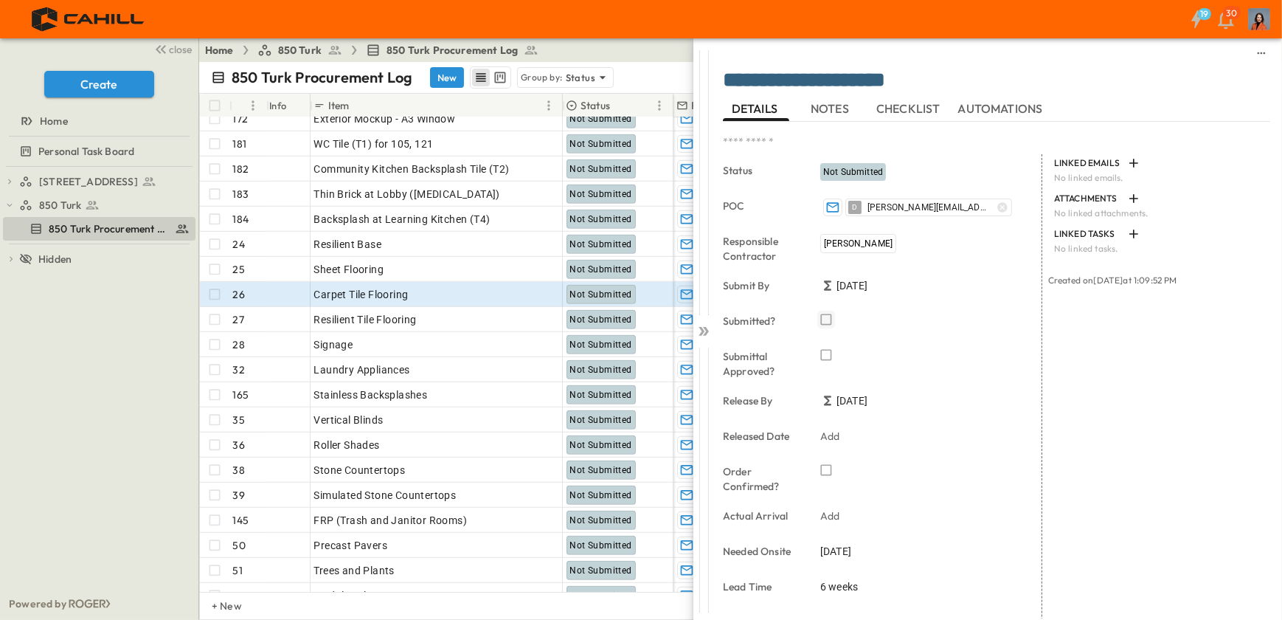
click at [825, 317] on icon "button" at bounding box center [826, 319] width 15 height 15
click at [556, 318] on p "OPEN" at bounding box center [546, 317] width 25 height 12
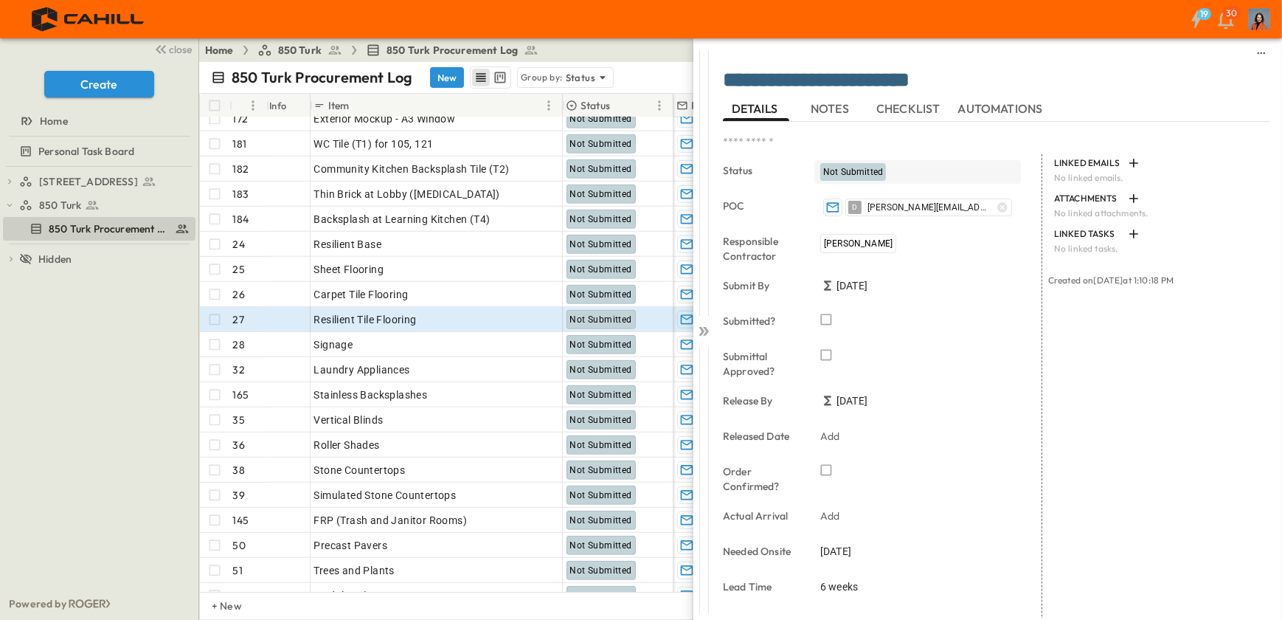
click at [837, 172] on span "Not Submitted" at bounding box center [853, 172] width 60 height 10
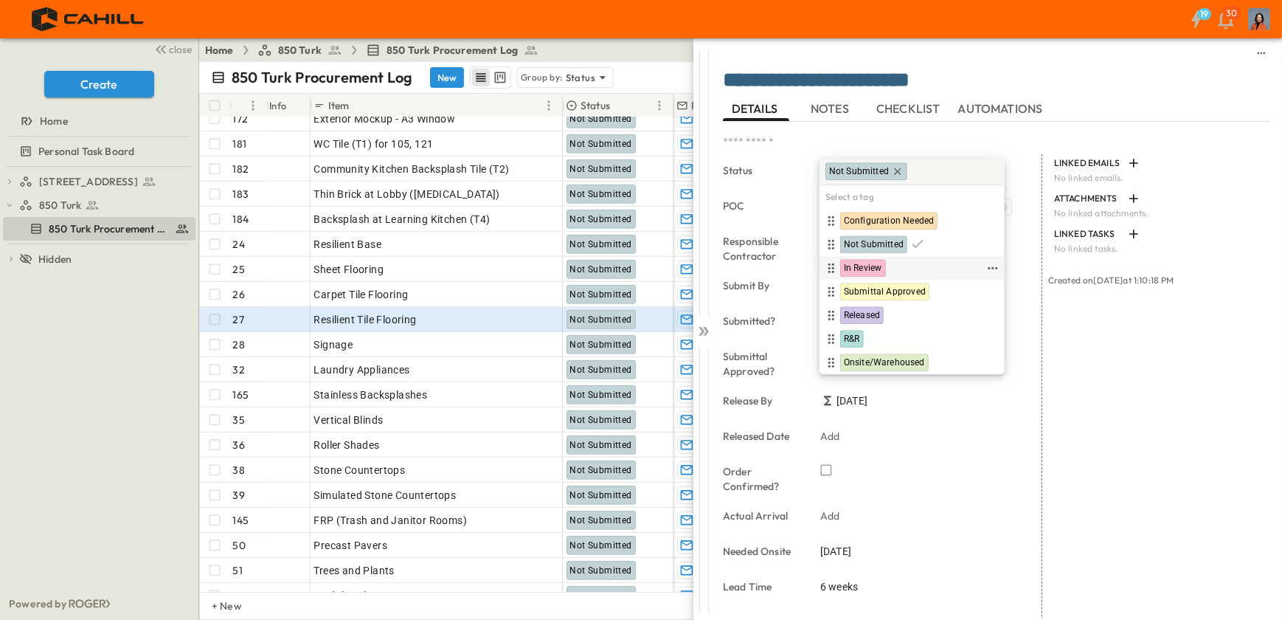
click at [848, 266] on span "In Review" at bounding box center [863, 269] width 38 height 12
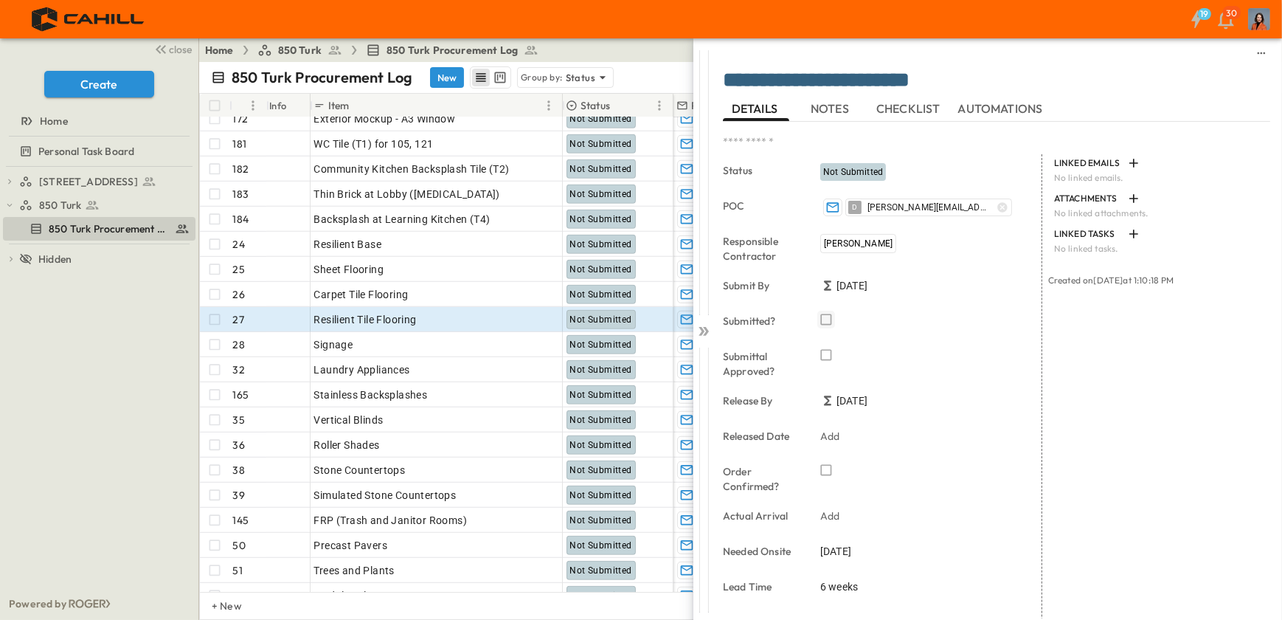
click at [828, 316] on icon "button" at bounding box center [826, 319] width 15 height 15
click at [107, 412] on div "750 Golden Gate Procurement Log 850 Turk 850 Turk Procurement Log To pick up a …" at bounding box center [99, 377] width 198 height 421
click at [705, 331] on icon at bounding box center [703, 331] width 15 height 15
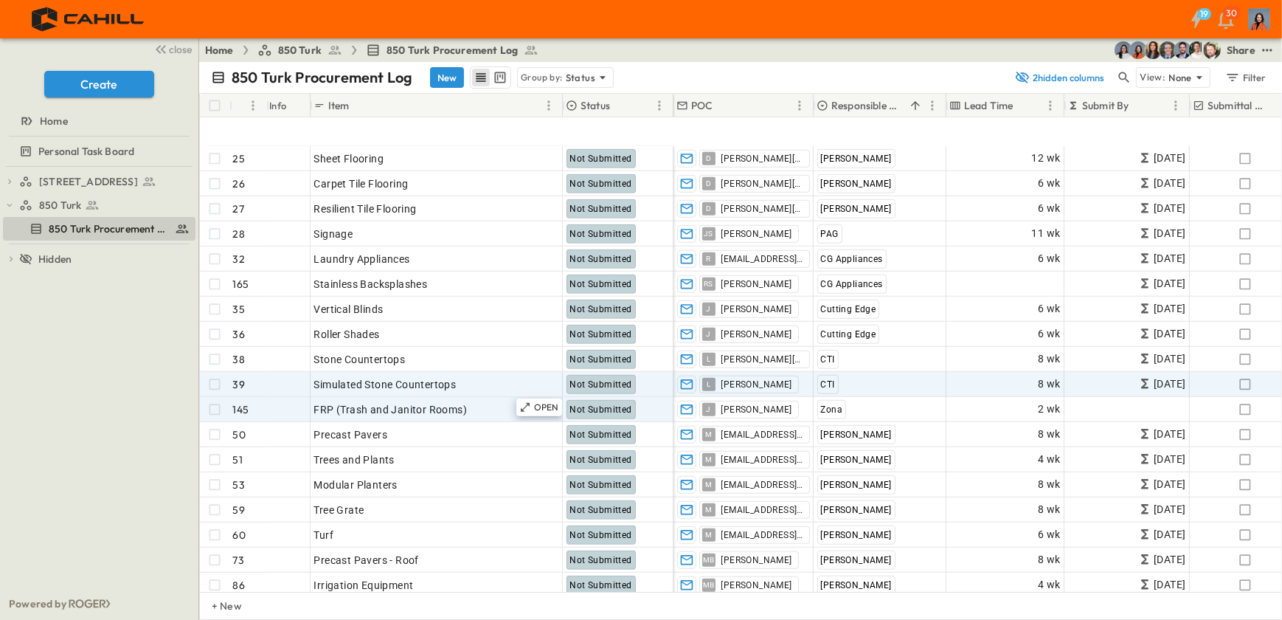
scroll to position [1341, 0]
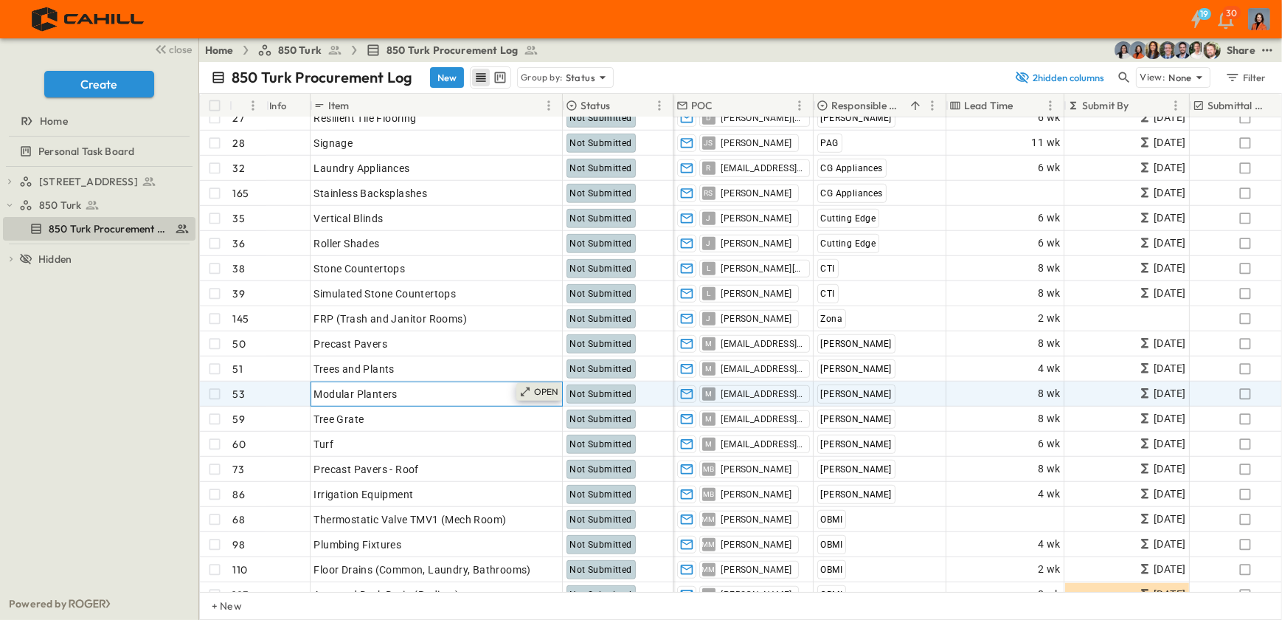
click at [559, 391] on div "OPEN" at bounding box center [539, 392] width 46 height 18
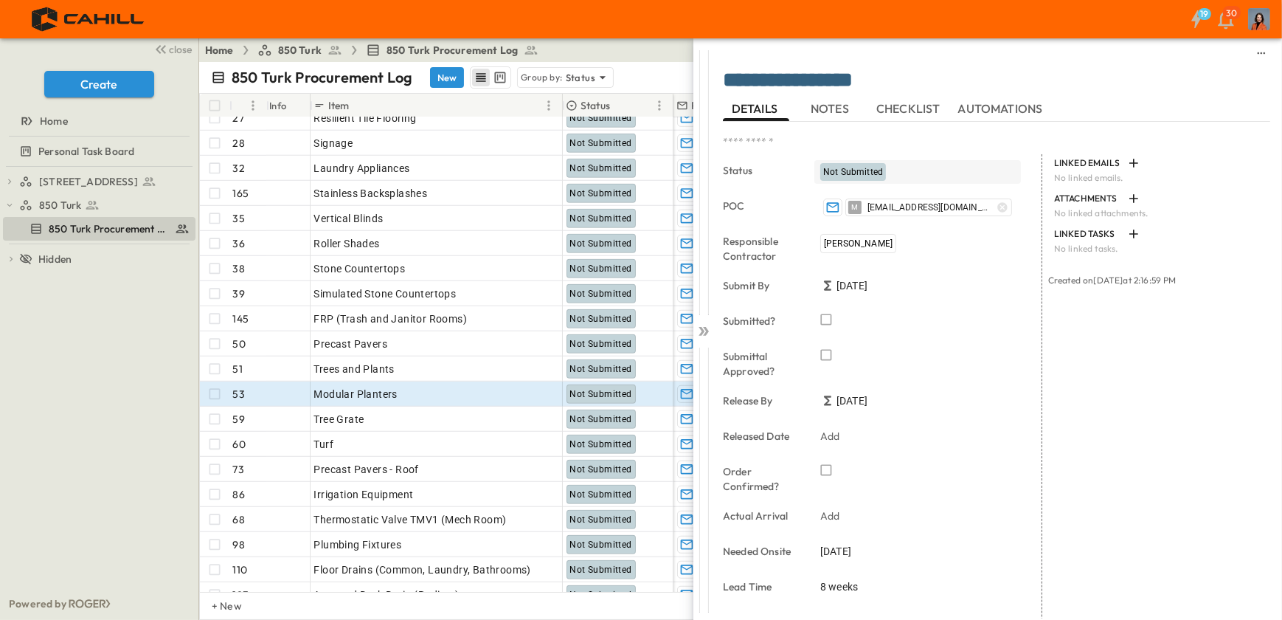
click at [848, 171] on span "Not Submitted" at bounding box center [853, 172] width 60 height 10
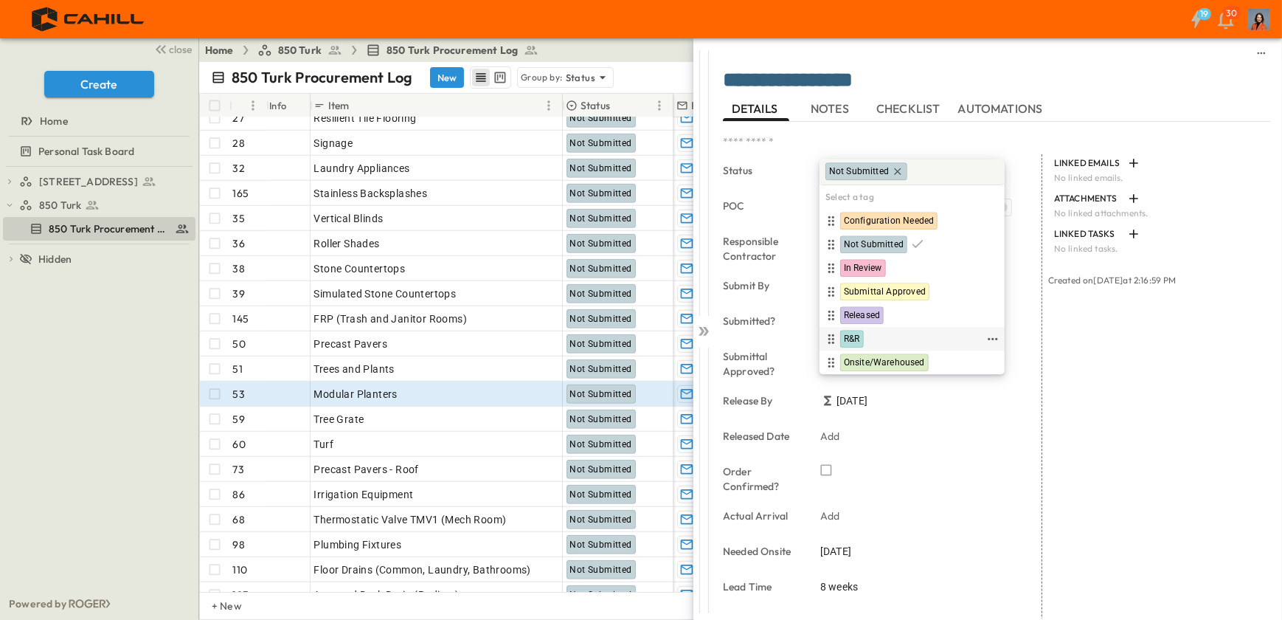
click at [856, 333] on span "R&R" at bounding box center [852, 339] width 16 height 12
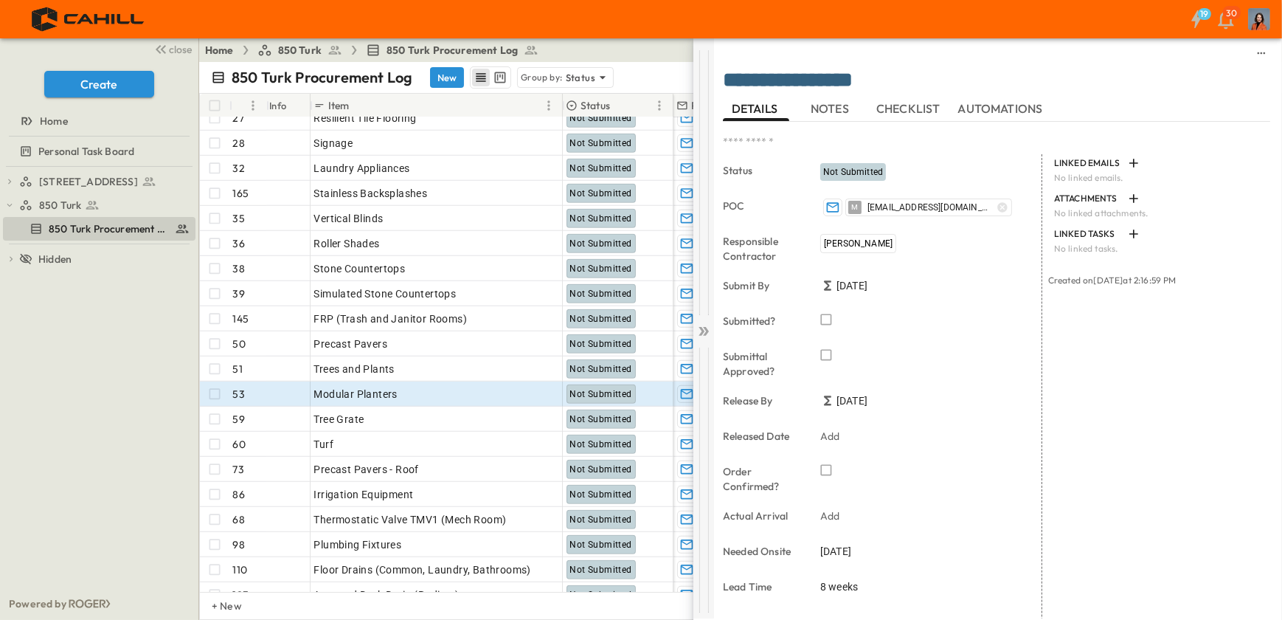
click at [703, 330] on icon at bounding box center [702, 331] width 6 height 9
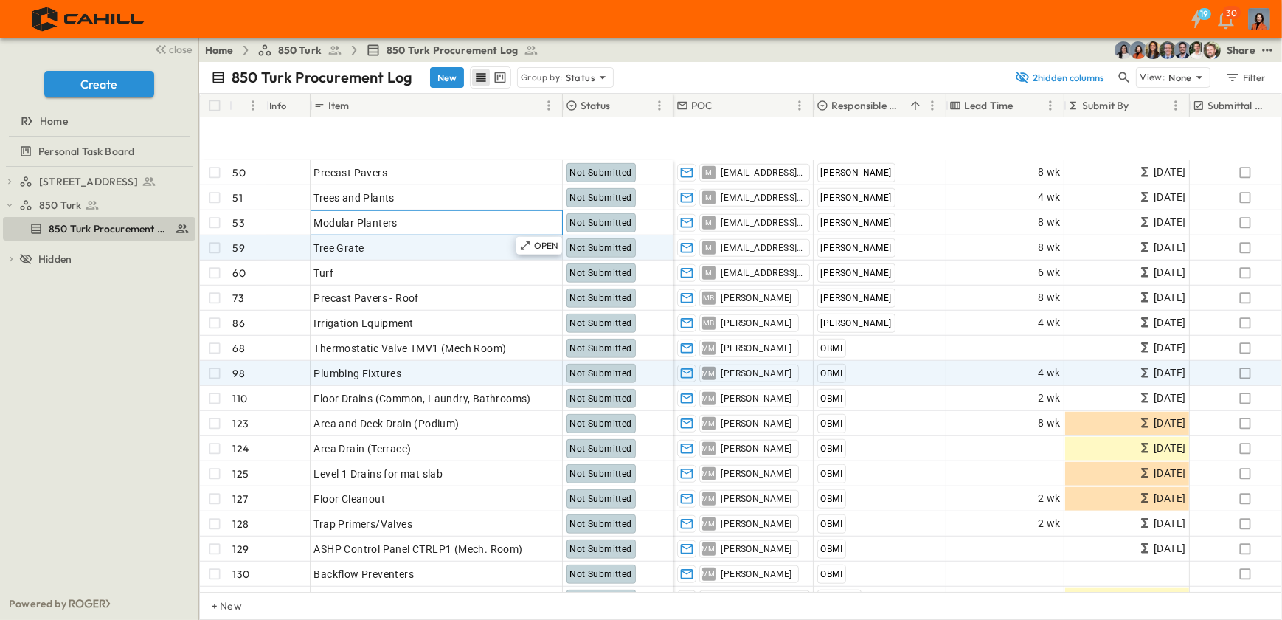
scroll to position [1609, 0]
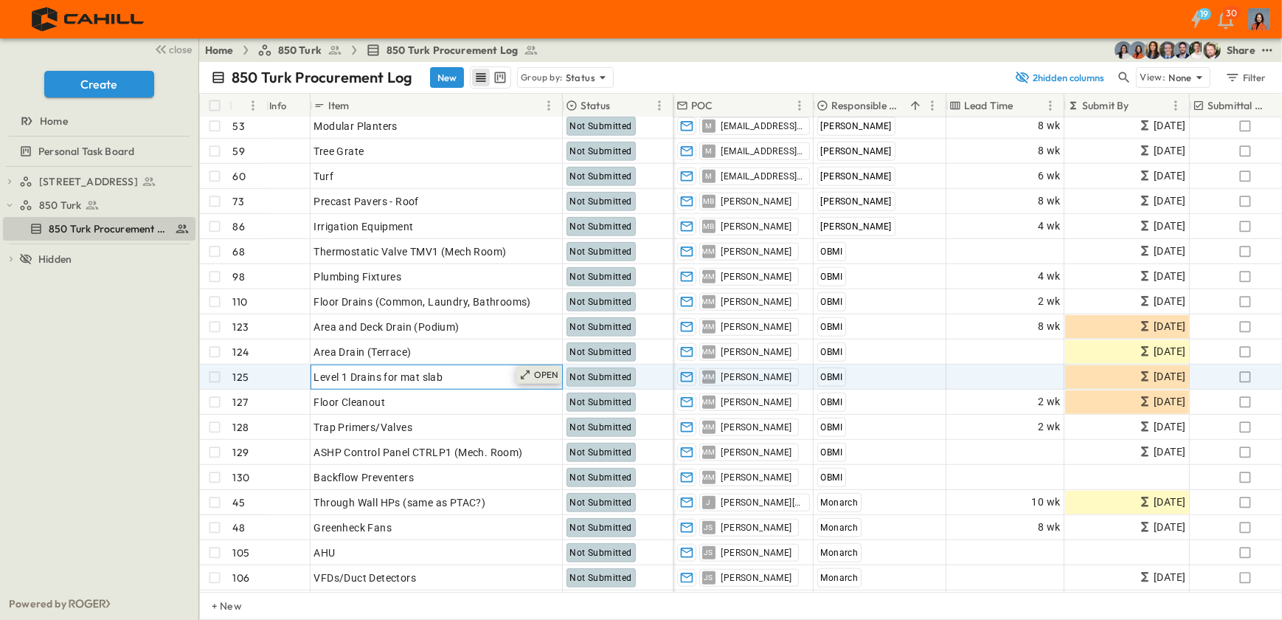
click at [553, 370] on p "OPEN" at bounding box center [546, 375] width 25 height 12
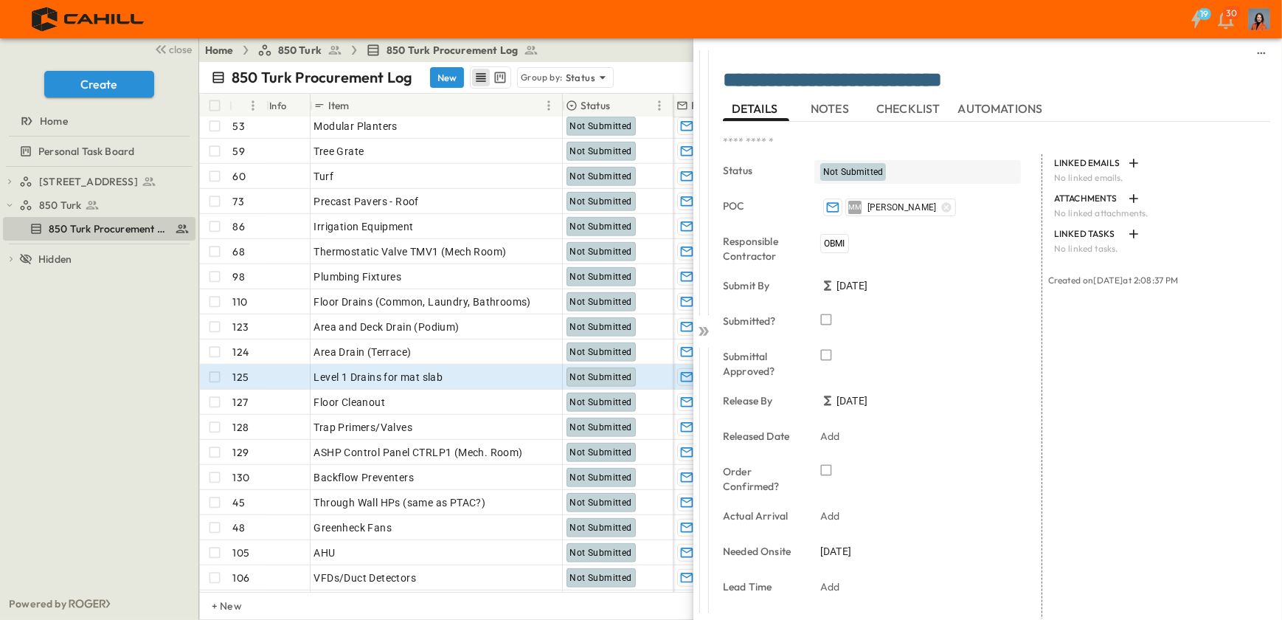
click at [856, 168] on span "Not Submitted" at bounding box center [853, 172] width 60 height 10
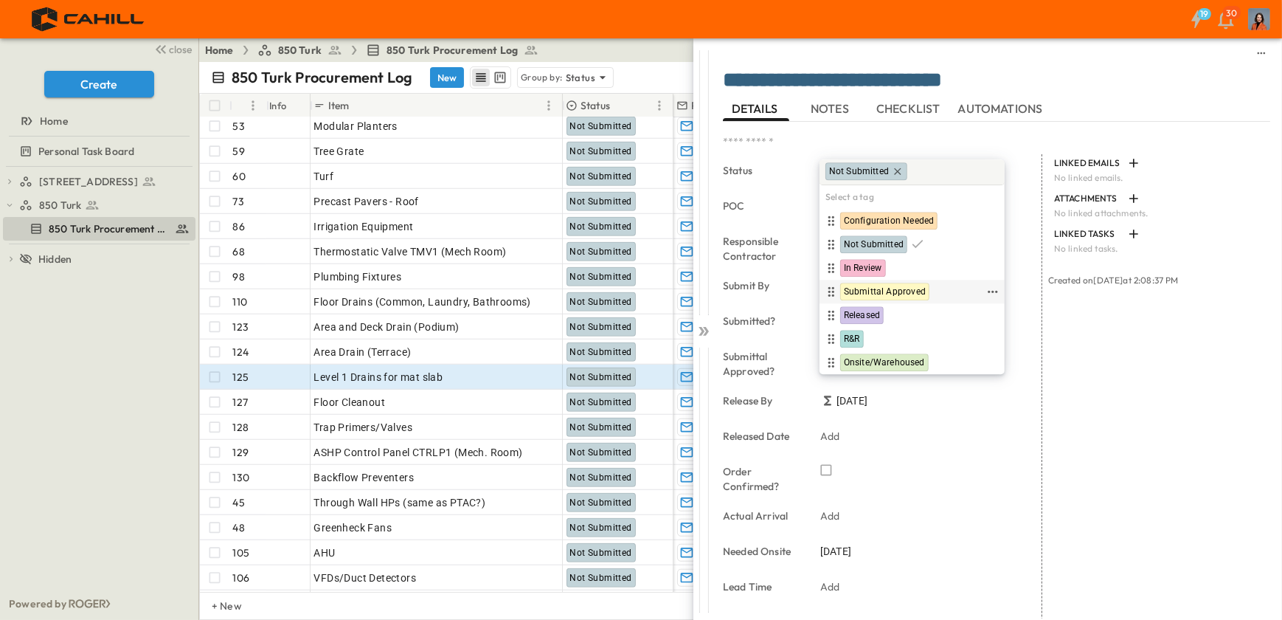
click at [860, 287] on span "Submittal Approved" at bounding box center [885, 292] width 82 height 12
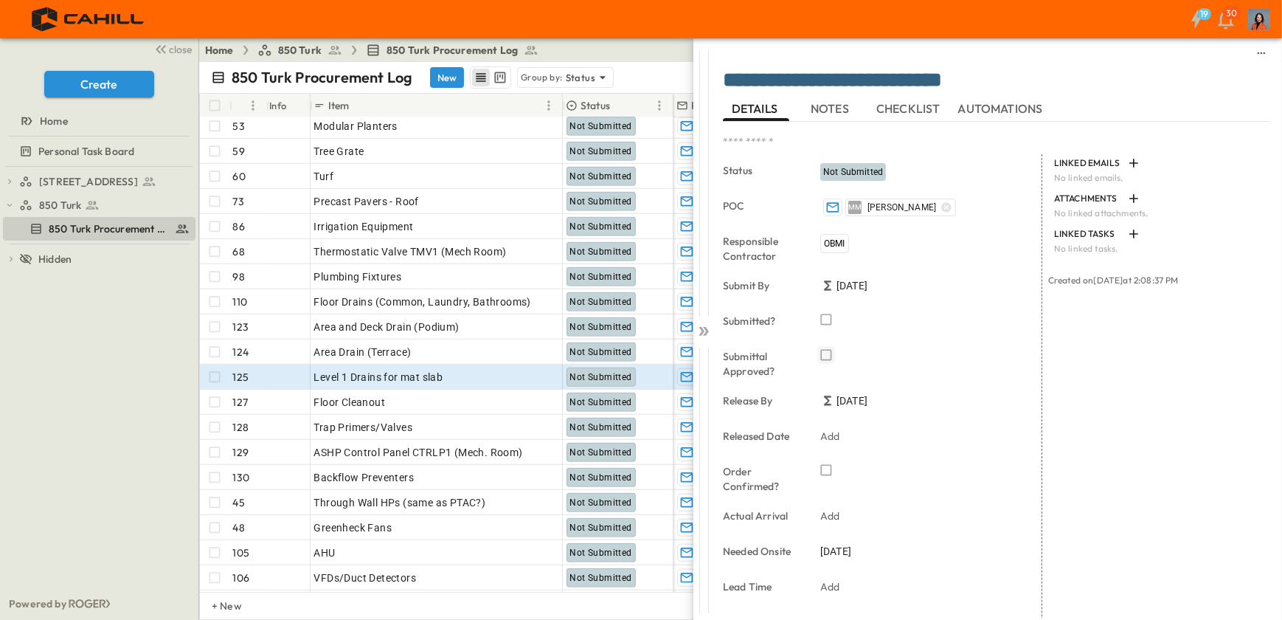
click at [826, 353] on icon "button" at bounding box center [826, 354] width 15 height 15
click at [705, 326] on icon at bounding box center [703, 331] width 15 height 15
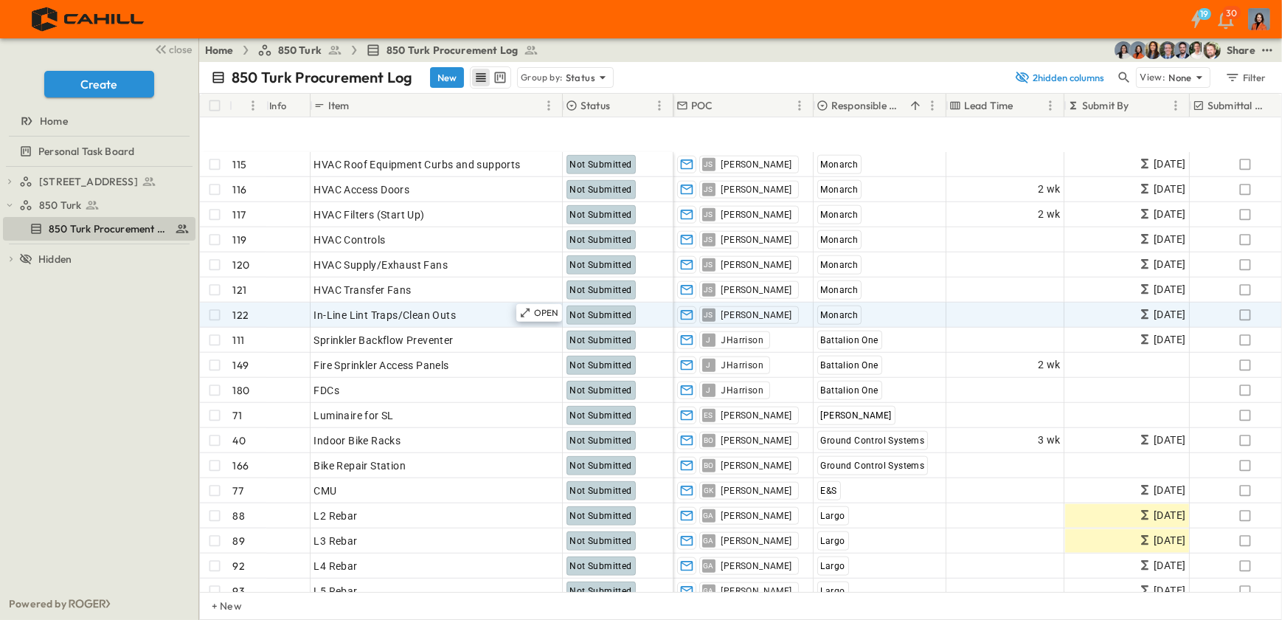
scroll to position [2213, 0]
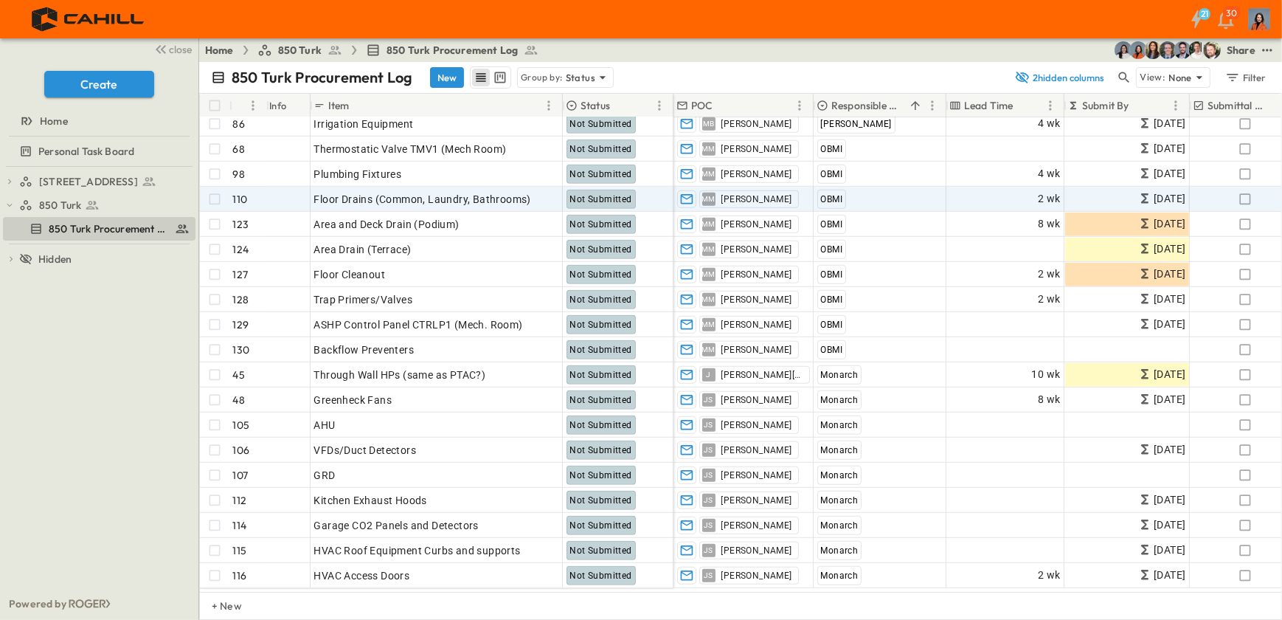
scroll to position [1475, 0]
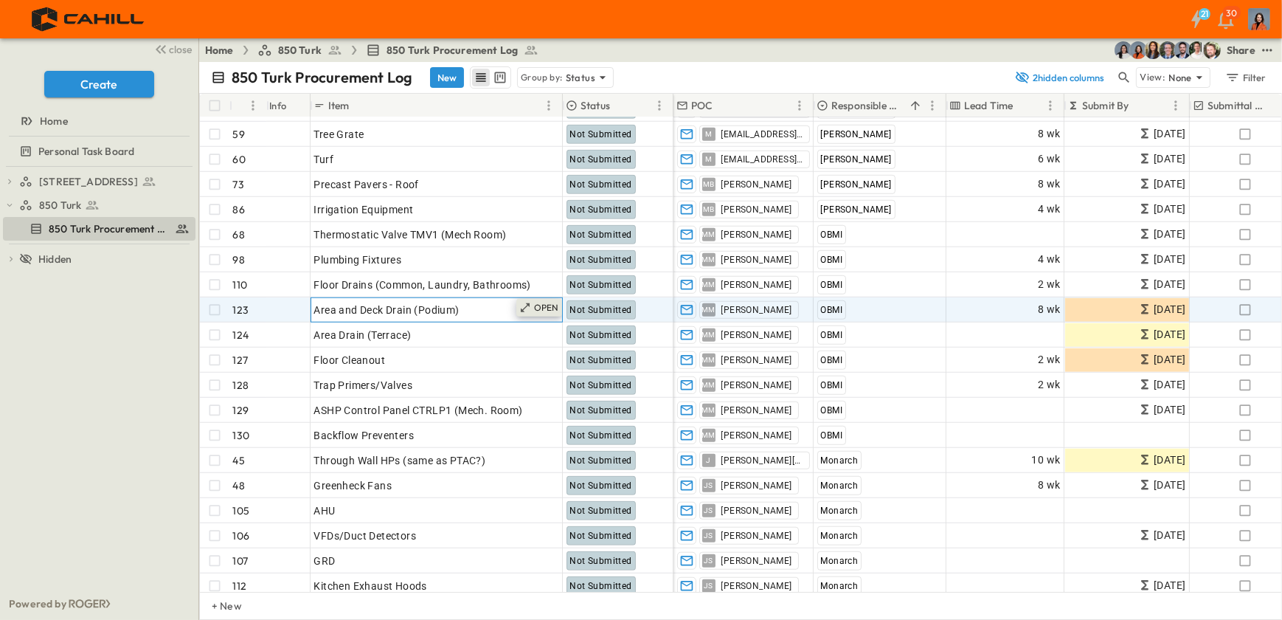
click at [553, 305] on p "OPEN" at bounding box center [546, 308] width 25 height 12
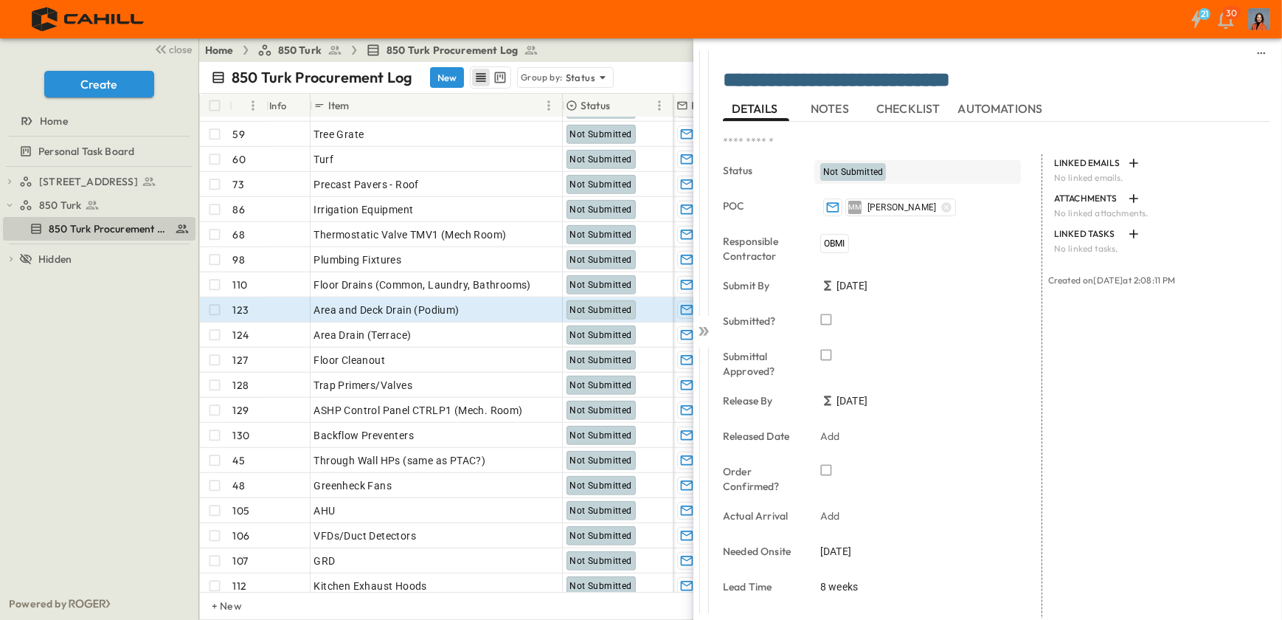
click at [834, 171] on span "Not Submitted" at bounding box center [853, 172] width 60 height 10
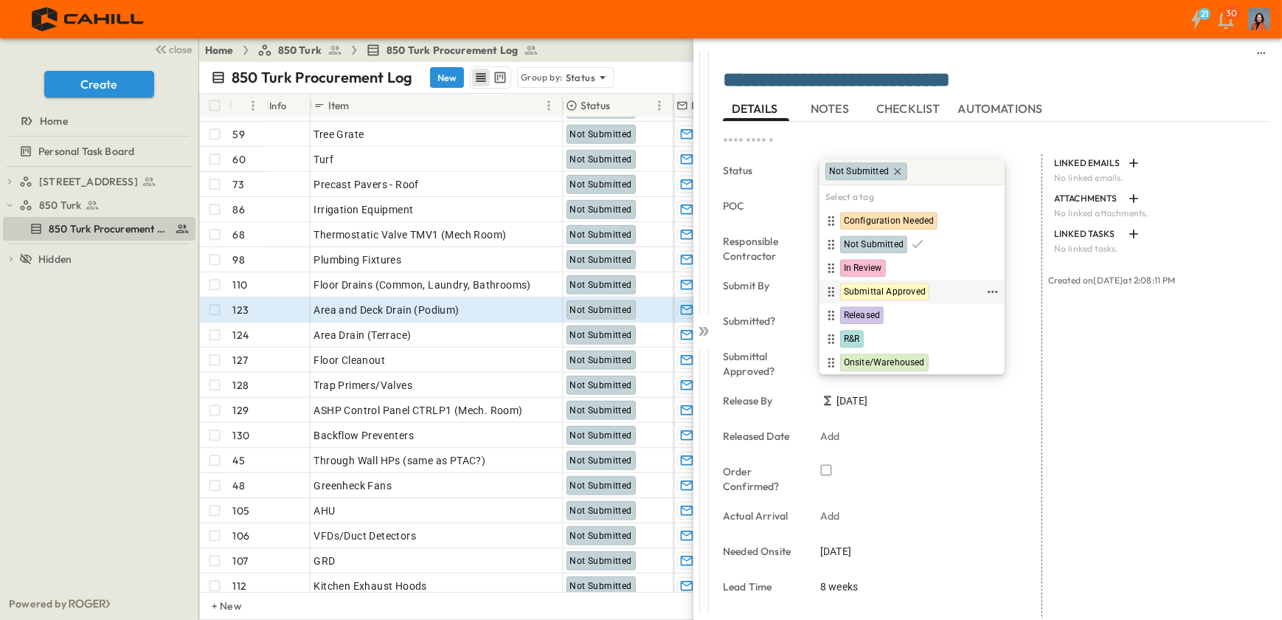
click at [861, 288] on span "Submittal Approved" at bounding box center [885, 292] width 82 height 12
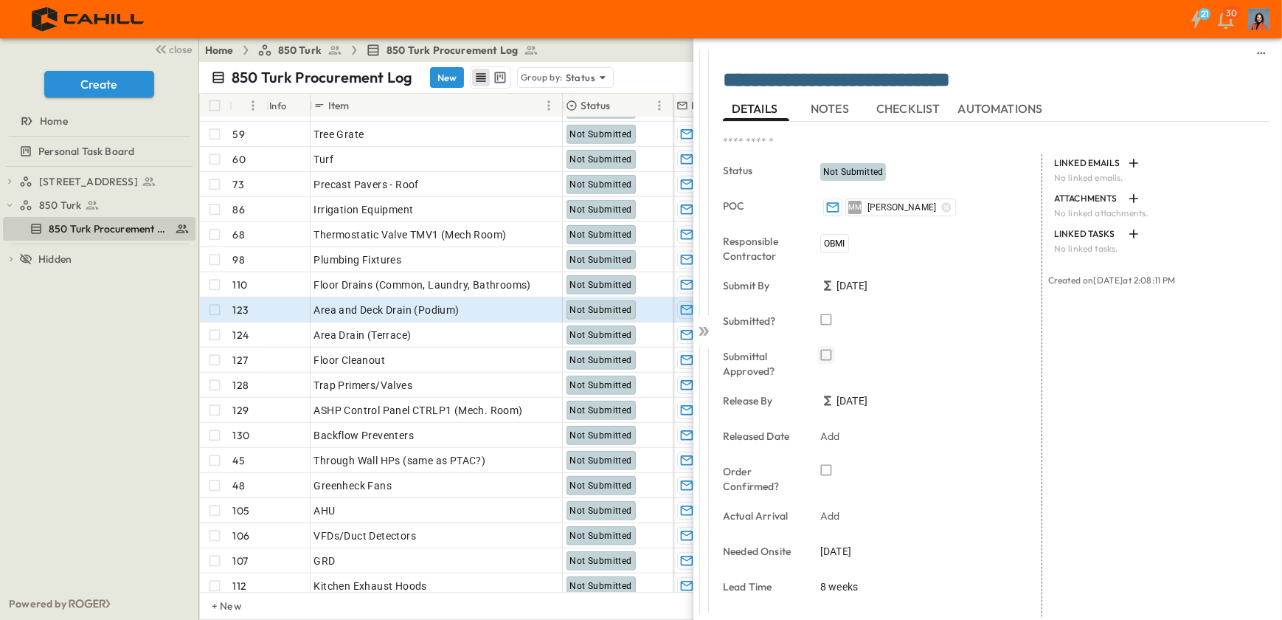
click at [827, 353] on icon "button" at bounding box center [826, 354] width 15 height 15
click at [853, 167] on span "Not Submitted" at bounding box center [853, 172] width 60 height 10
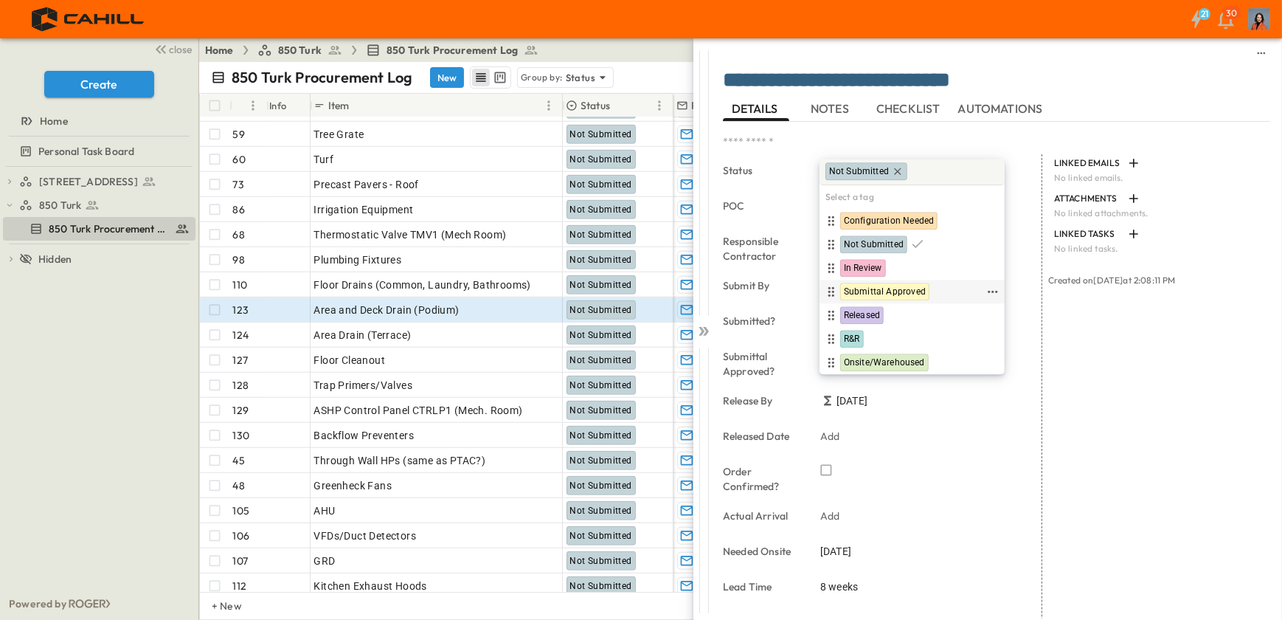
click at [858, 287] on span "Submittal Approved" at bounding box center [885, 292] width 82 height 12
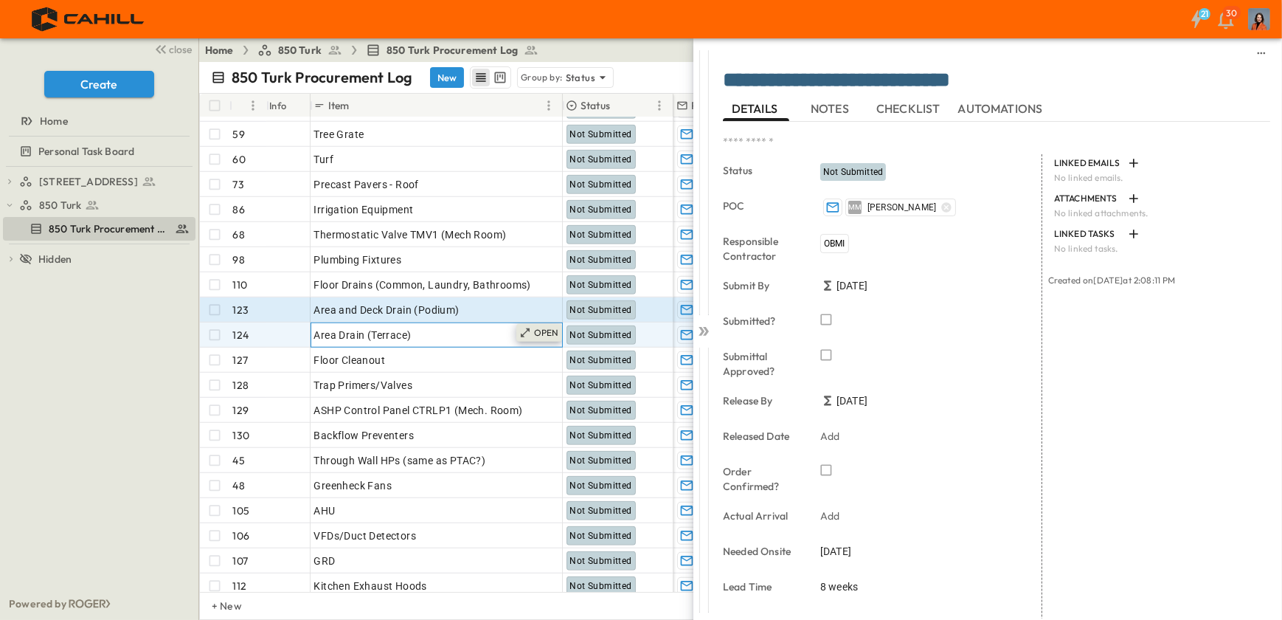
click at [552, 333] on p "OPEN" at bounding box center [546, 333] width 25 height 12
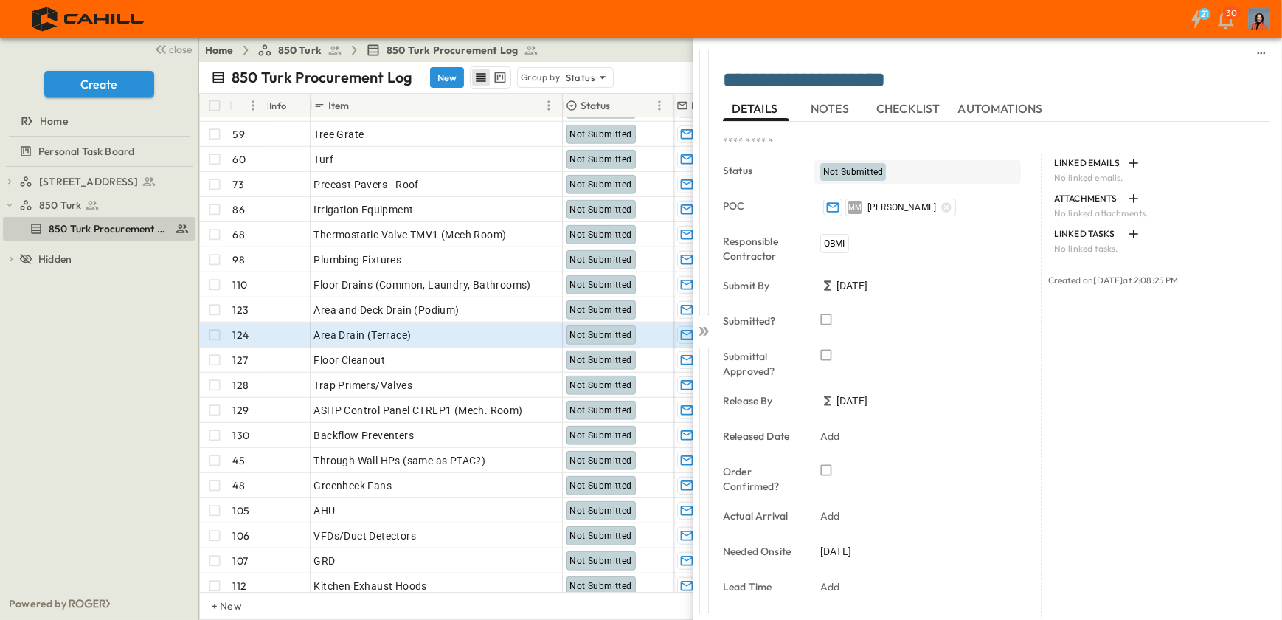
click at [851, 172] on span "Not Submitted" at bounding box center [853, 172] width 60 height 10
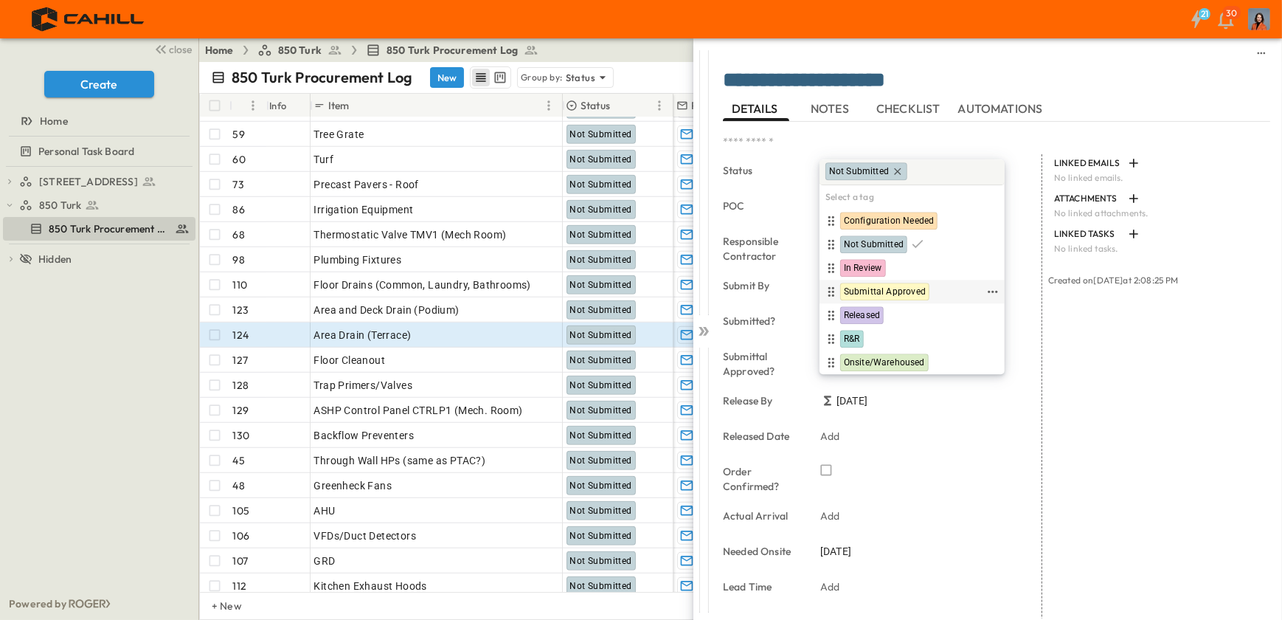
click at [862, 290] on span "Submittal Approved" at bounding box center [885, 292] width 82 height 12
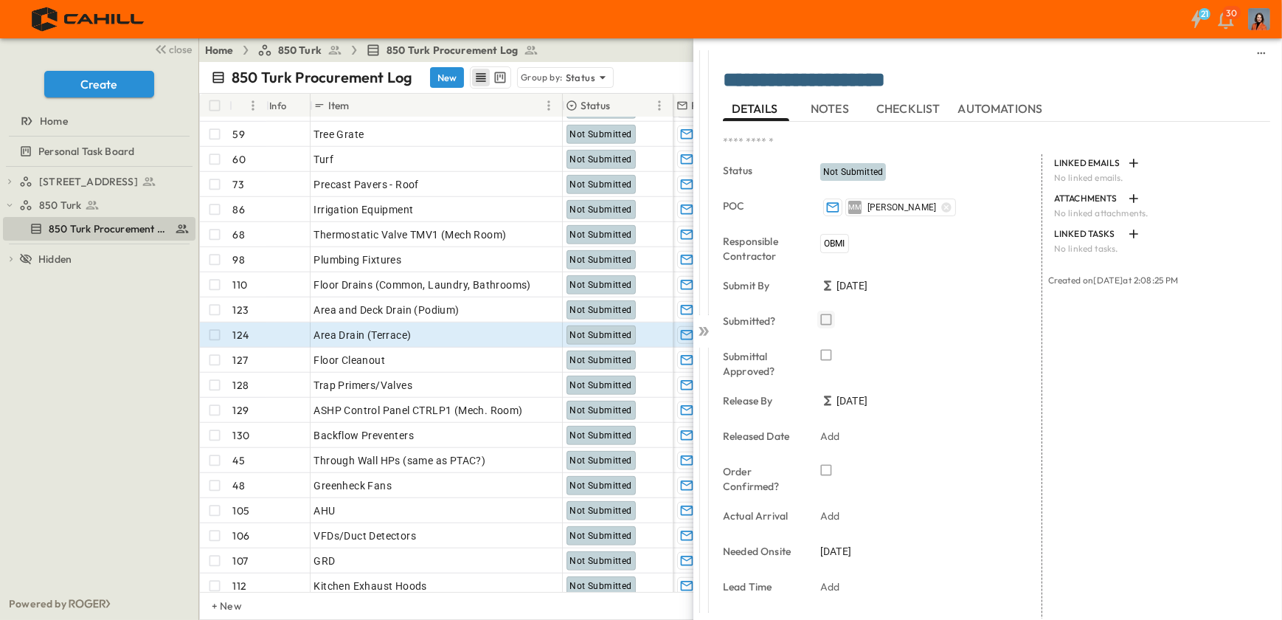
click at [826, 317] on icon "button" at bounding box center [826, 319] width 15 height 15
click at [704, 331] on icon at bounding box center [702, 331] width 6 height 9
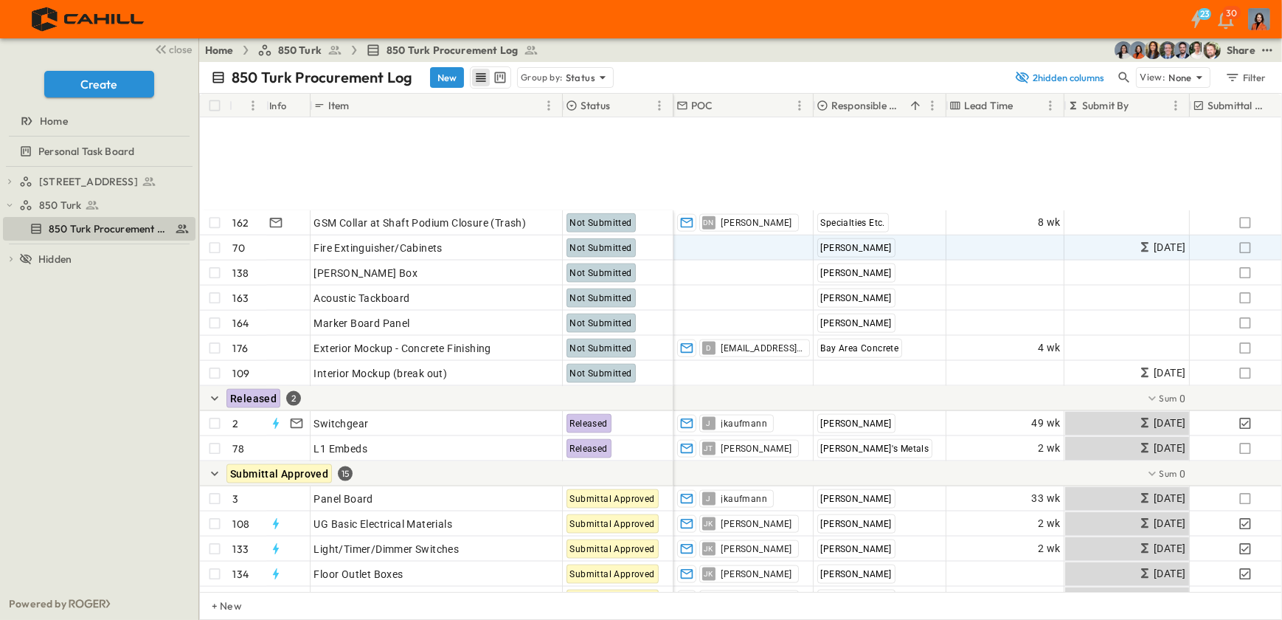
scroll to position [2682, 0]
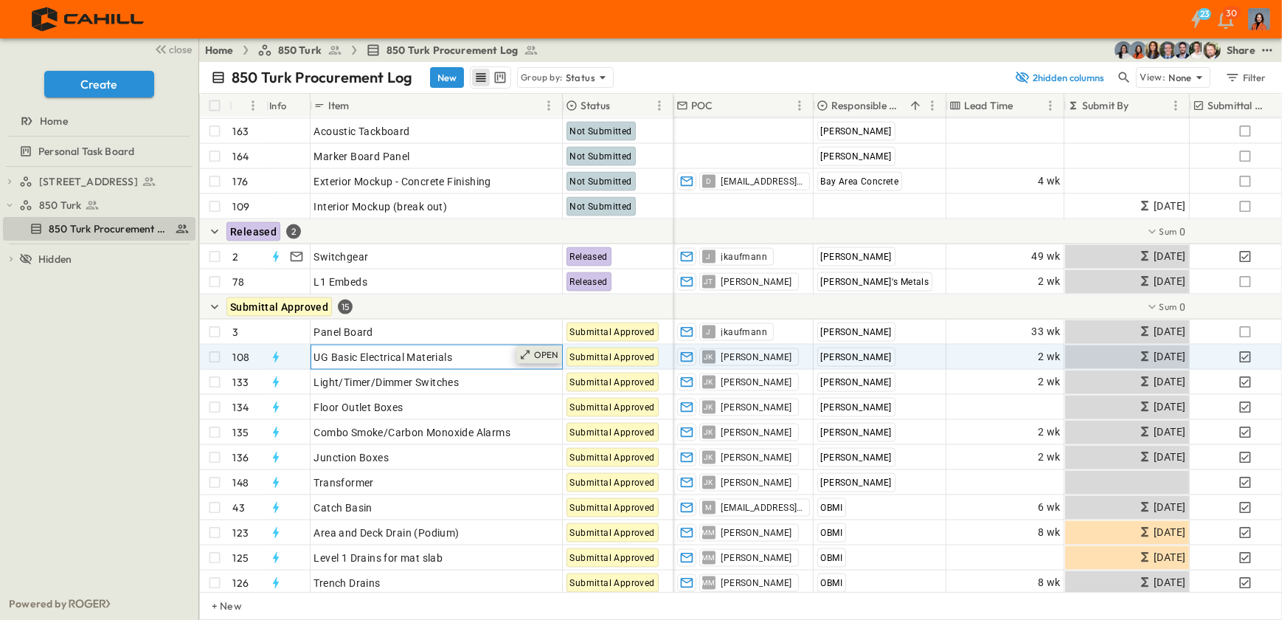
click at [551, 351] on p "OPEN" at bounding box center [546, 355] width 25 height 12
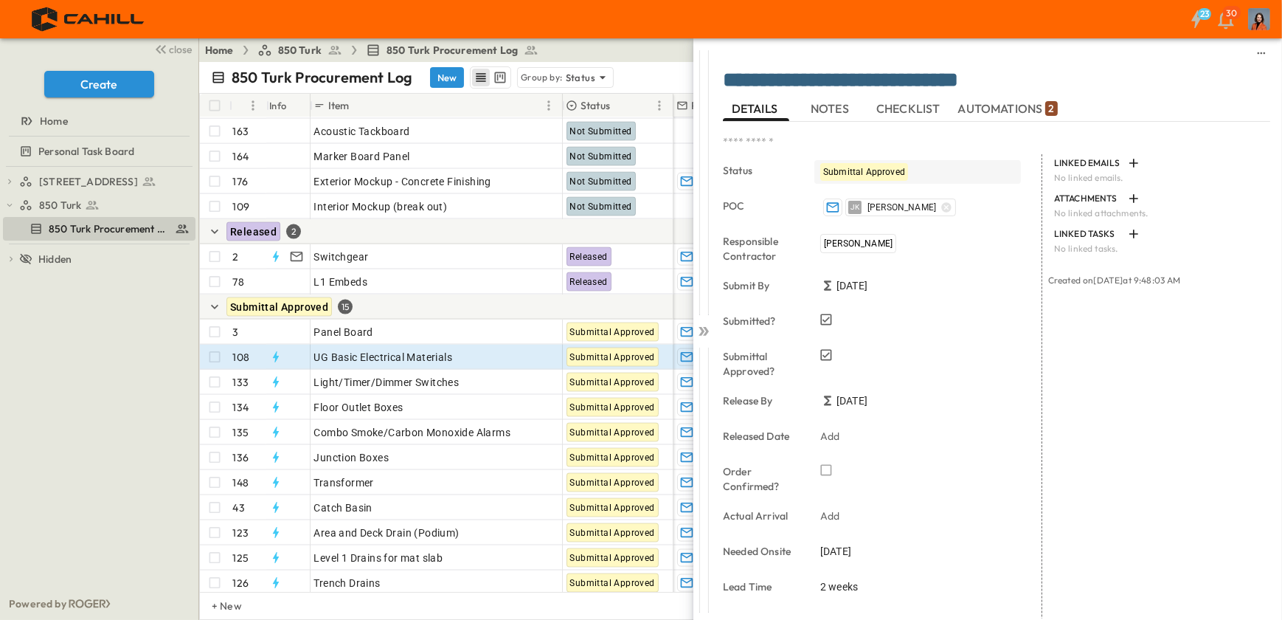
click at [851, 169] on span "Submittal Approved" at bounding box center [864, 172] width 82 height 10
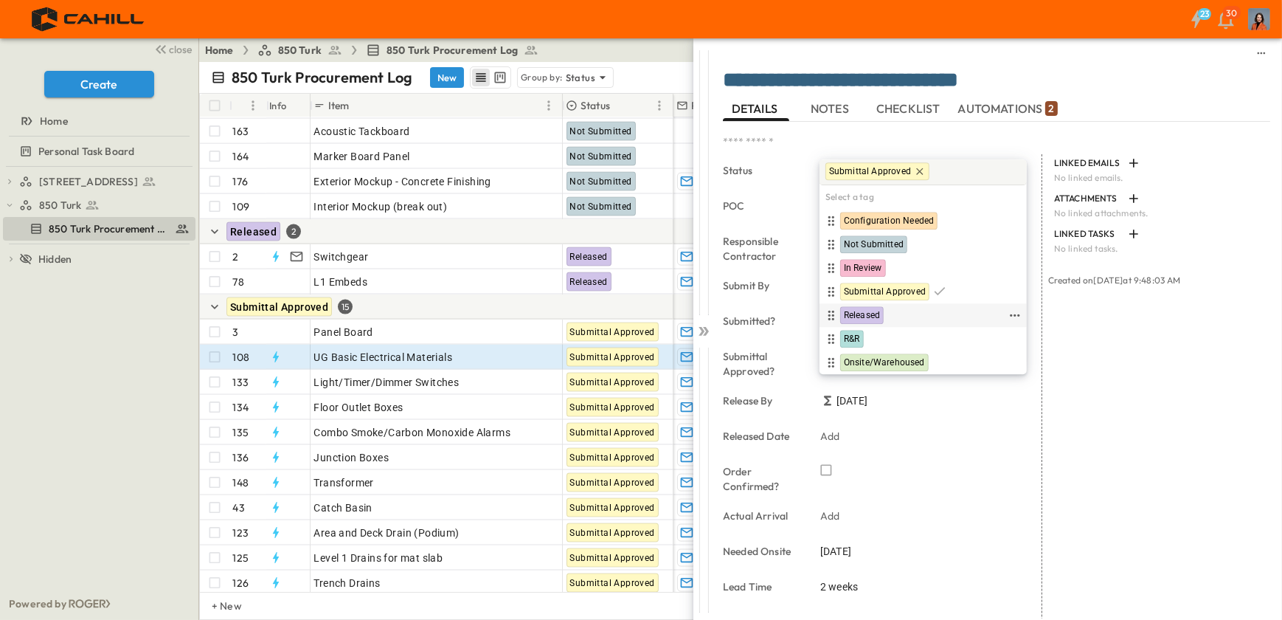
click at [862, 311] on span "Released" at bounding box center [862, 316] width 36 height 12
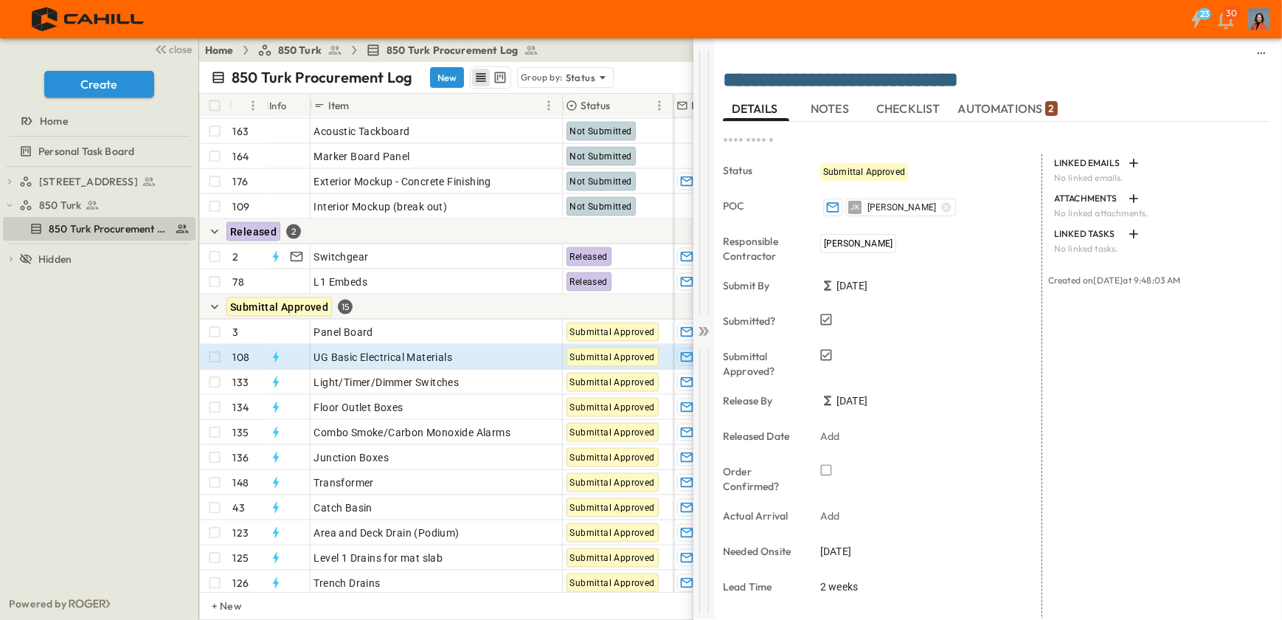
click at [705, 329] on icon at bounding box center [706, 331] width 6 height 9
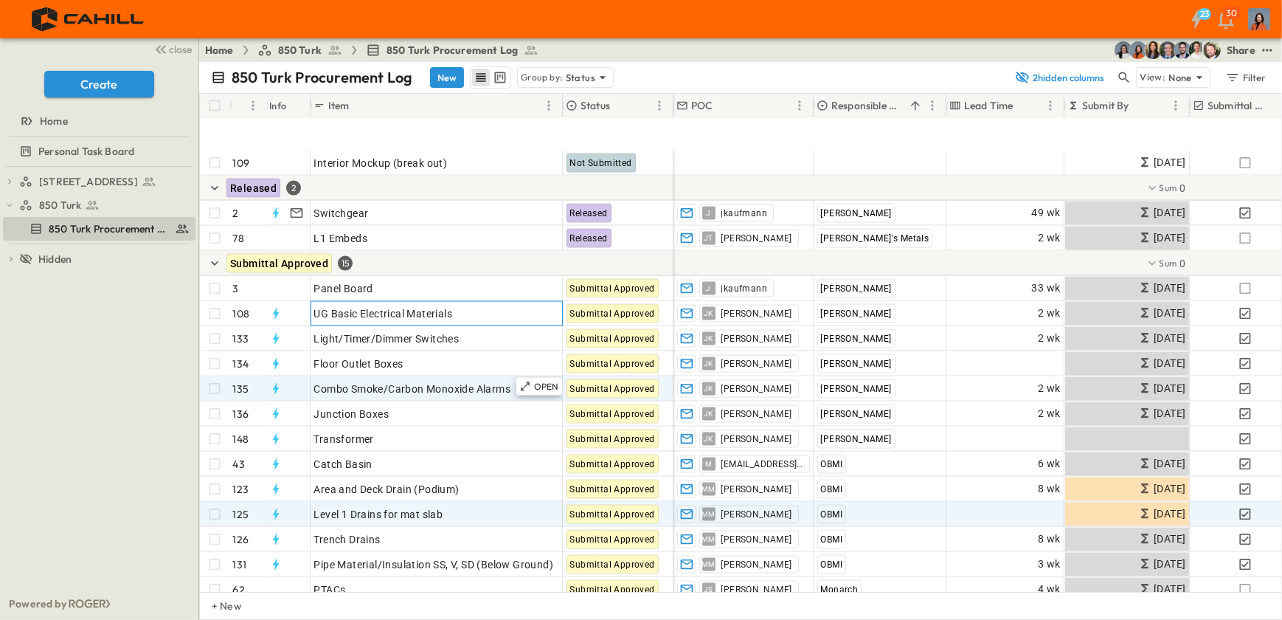
scroll to position [2817, 0]
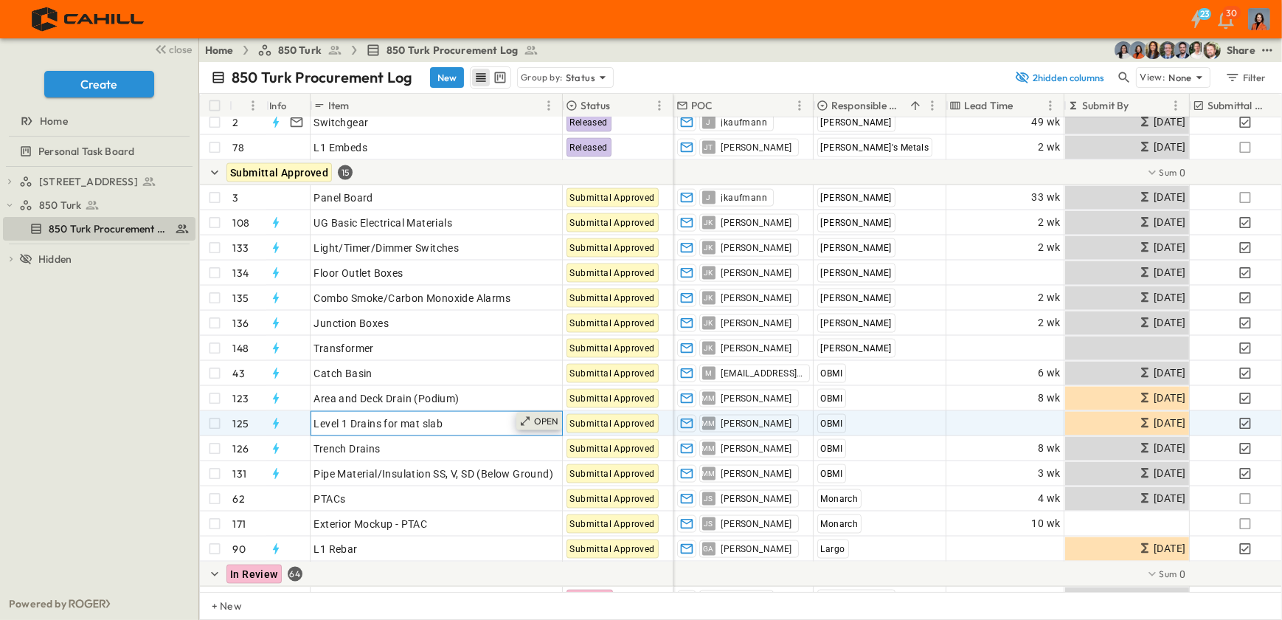
click at [553, 420] on p "OPEN" at bounding box center [546, 421] width 25 height 12
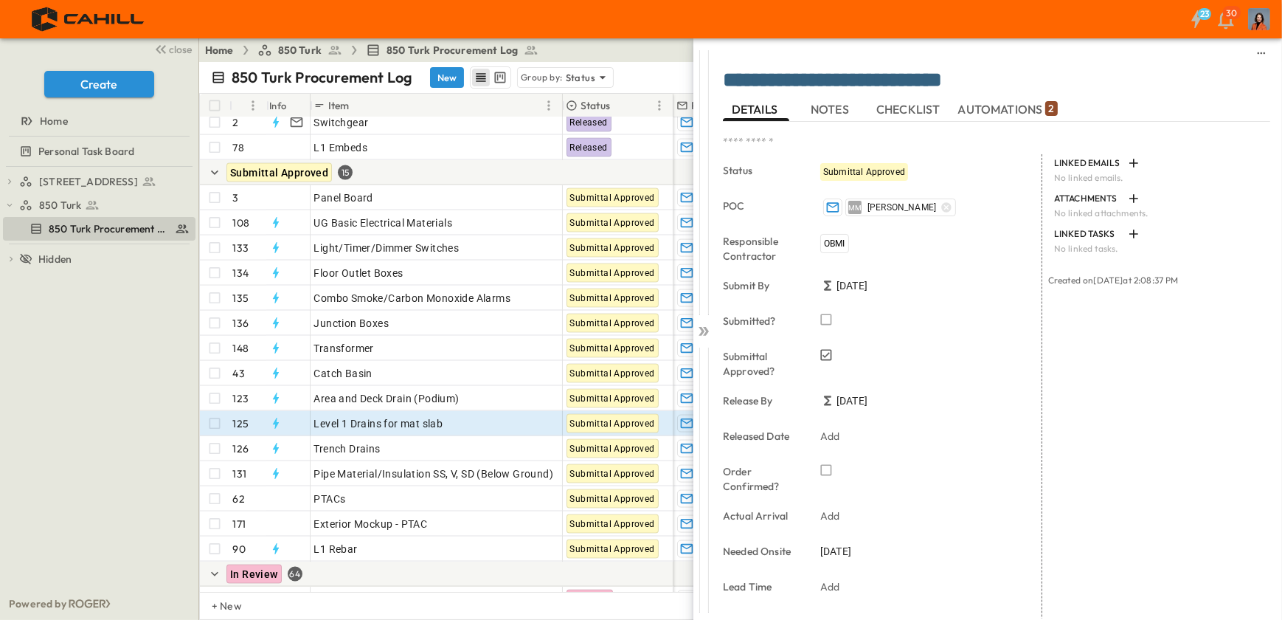
click at [865, 168] on span "Submittal Approved" at bounding box center [864, 172] width 82 height 10
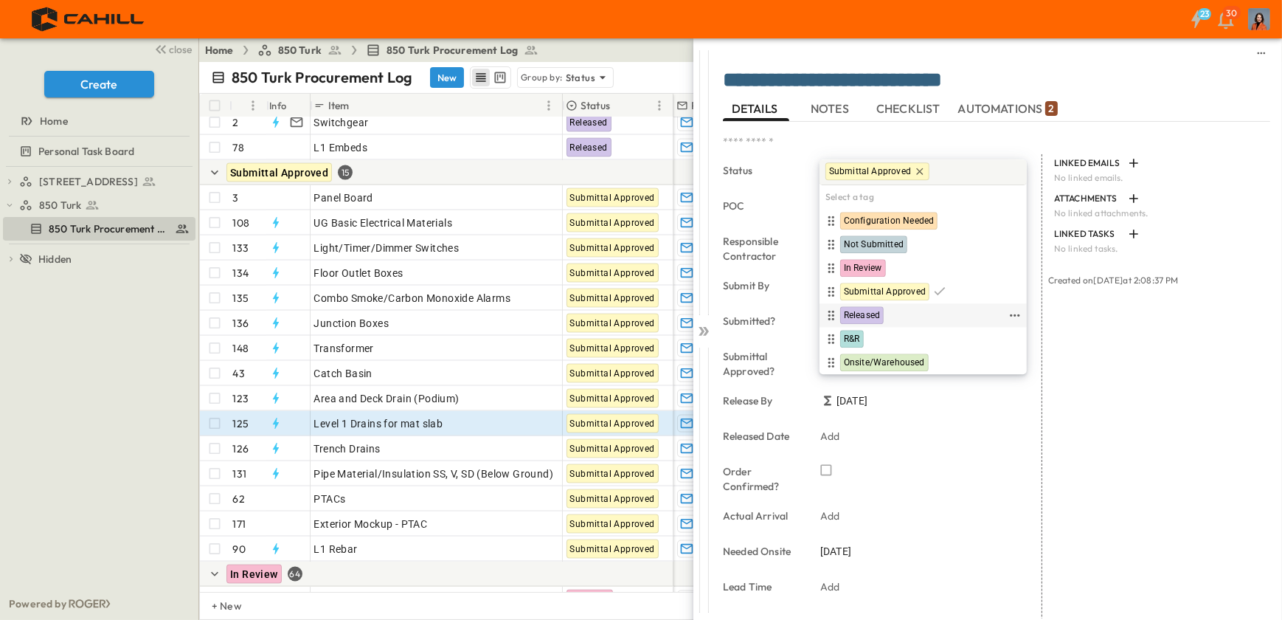
click at [860, 311] on span "Released" at bounding box center [862, 316] width 36 height 12
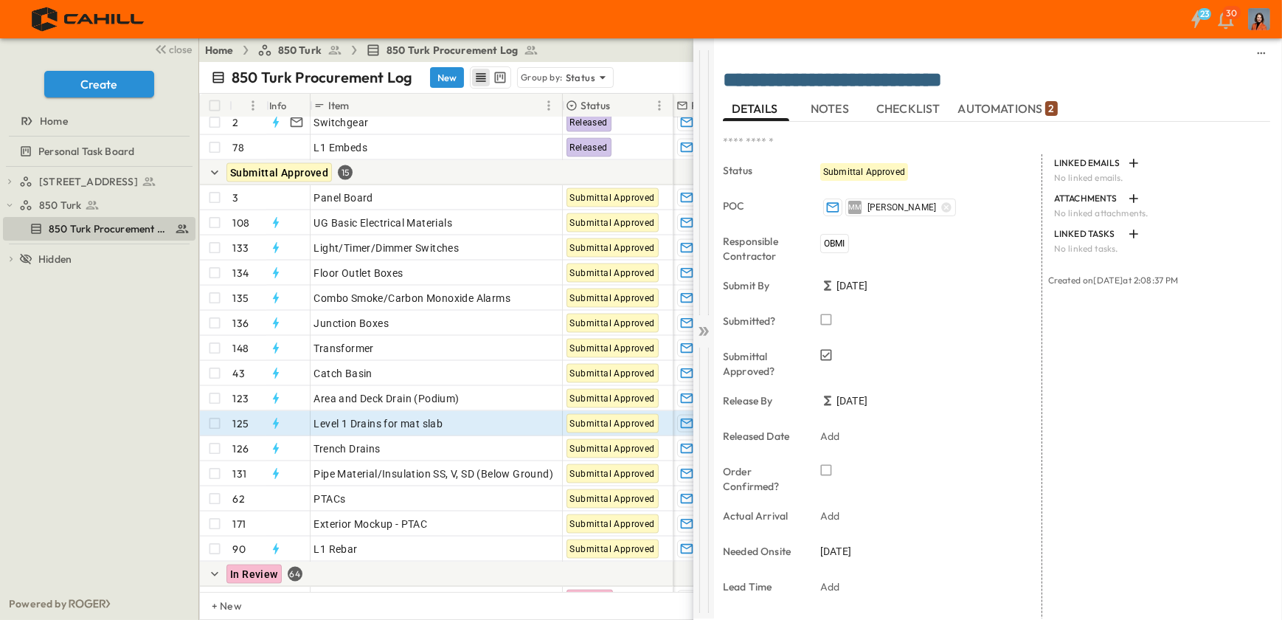
click at [705, 330] on icon at bounding box center [703, 331] width 15 height 15
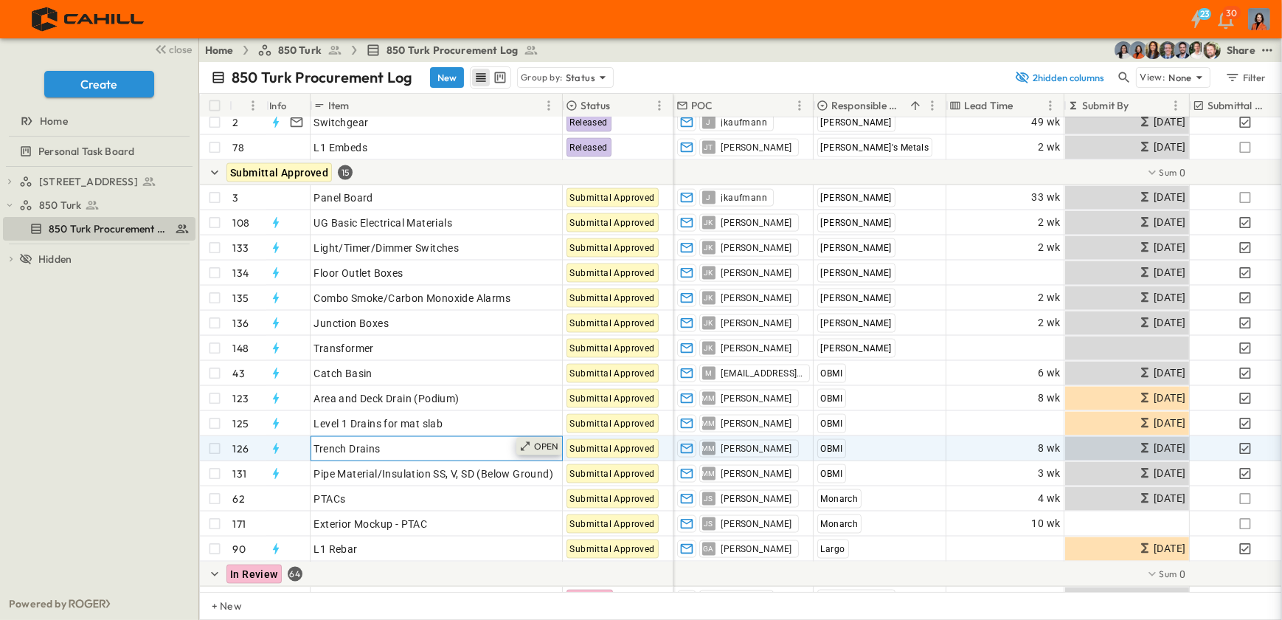
click at [549, 446] on p "OPEN" at bounding box center [546, 446] width 25 height 12
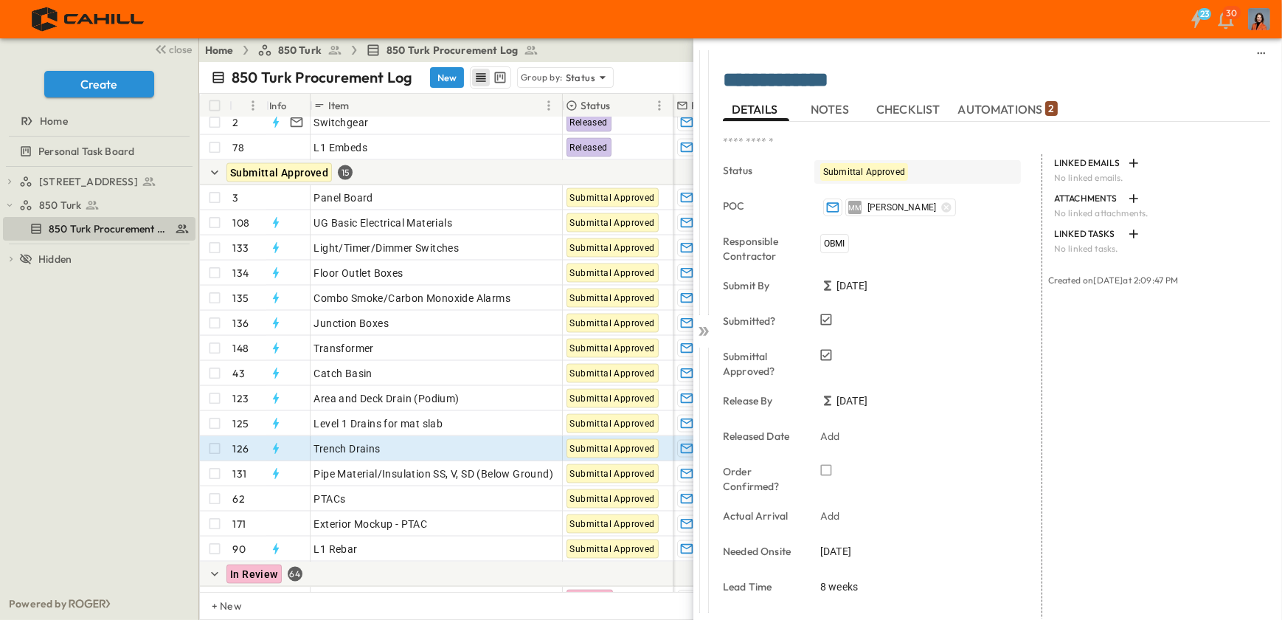
click at [830, 168] on span "Submittal Approved" at bounding box center [864, 172] width 82 height 10
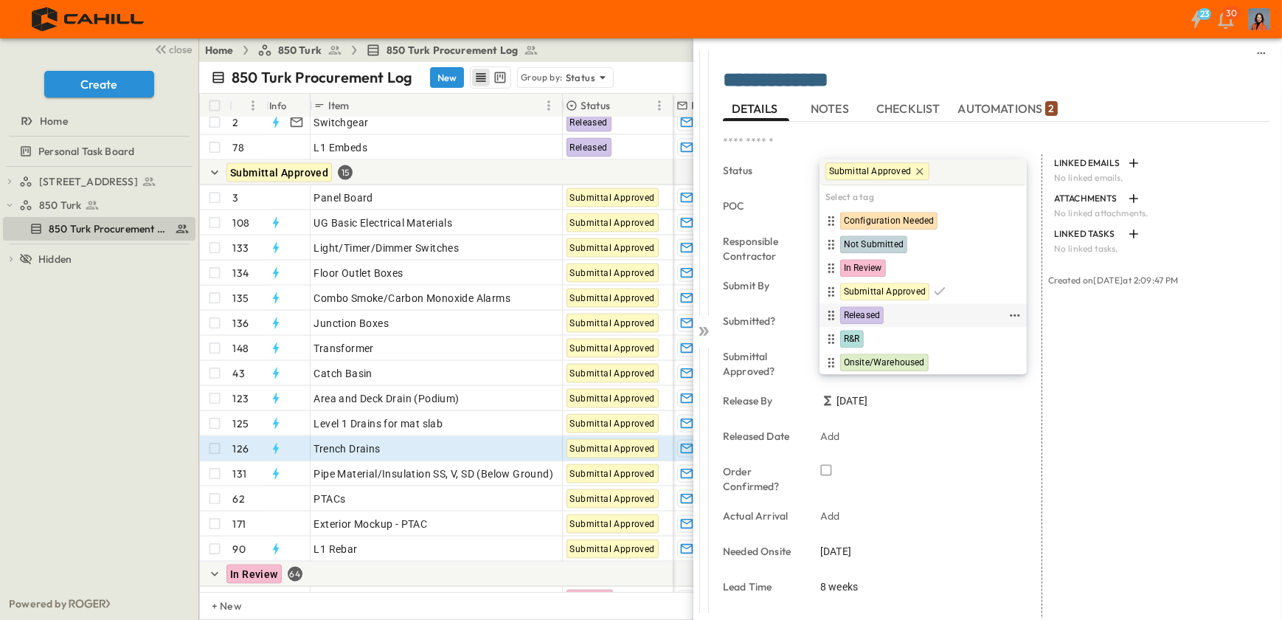
click at [860, 311] on span "Released" at bounding box center [862, 316] width 36 height 12
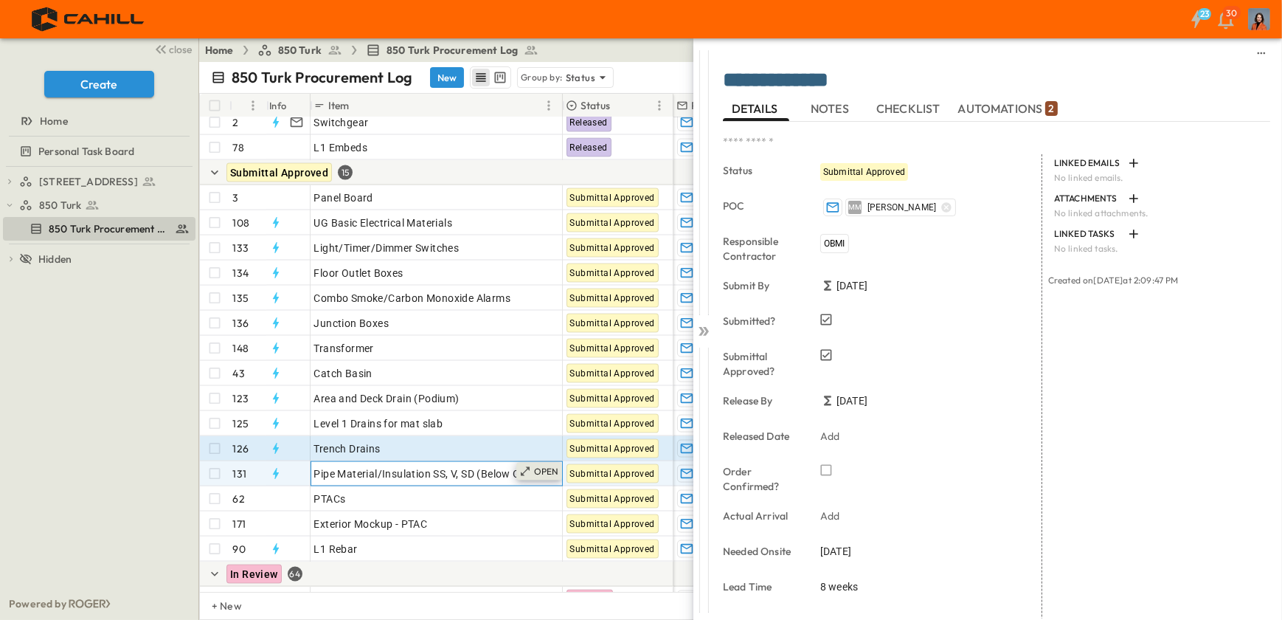
click at [547, 470] on p "OPEN" at bounding box center [546, 472] width 25 height 12
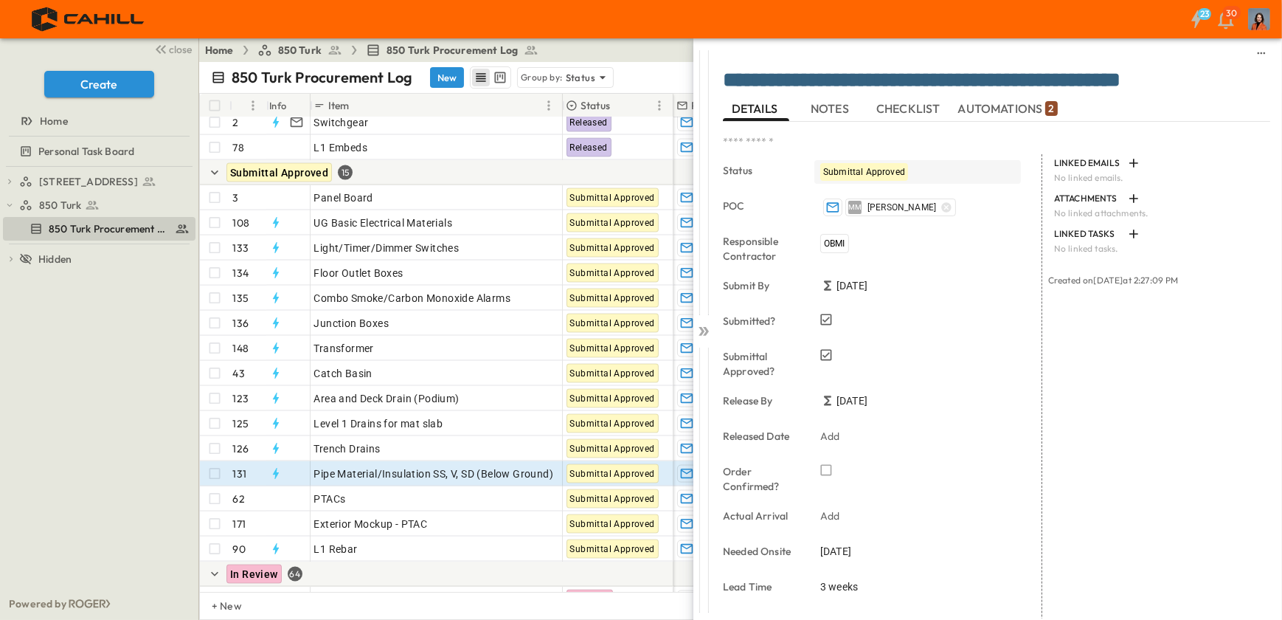
click at [848, 167] on span "Submittal Approved" at bounding box center [864, 172] width 82 height 10
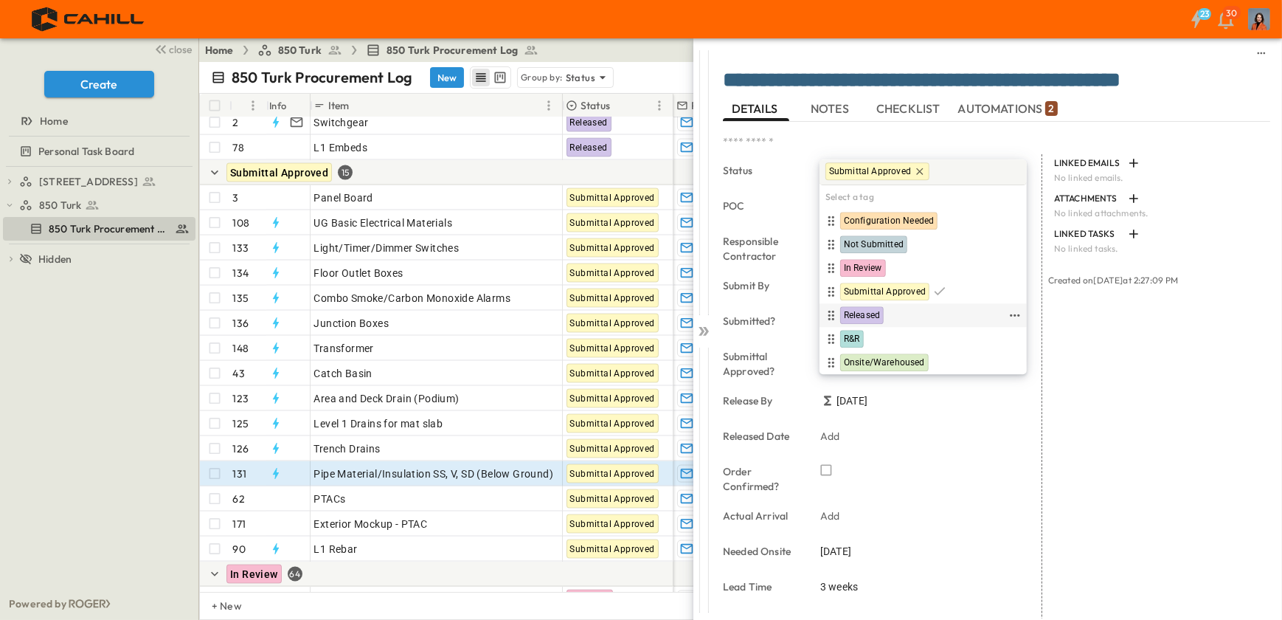
click at [857, 311] on span "Released" at bounding box center [862, 316] width 36 height 12
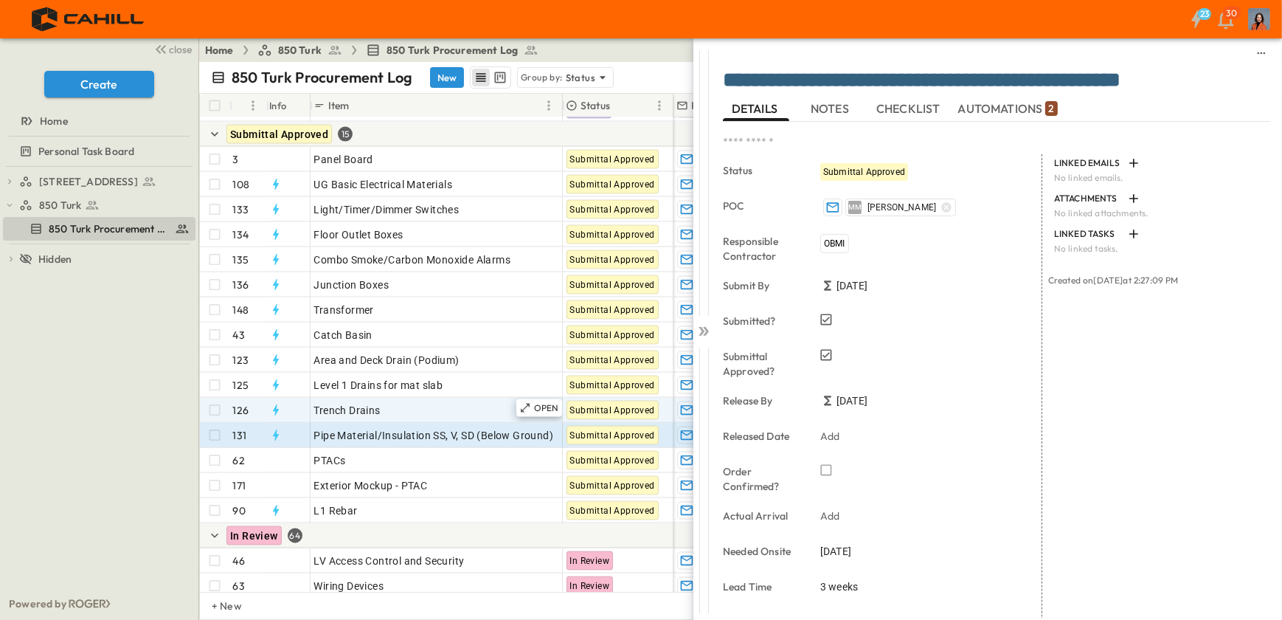
scroll to position [2951, 0]
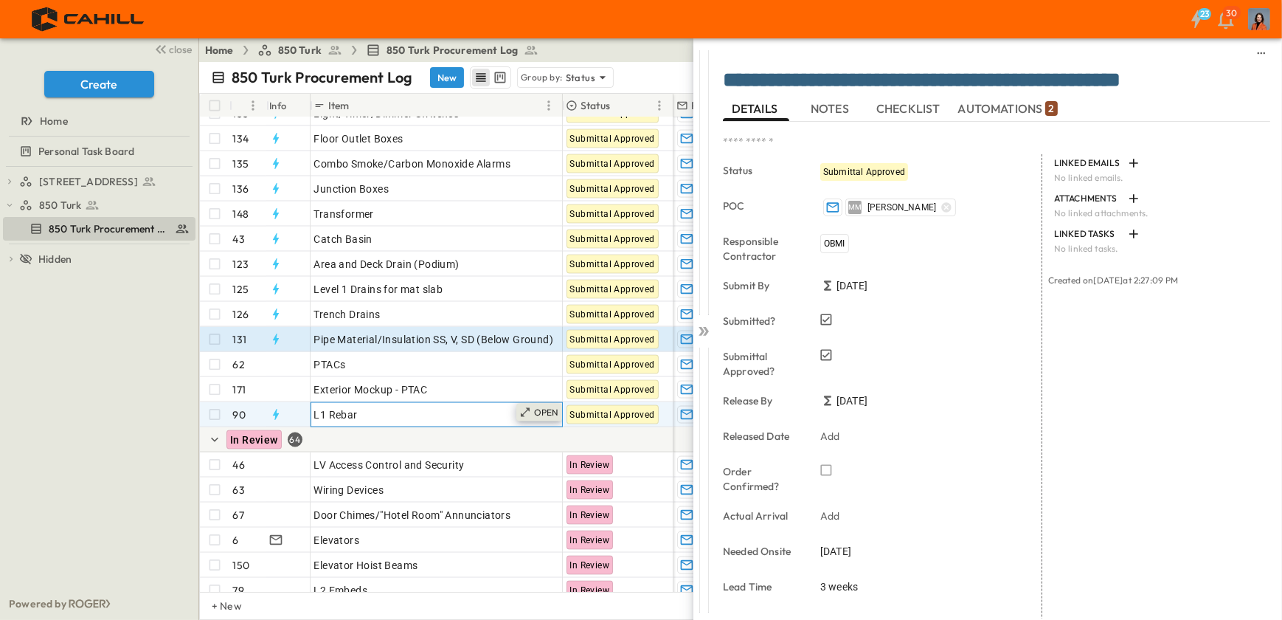
click at [552, 410] on p "OPEN" at bounding box center [546, 412] width 25 height 12
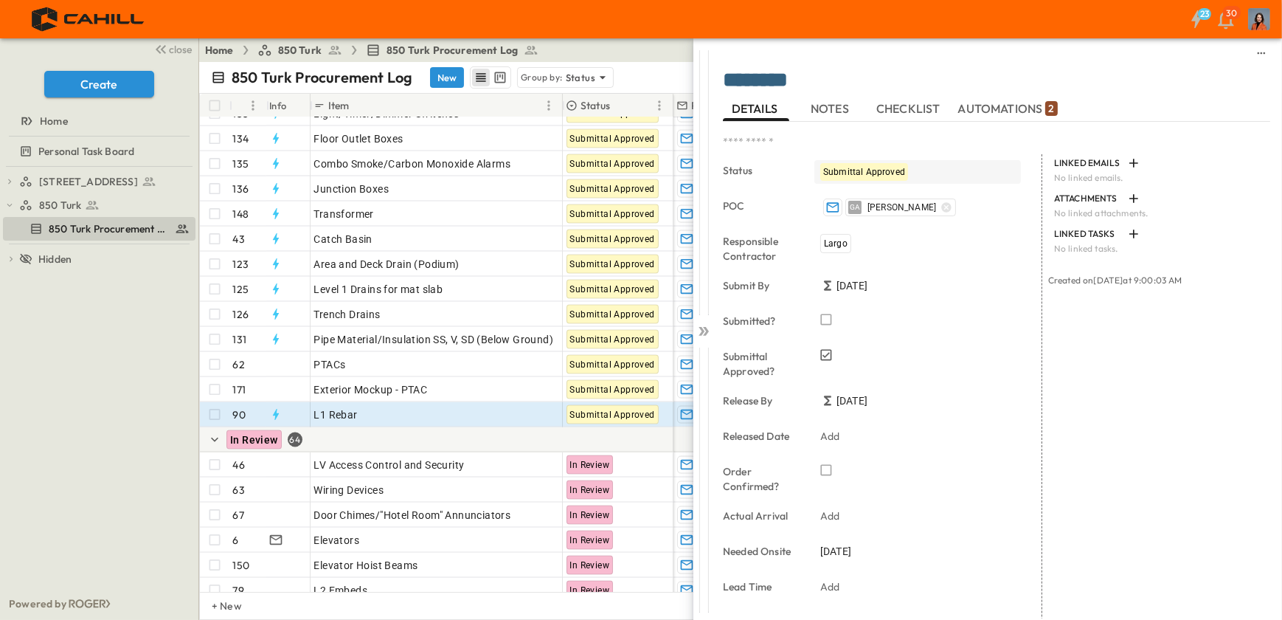
click at [880, 172] on span "Submittal Approved" at bounding box center [864, 172] width 82 height 10
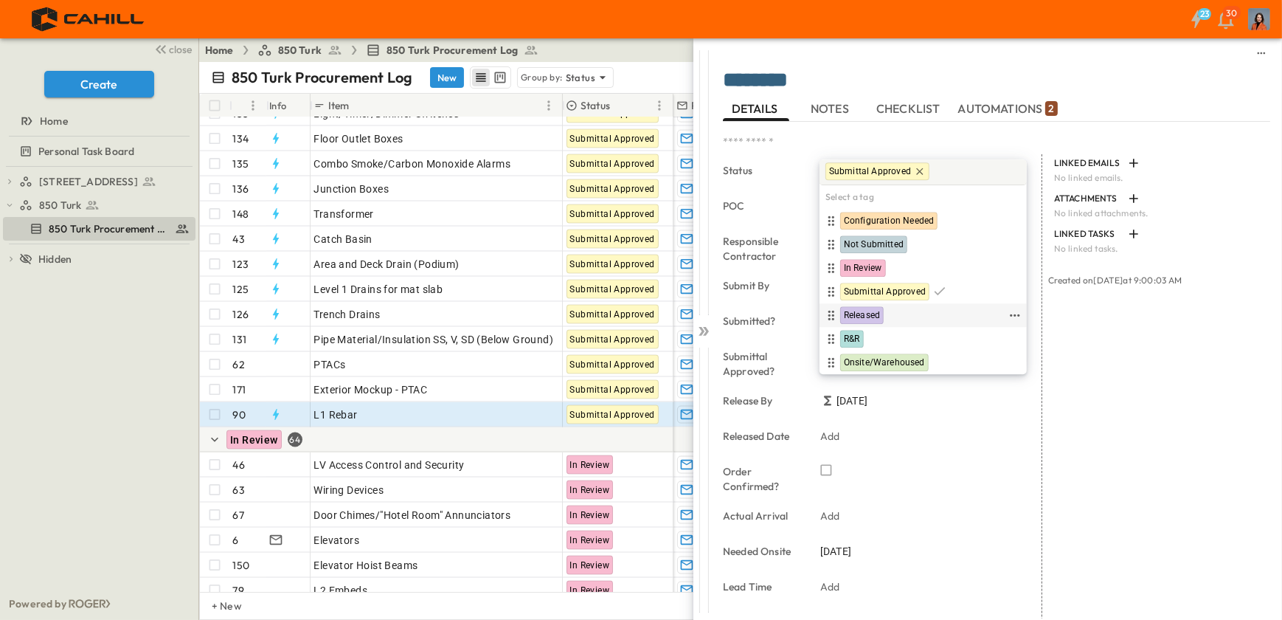
click at [867, 314] on span "Released" at bounding box center [862, 316] width 36 height 12
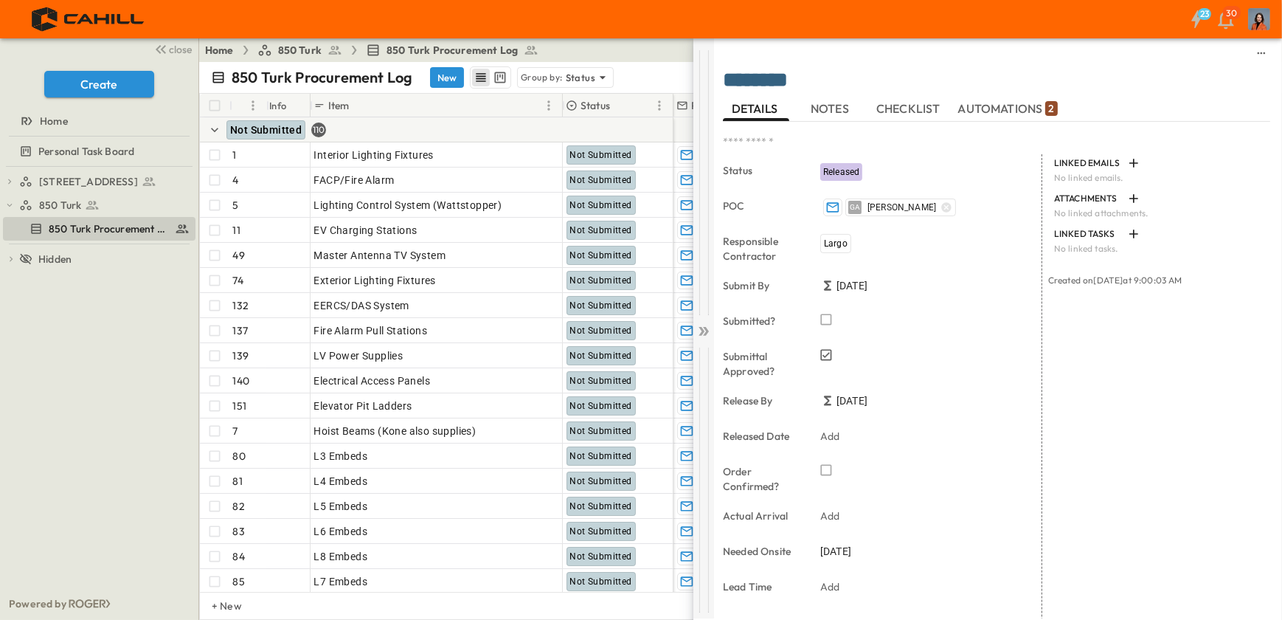
click at [703, 325] on icon at bounding box center [703, 331] width 15 height 15
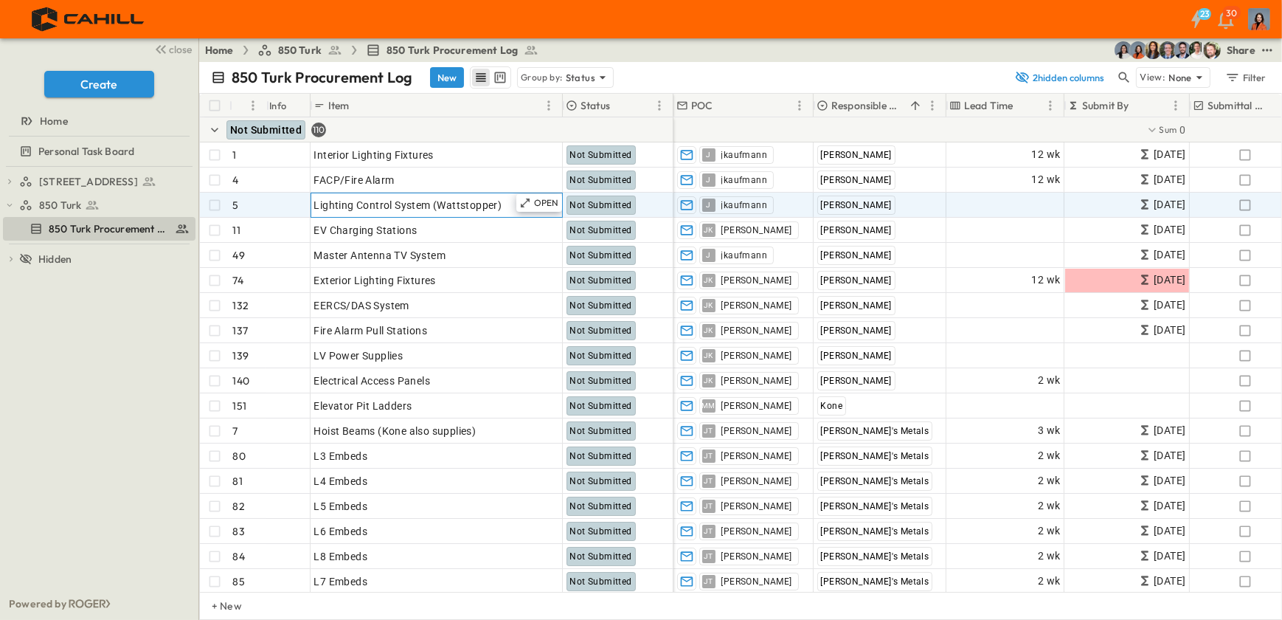
click at [463, 203] on span "Lighting Control System (Wattstopper)" at bounding box center [408, 205] width 188 height 15
type input "**********"
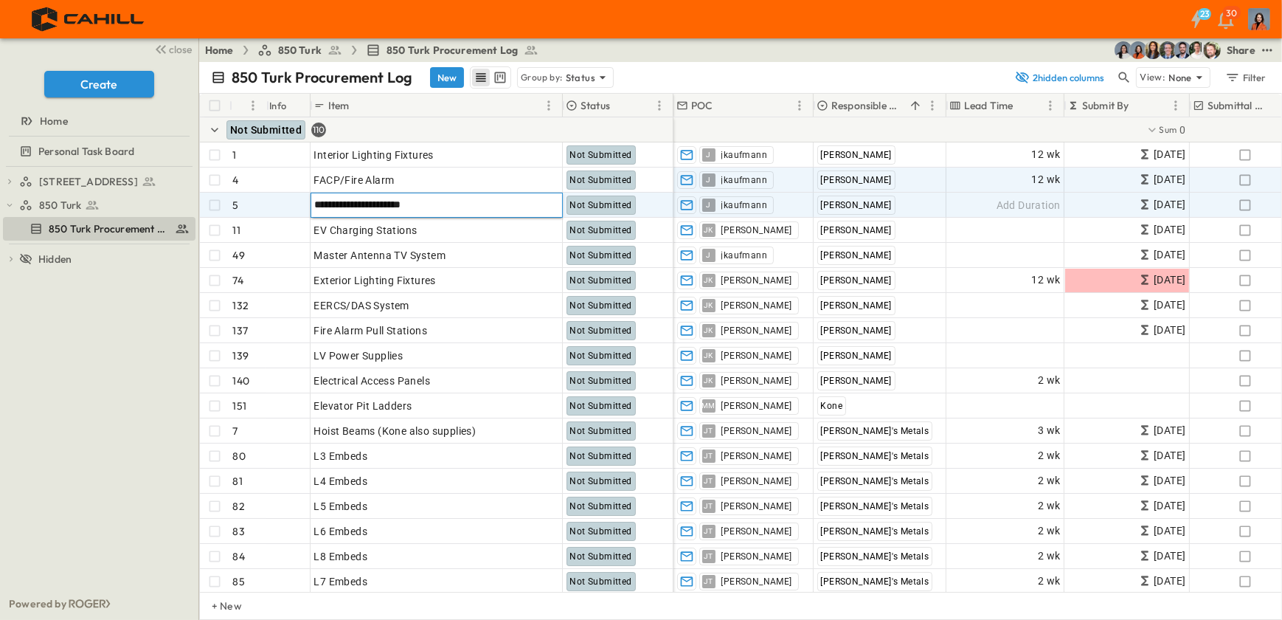
click at [695, 75] on div "850 Turk Procurement Log New Group by: Status" at bounding box center [608, 77] width 795 height 22
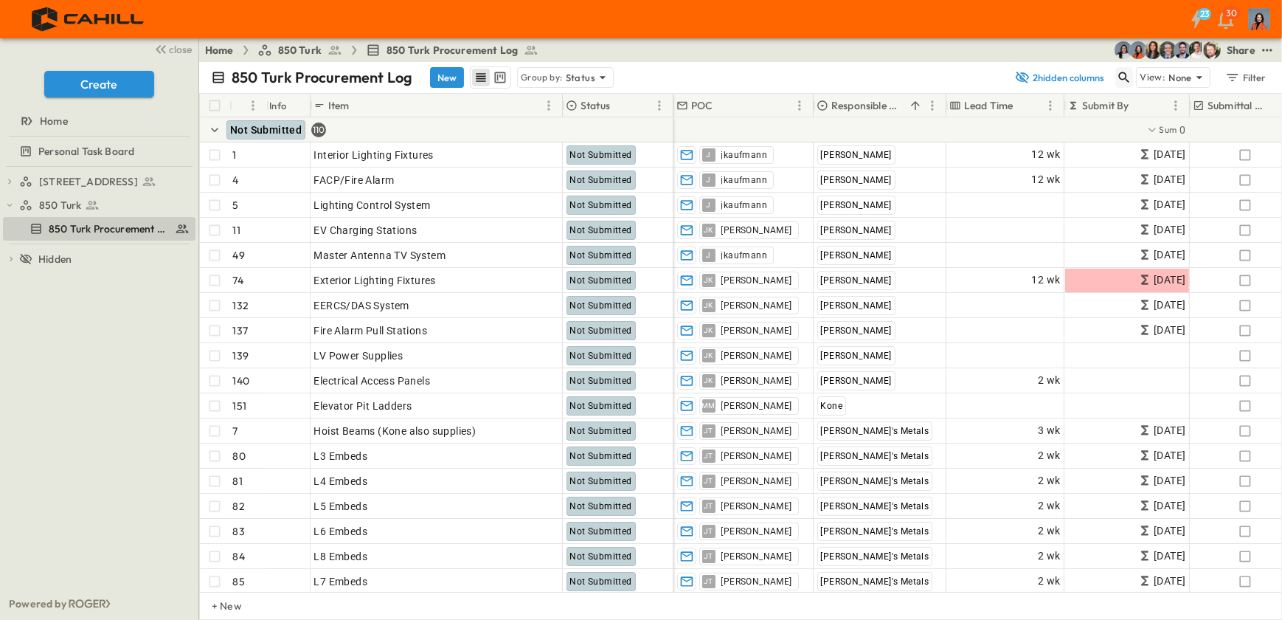
click at [1126, 74] on icon "button" at bounding box center [1124, 77] width 11 height 11
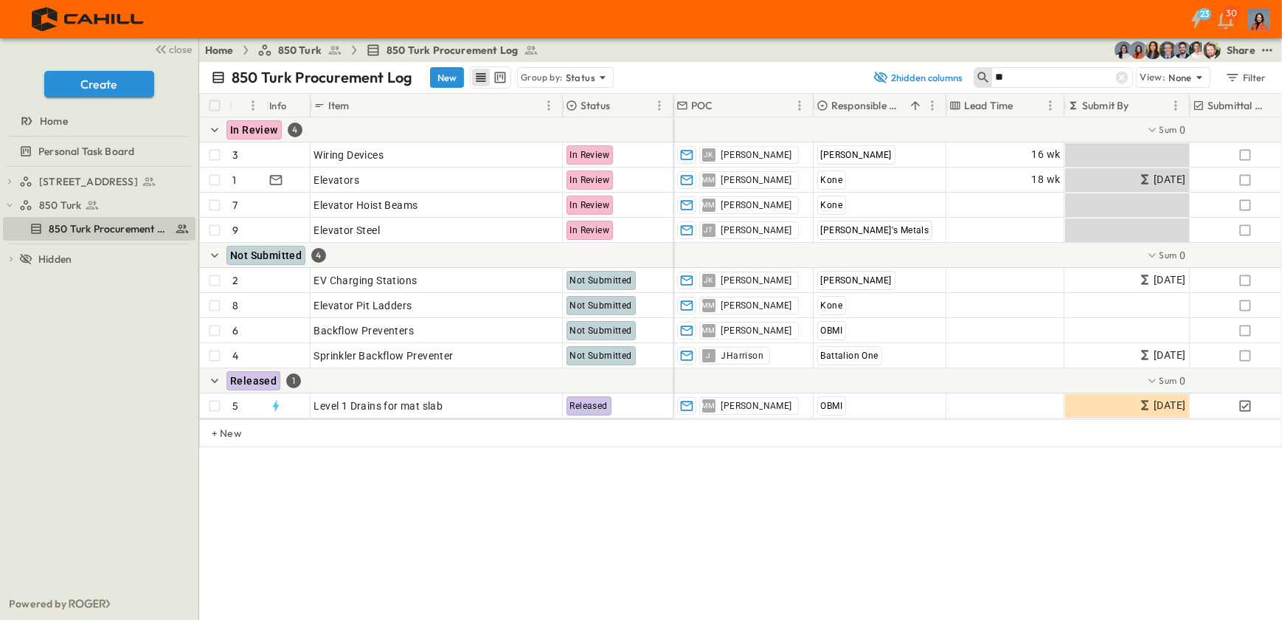
type input "*"
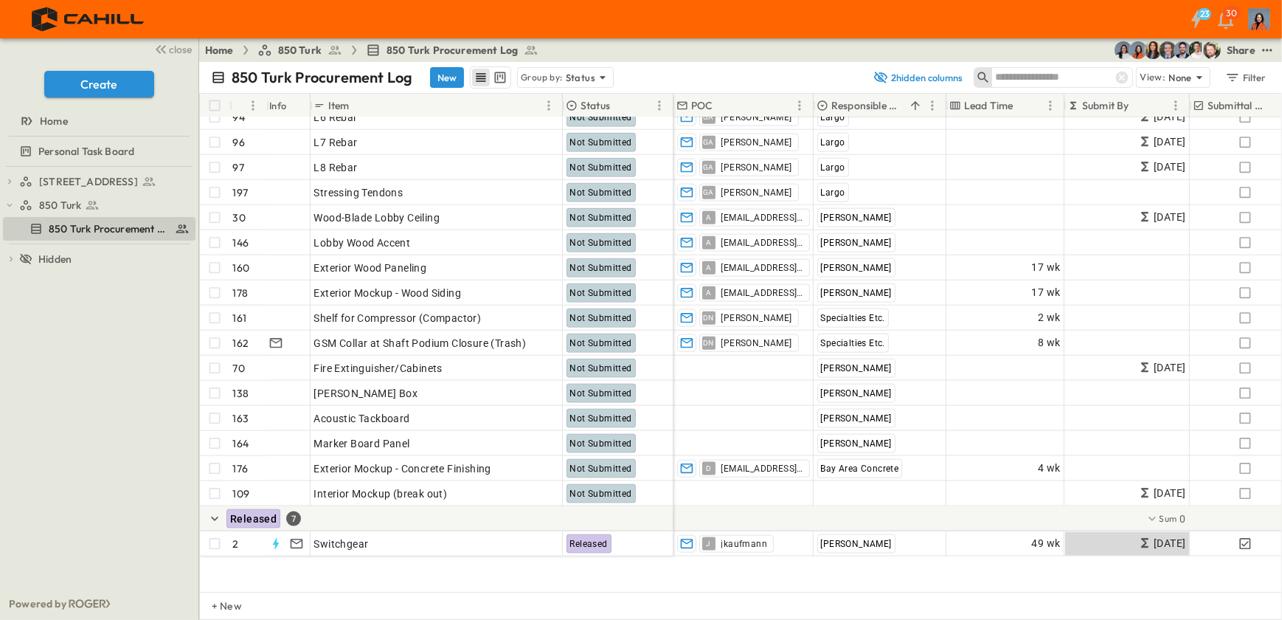
scroll to position [2280, 0]
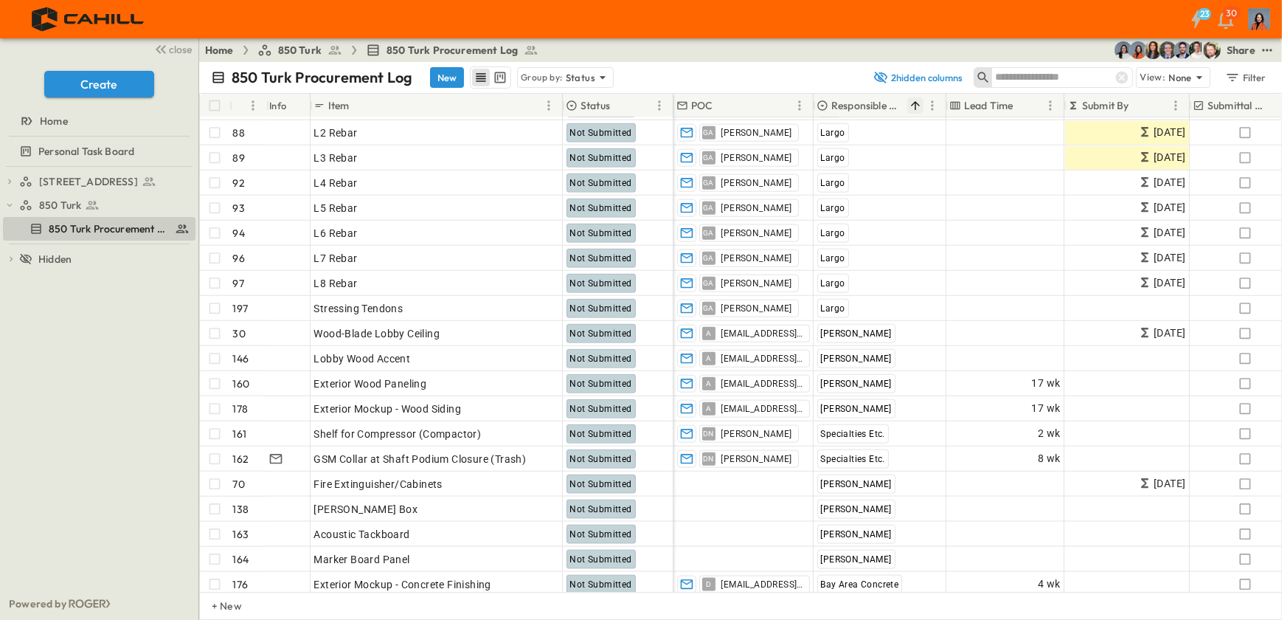
click at [913, 105] on icon "Sort" at bounding box center [915, 105] width 13 height 13
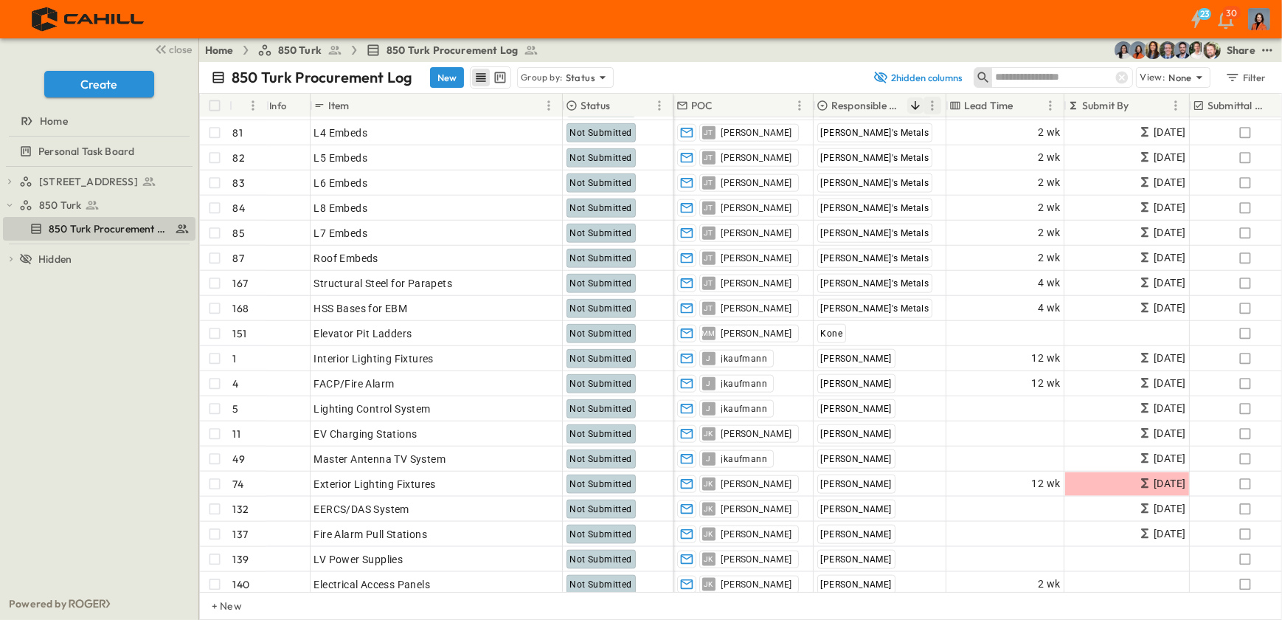
click at [927, 103] on icon "Menu" at bounding box center [932, 105] width 15 height 15
click at [851, 140] on span "Group by Responsible Contractor" at bounding box center [862, 146] width 159 height 13
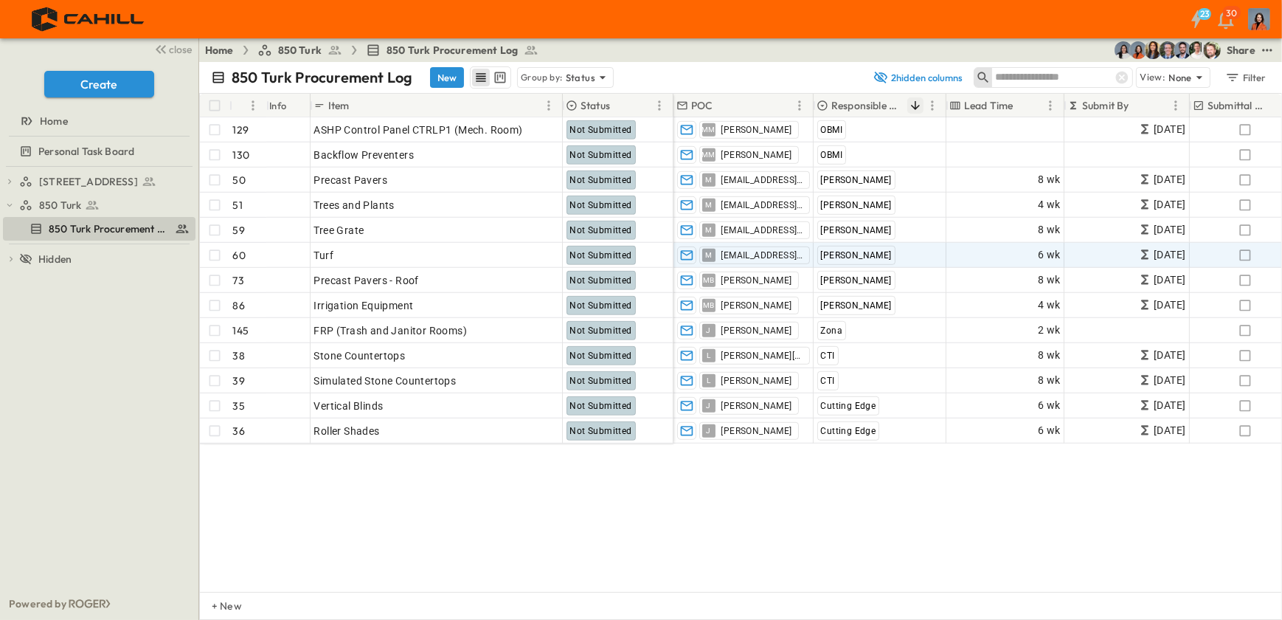
scroll to position [938, 0]
